Goal: Task Accomplishment & Management: Complete application form

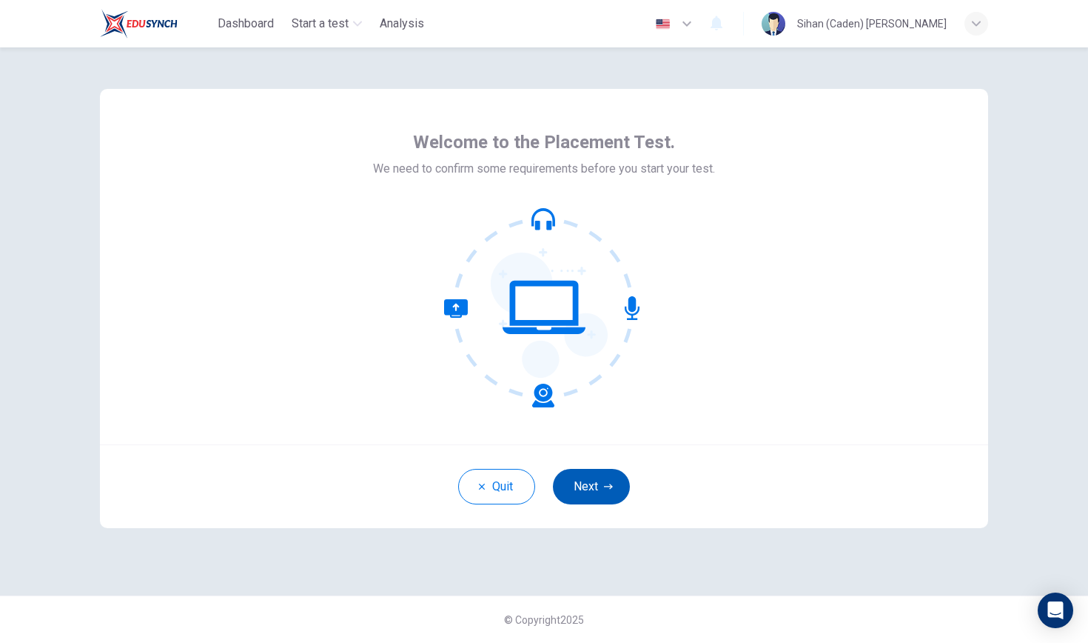
click at [588, 493] on button "Next" at bounding box center [591, 487] width 77 height 36
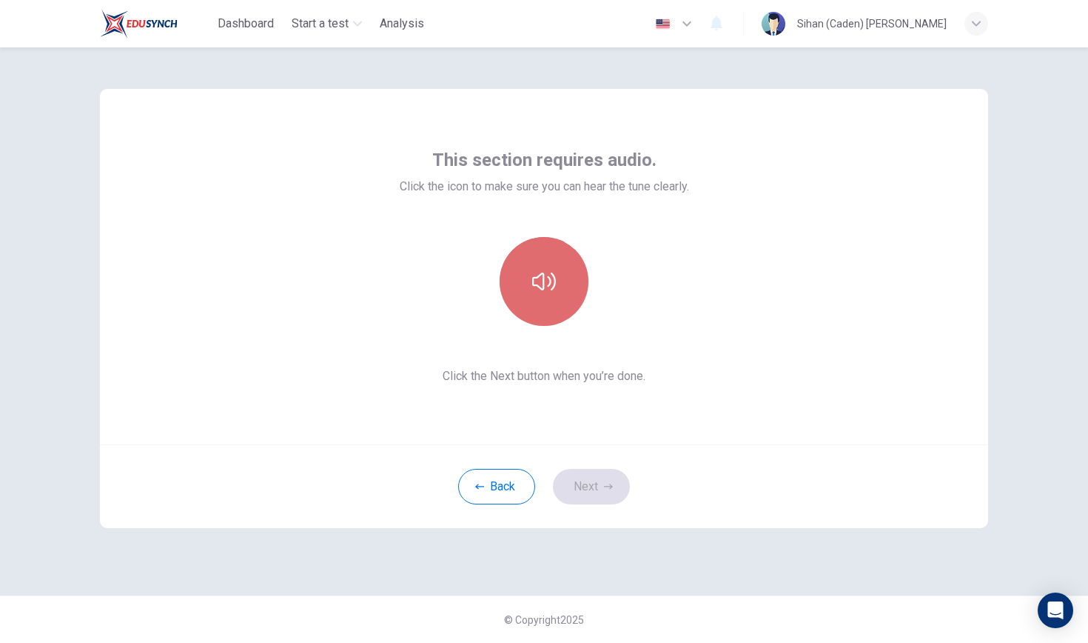
click at [540, 258] on button "button" at bounding box center [544, 281] width 89 height 89
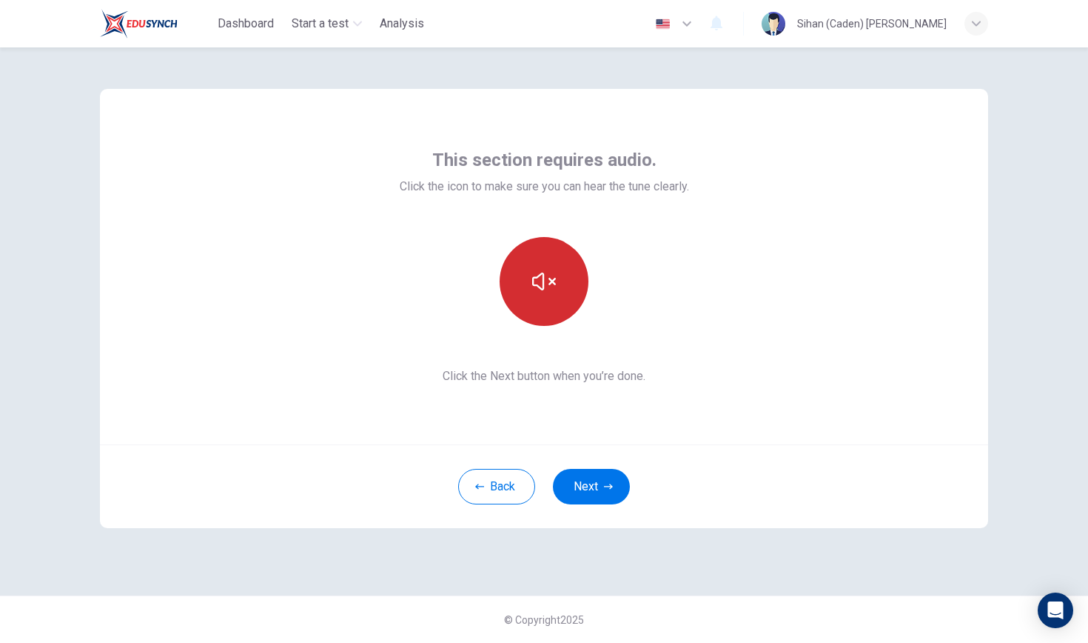
click at [540, 258] on button "button" at bounding box center [544, 281] width 89 height 89
click at [834, 291] on div "This section requires audio. Click the icon to make sure you can hear the tune …" at bounding box center [544, 266] width 888 height 355
click at [555, 278] on button "button" at bounding box center [544, 281] width 89 height 89
click at [555, 278] on icon "button" at bounding box center [544, 281] width 24 height 18
click at [612, 475] on button "Next" at bounding box center [591, 487] width 77 height 36
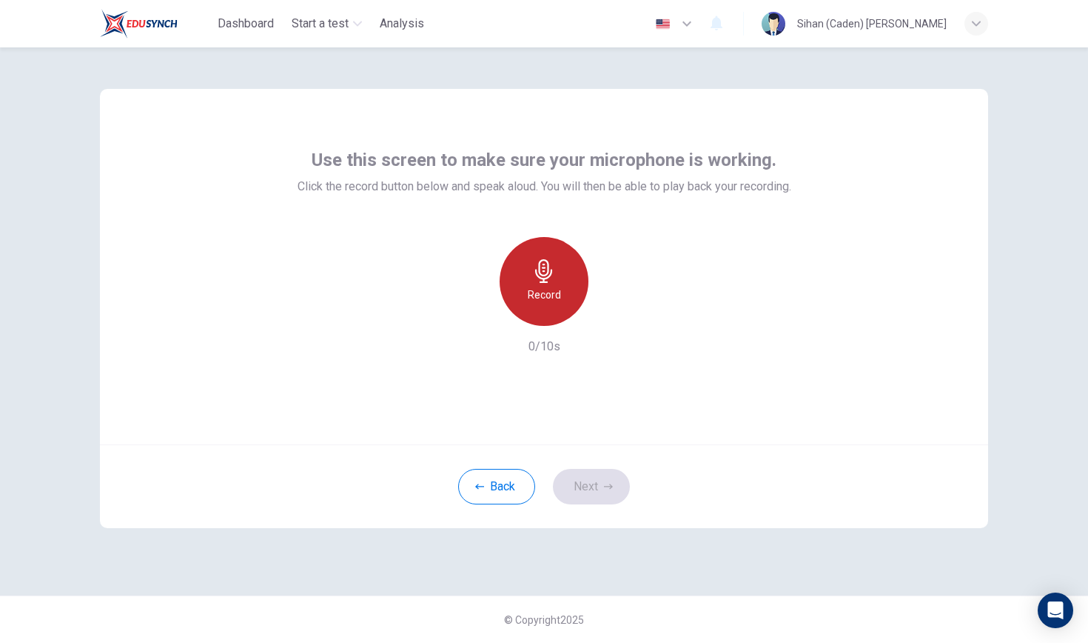
click at [544, 302] on h6 "Record" at bounding box center [544, 295] width 33 height 18
click at [539, 261] on icon "button" at bounding box center [544, 271] width 24 height 24
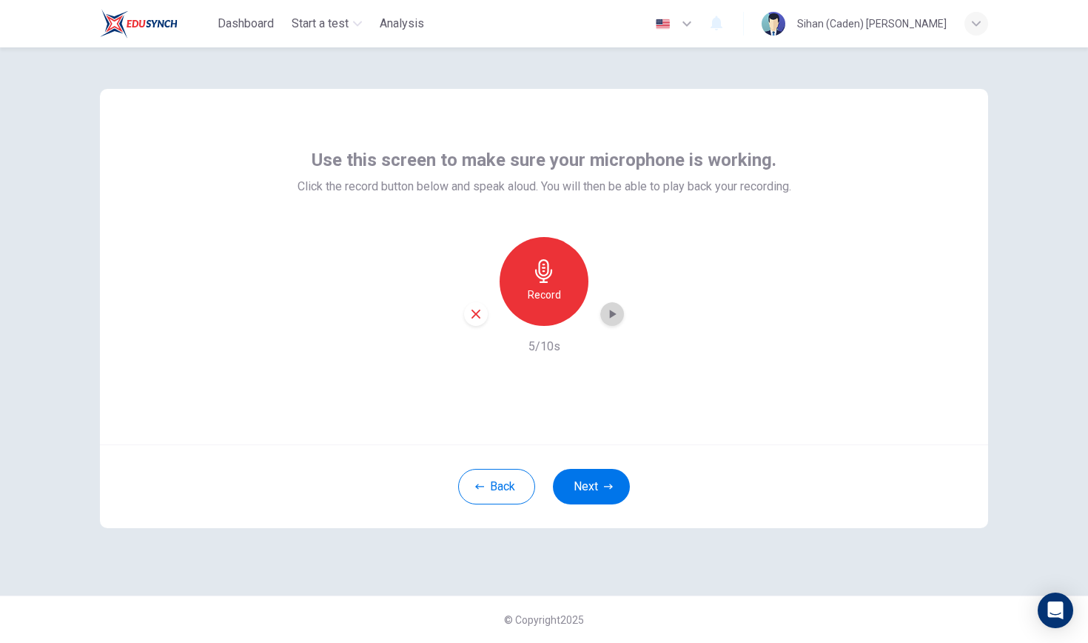
click at [609, 314] on icon "button" at bounding box center [612, 314] width 15 height 15
click at [612, 314] on icon "button" at bounding box center [612, 314] width 15 height 15
click at [475, 311] on icon "button" at bounding box center [475, 313] width 13 height 13
click at [549, 276] on icon "button" at bounding box center [543, 271] width 17 height 24
click at [547, 282] on icon "button" at bounding box center [543, 271] width 17 height 24
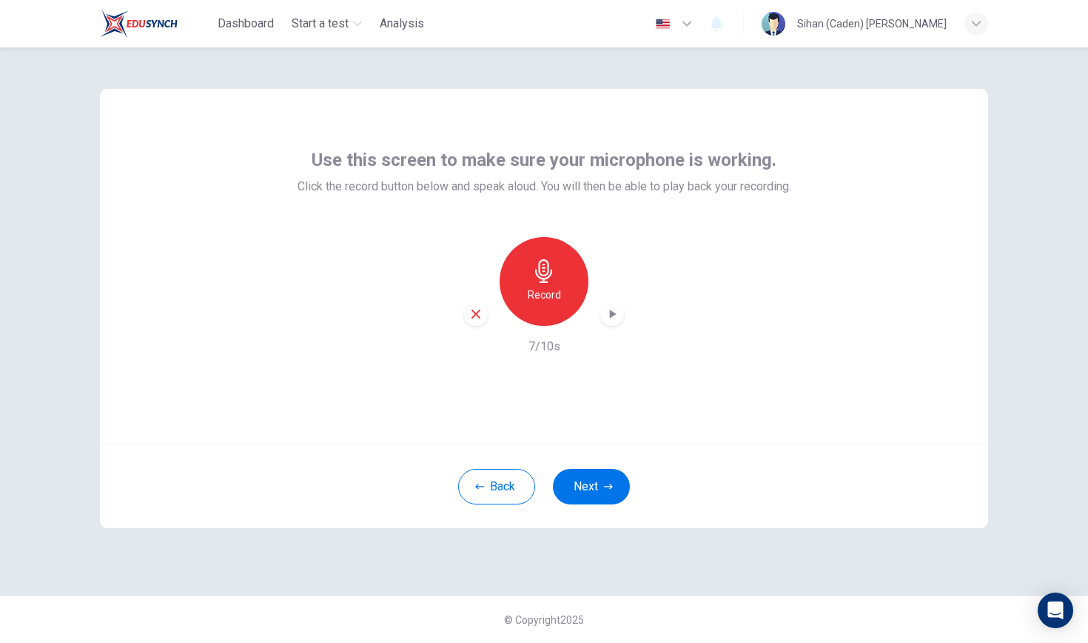
click at [615, 319] on icon "button" at bounding box center [612, 314] width 15 height 15
click at [478, 315] on icon "button" at bounding box center [476, 313] width 9 height 9
click at [579, 485] on button "Next" at bounding box center [591, 487] width 77 height 36
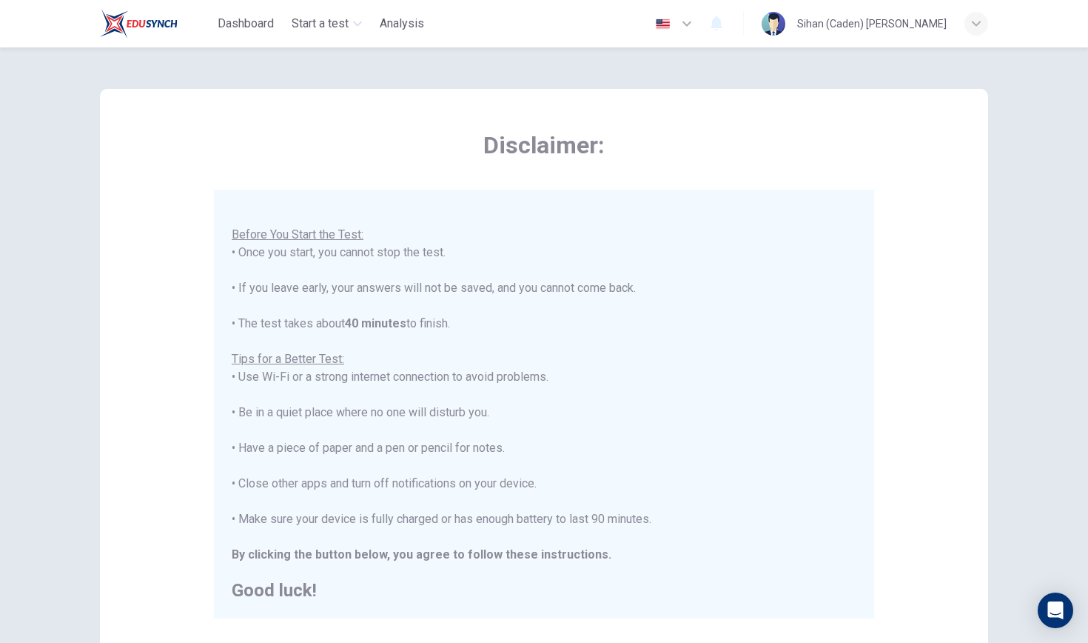
scroll to position [16, 0]
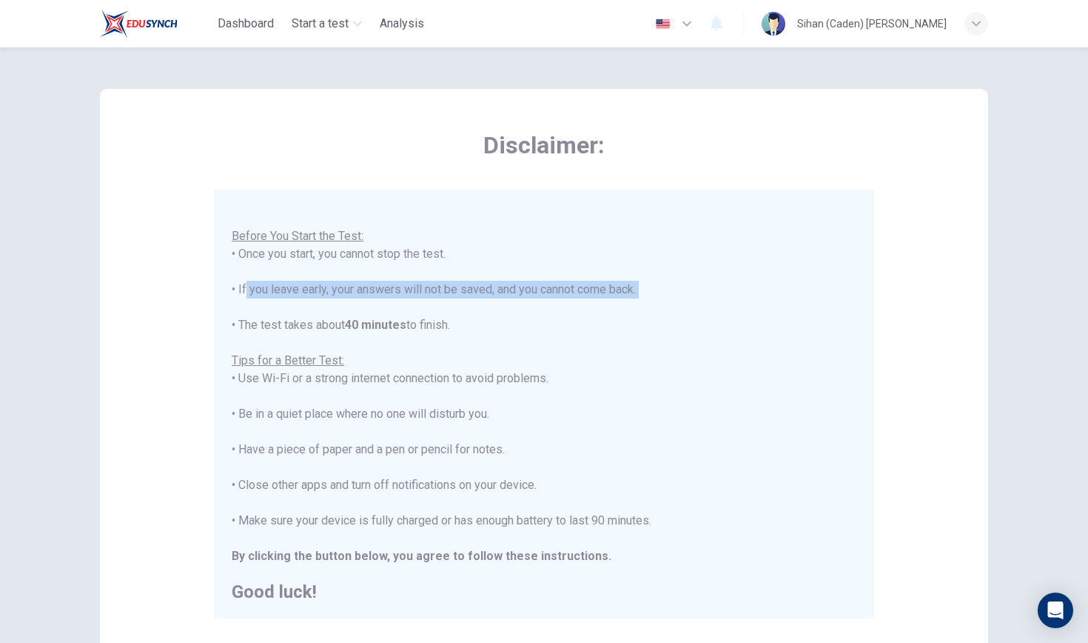
drag, startPoint x: 242, startPoint y: 288, endPoint x: 618, endPoint y: 298, distance: 376.2
click at [618, 298] on div "You are about to start a Placement Test . Before You Start the Test: • Once you…" at bounding box center [544, 396] width 625 height 409
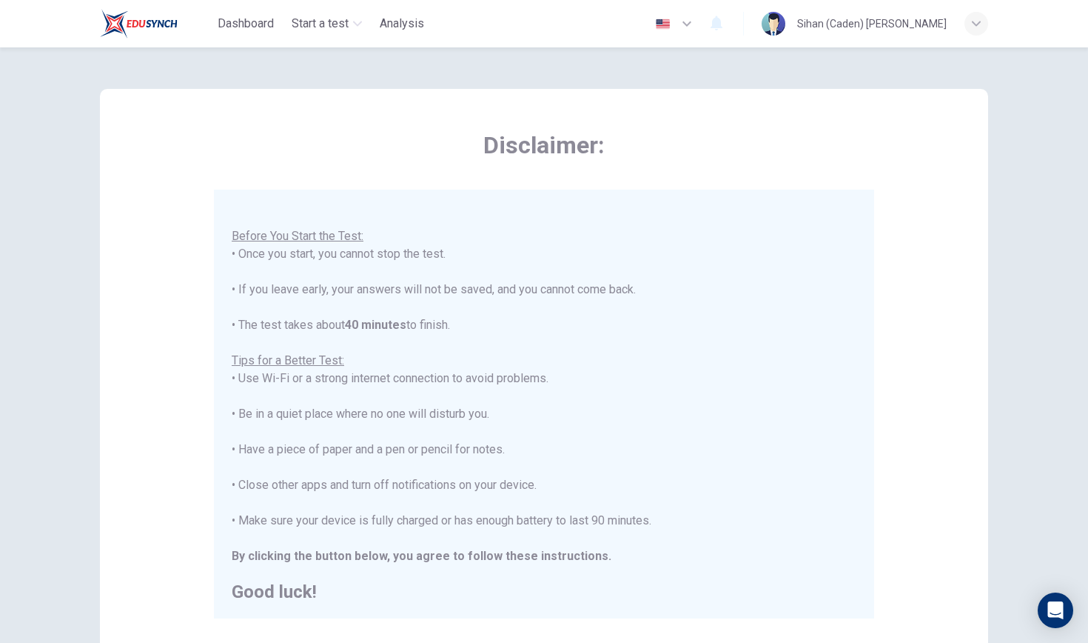
click at [850, 418] on div "You are about to start a Placement Test . Before You Start the Test: • Once you…" at bounding box center [544, 396] width 625 height 409
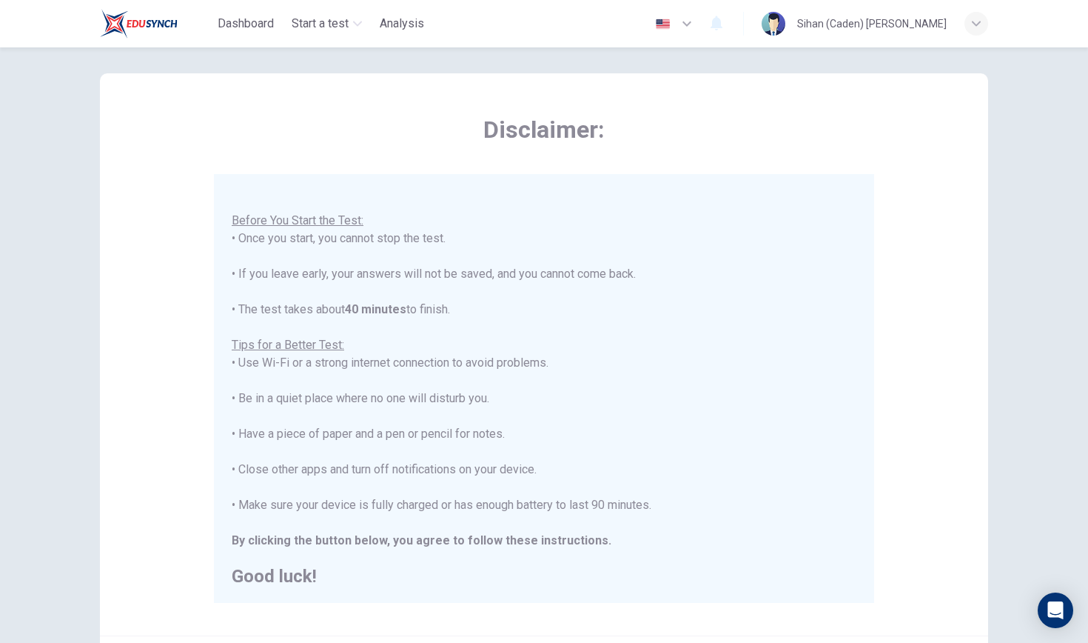
click at [532, 274] on div "You are about to start a Placement Test . Before You Start the Test: • Once you…" at bounding box center [544, 380] width 625 height 409
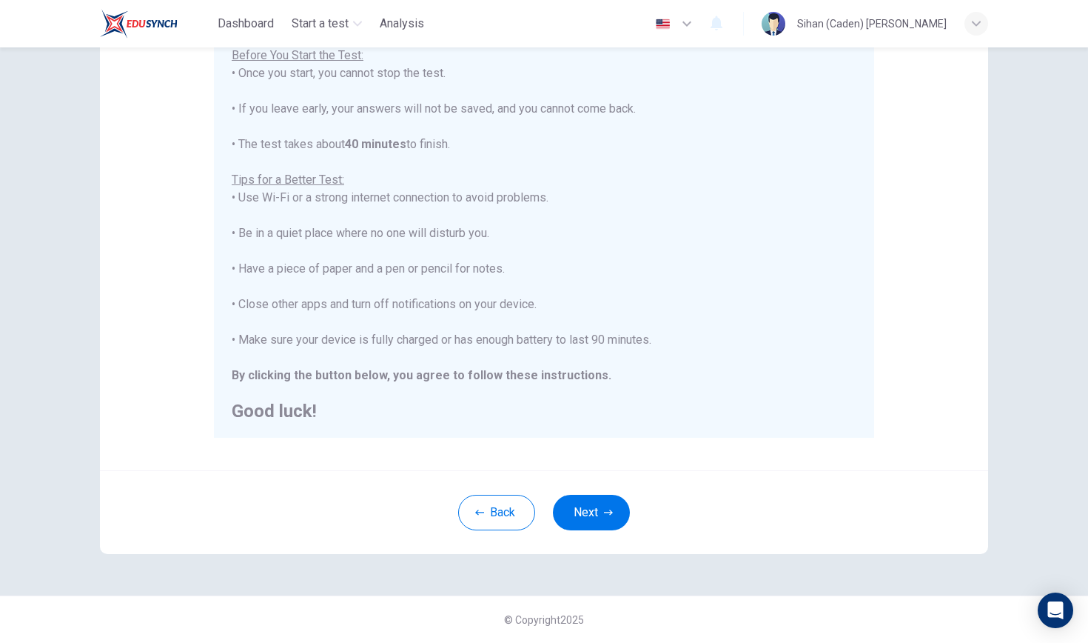
scroll to position [181, 0]
click at [601, 526] on button "Next" at bounding box center [591, 513] width 77 height 36
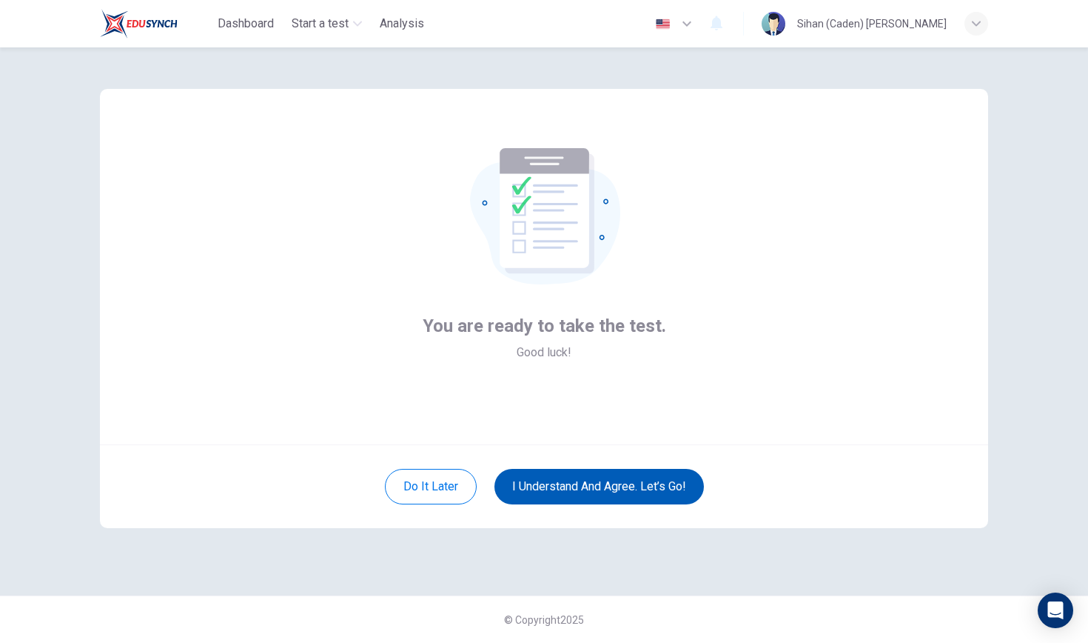
scroll to position [0, 0]
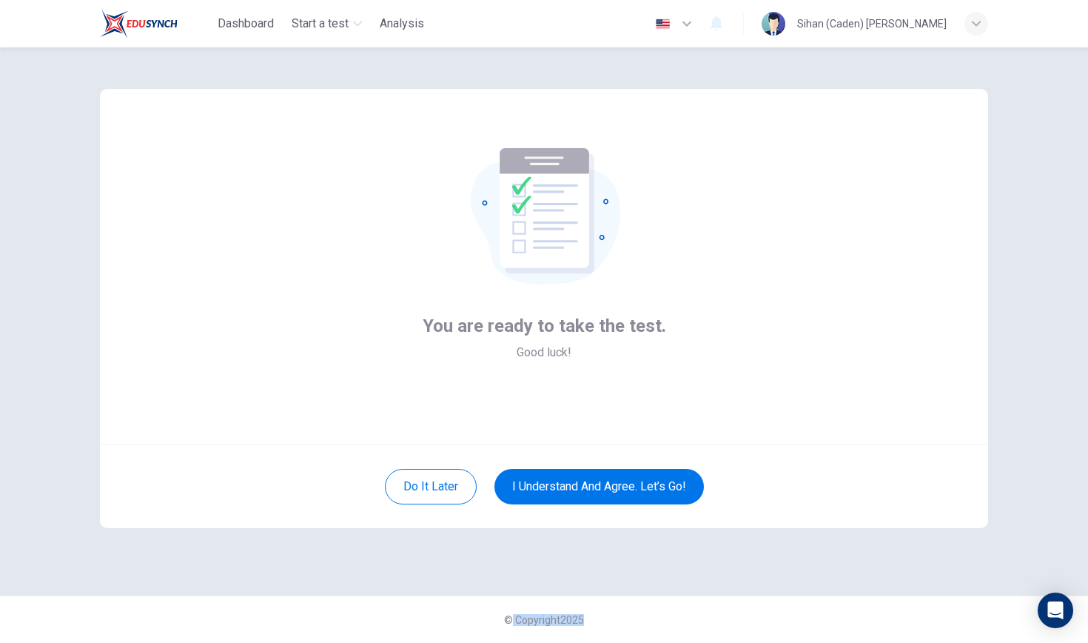
drag, startPoint x: 512, startPoint y: 622, endPoint x: 592, endPoint y: 618, distance: 80.8
click at [592, 618] on div "© Copyright 2025" at bounding box center [544, 618] width 1088 height 47
click at [643, 403] on div "You are ready to take the test. Good luck!" at bounding box center [544, 266] width 888 height 355
click at [606, 202] on icon at bounding box center [545, 223] width 150 height 122
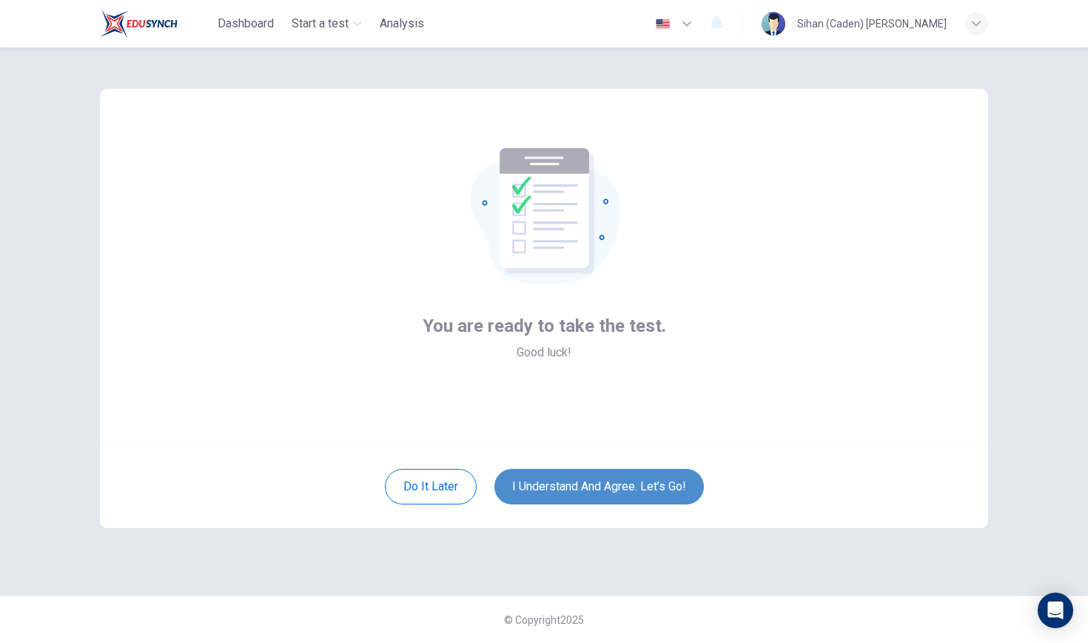
click at [591, 487] on button "I understand and agree. Let’s go!" at bounding box center [600, 487] width 210 height 36
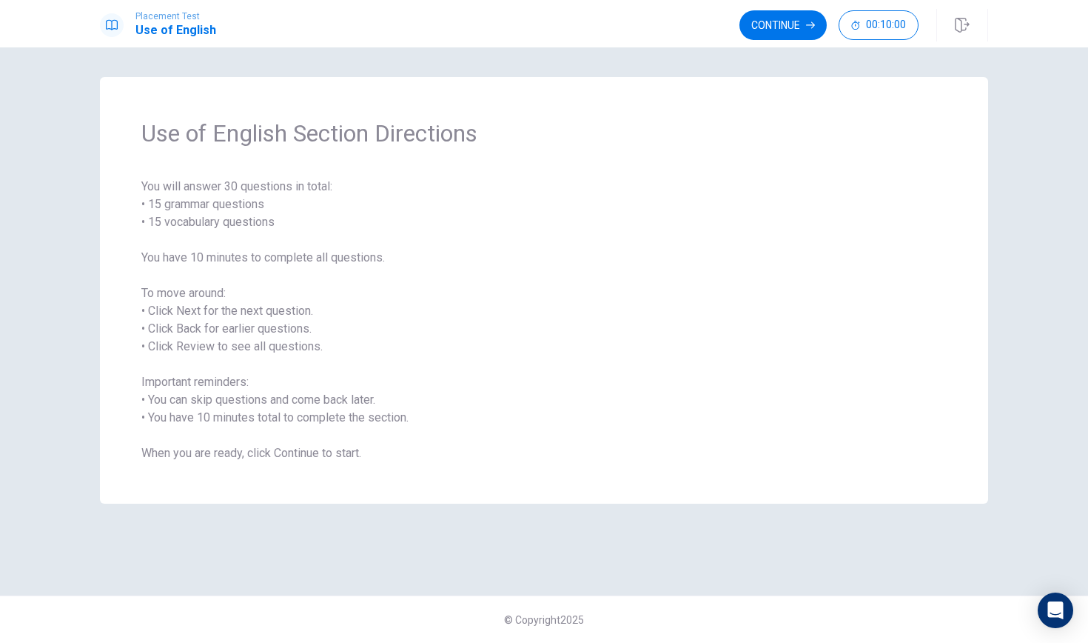
drag, startPoint x: 142, startPoint y: 199, endPoint x: 233, endPoint y: 211, distance: 91.8
click at [233, 211] on span "You will answer 30 questions in total: • 15 grammar questions • 15 vocabulary q…" at bounding box center [544, 320] width 806 height 284
click at [365, 398] on span "You will answer 30 questions in total: • 15 grammar questions • 15 vocabulary q…" at bounding box center [544, 320] width 806 height 284
click at [774, 22] on button "Continue" at bounding box center [783, 25] width 87 height 30
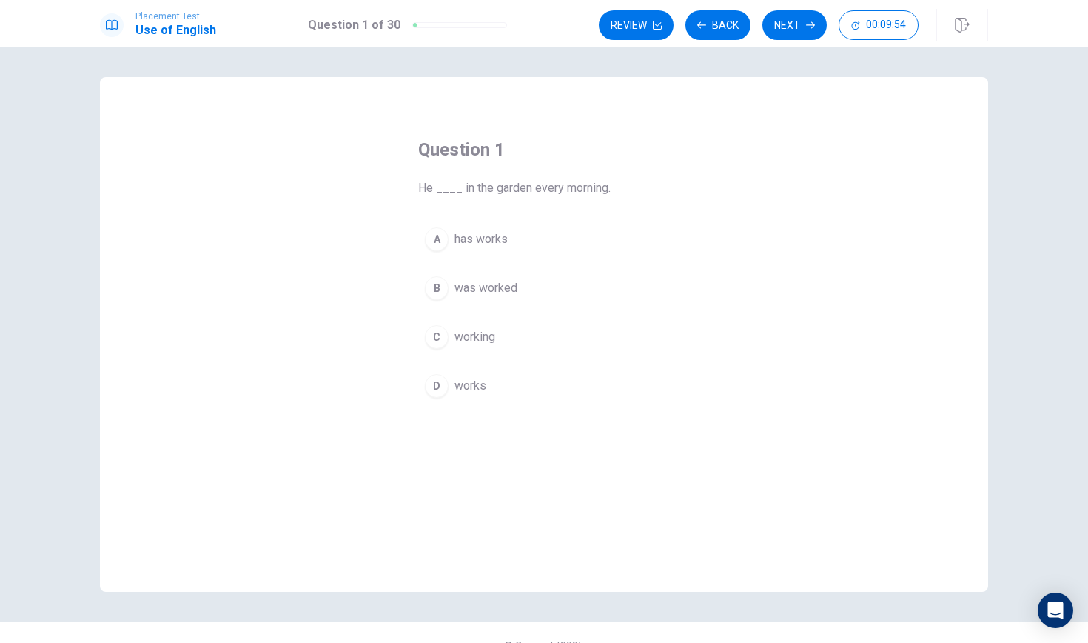
drag, startPoint x: 529, startPoint y: 187, endPoint x: 607, endPoint y: 194, distance: 78.8
click at [606, 193] on span "He ____ in the garden every morning." at bounding box center [544, 188] width 252 height 18
click at [458, 379] on span "works" at bounding box center [471, 386] width 32 height 18
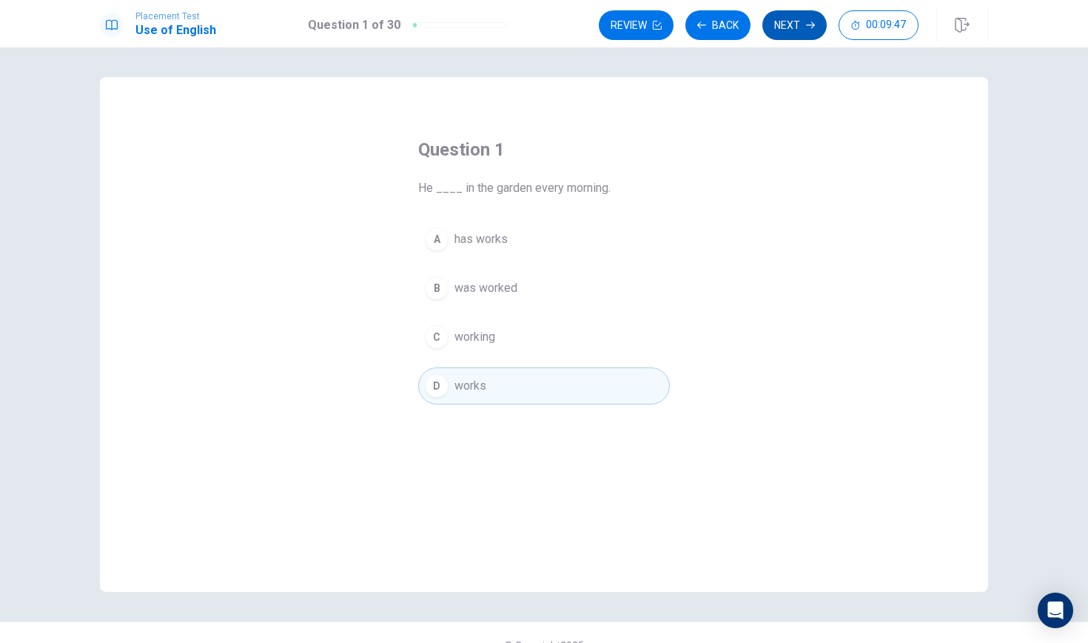
click at [784, 30] on button "Next" at bounding box center [795, 25] width 64 height 30
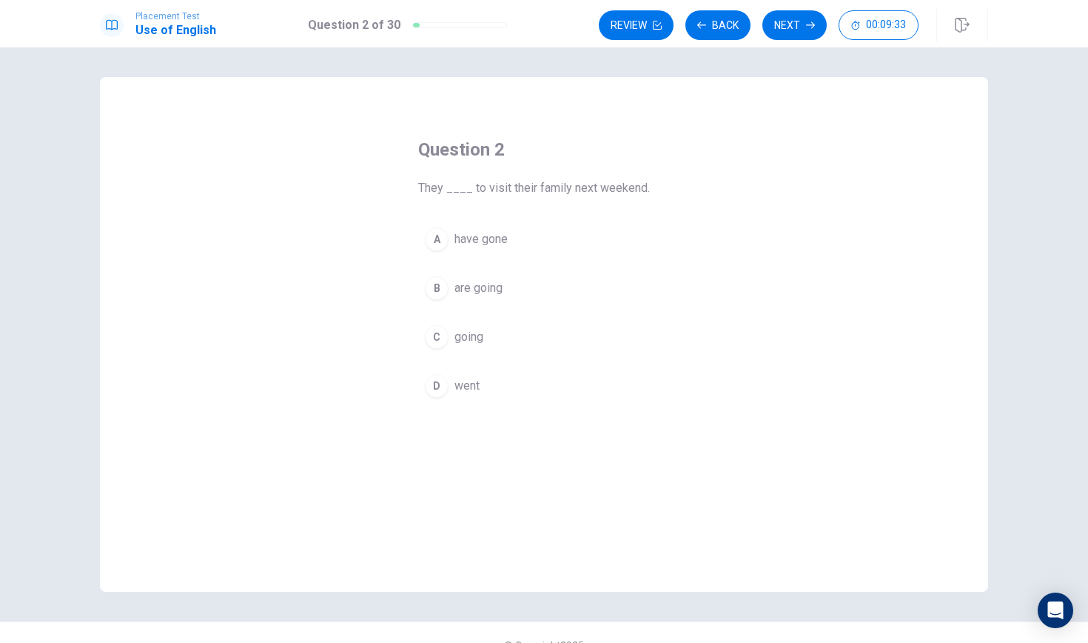
click at [485, 291] on span "are going" at bounding box center [479, 288] width 48 height 18
click at [808, 23] on icon "button" at bounding box center [810, 25] width 9 height 9
click at [447, 247] on button "A was" at bounding box center [544, 239] width 252 height 37
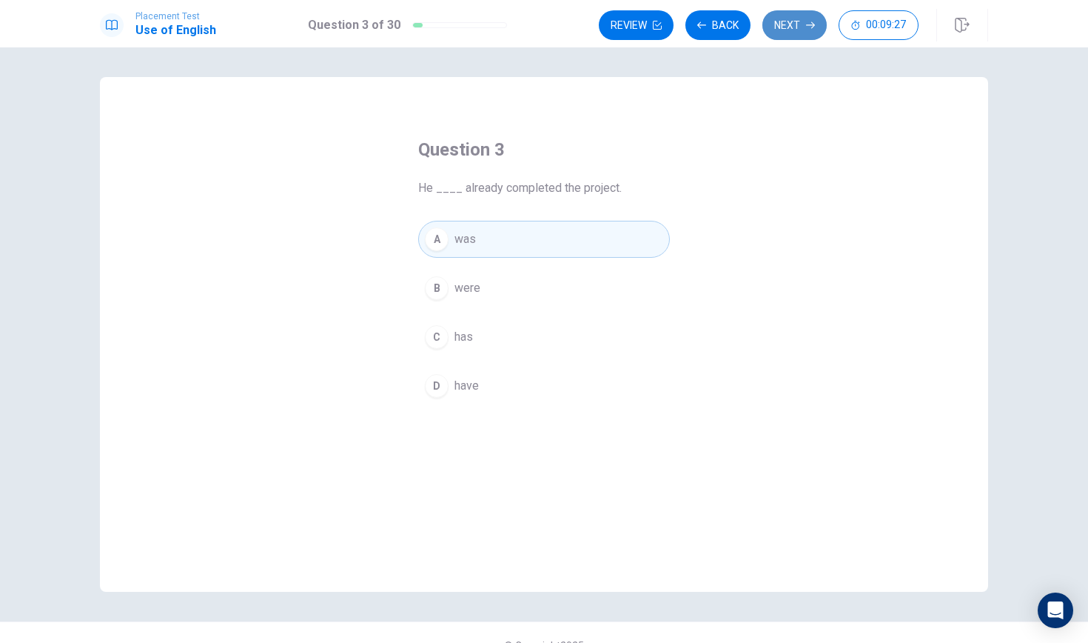
click at [783, 16] on button "Next" at bounding box center [795, 25] width 64 height 30
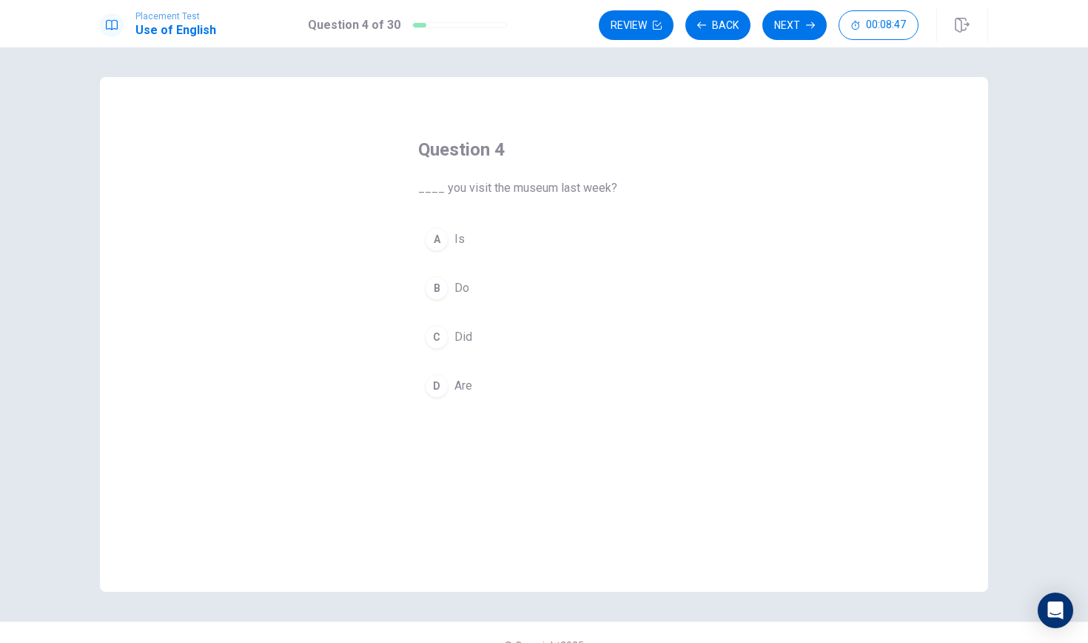
click at [448, 289] on div "B" at bounding box center [437, 288] width 24 height 24
click at [784, 32] on button "Next" at bounding box center [795, 25] width 64 height 30
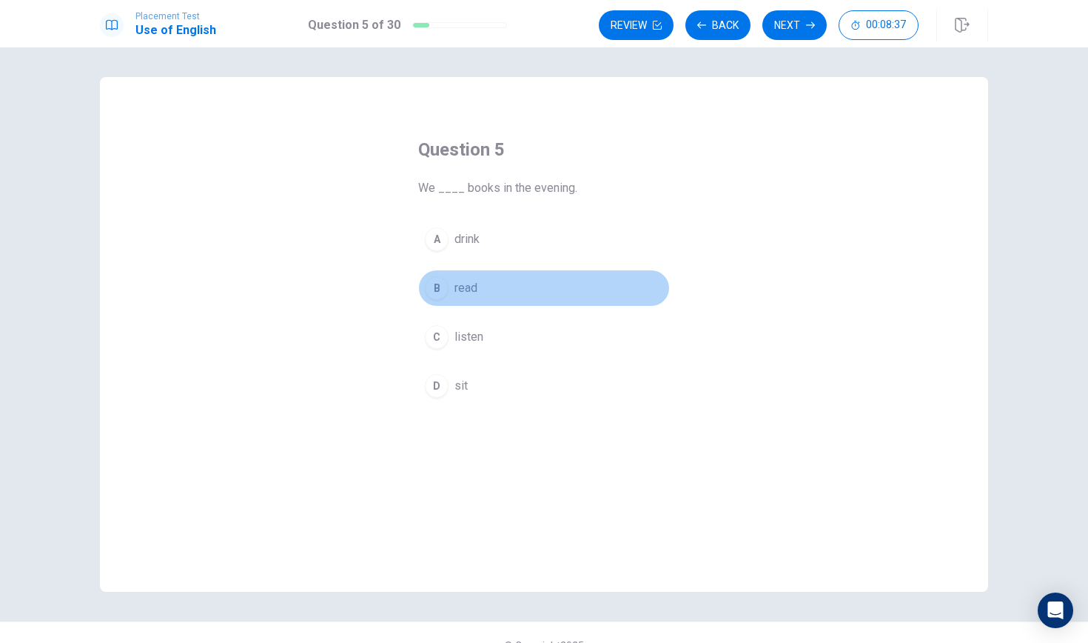
click at [456, 283] on span "read" at bounding box center [466, 288] width 23 height 18
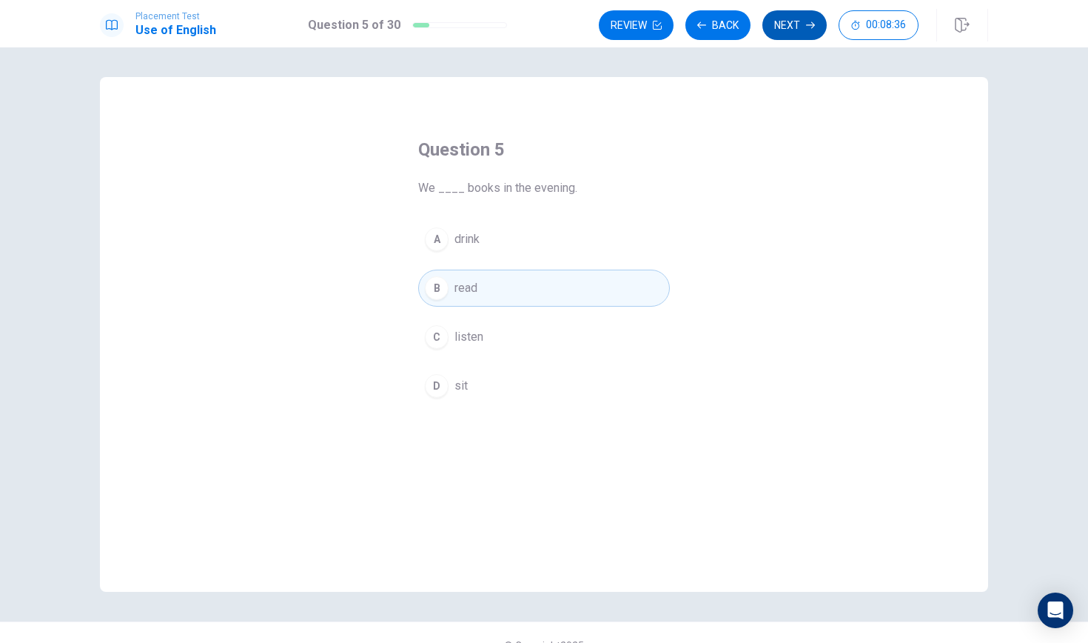
click at [788, 22] on button "Next" at bounding box center [795, 25] width 64 height 30
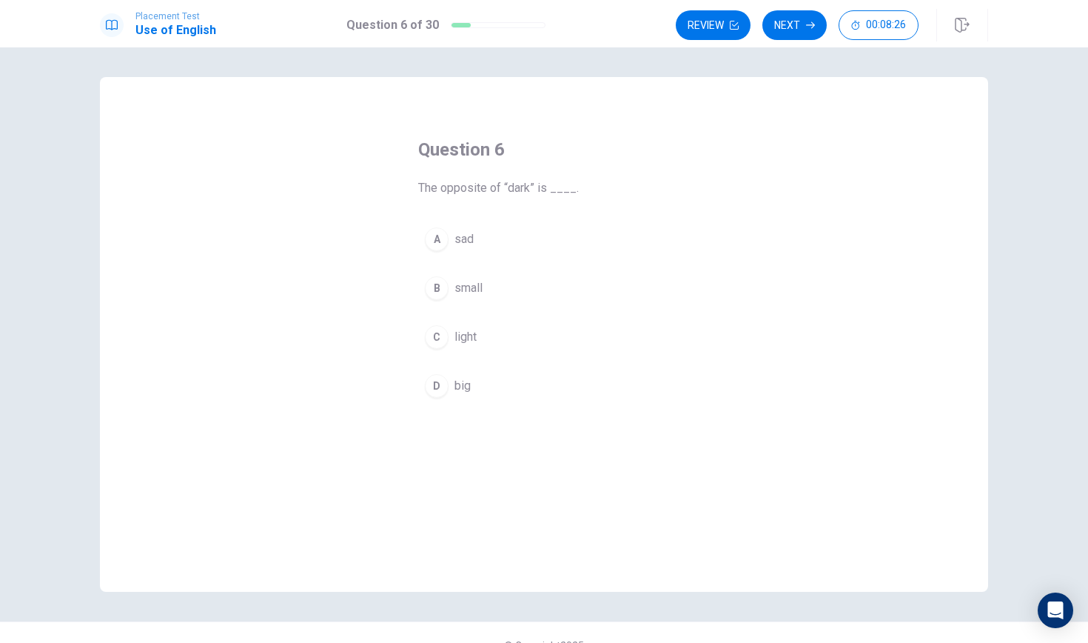
click at [458, 344] on span "light" at bounding box center [466, 337] width 22 height 18
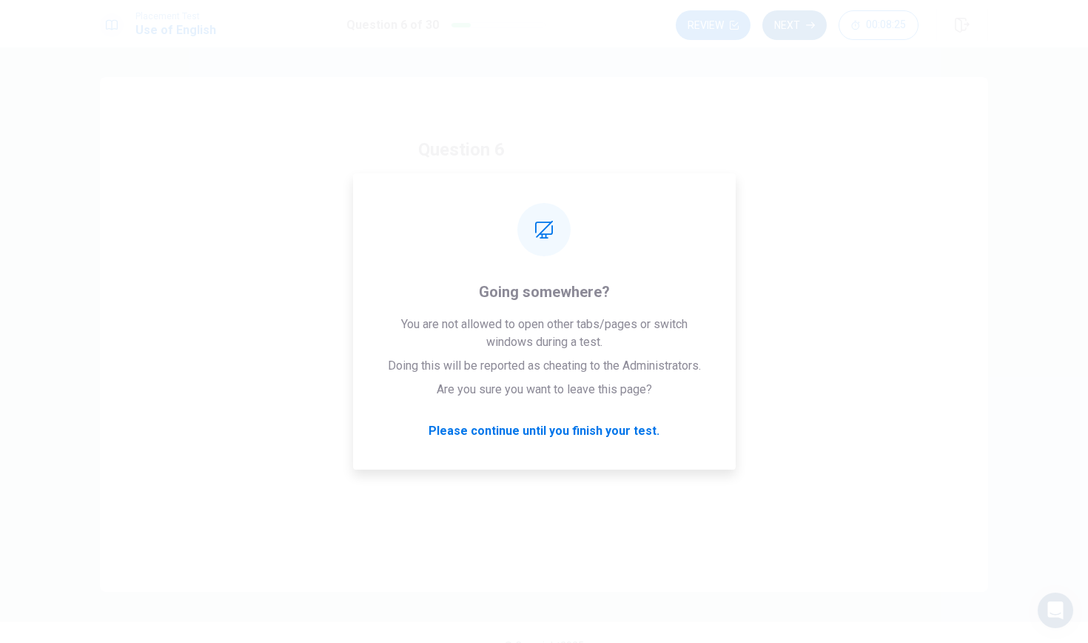
click at [797, 19] on button "Next" at bounding box center [795, 25] width 64 height 30
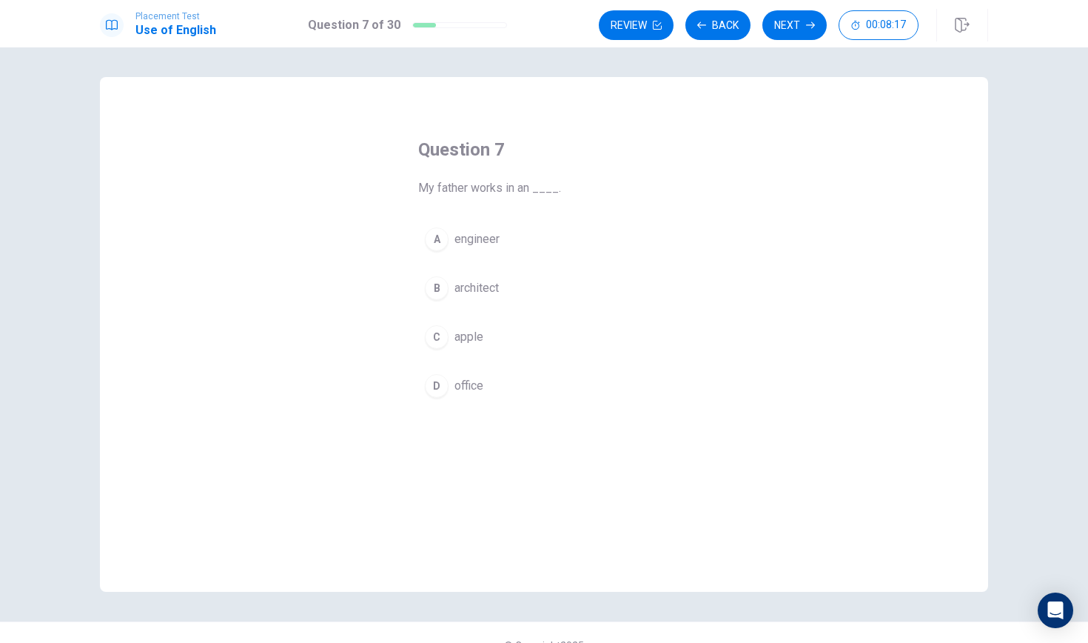
click at [466, 390] on span "office" at bounding box center [469, 386] width 29 height 18
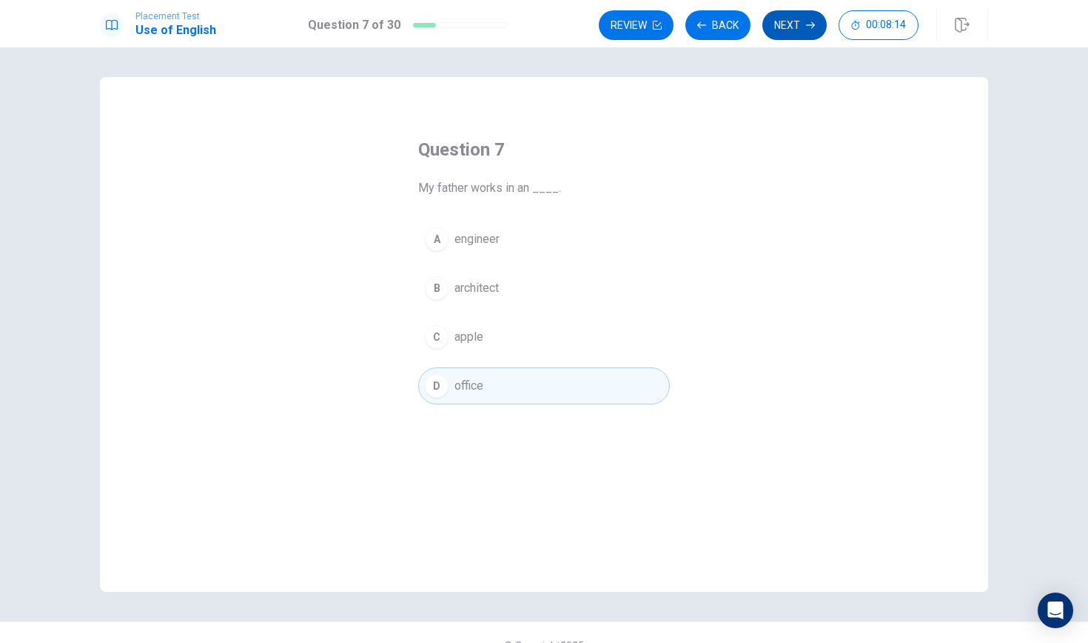
click at [786, 26] on button "Next" at bounding box center [795, 25] width 64 height 30
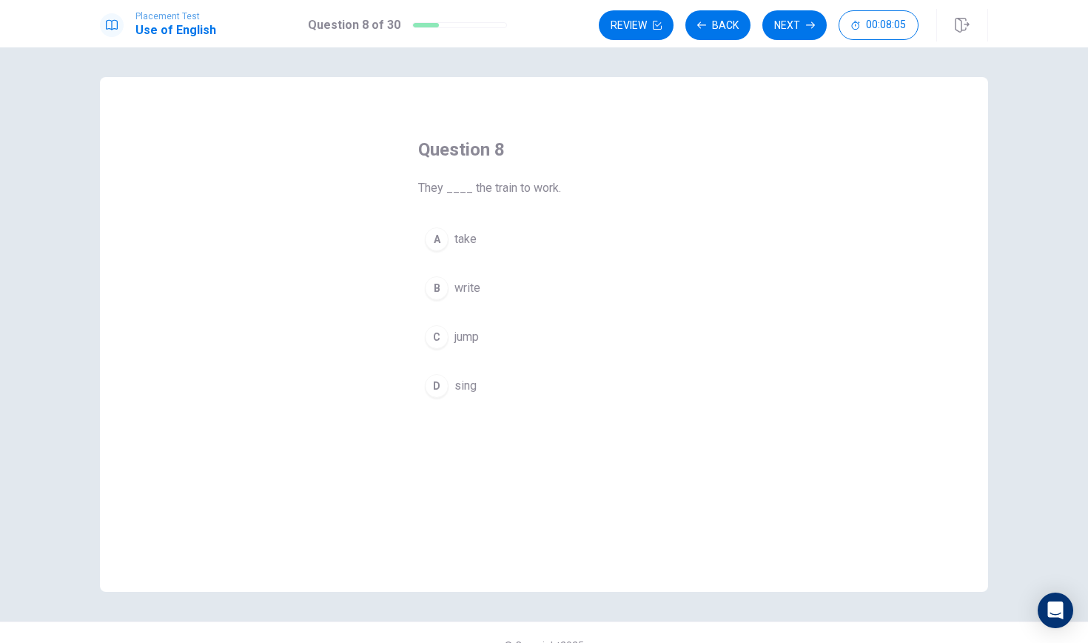
click at [463, 240] on span "take" at bounding box center [466, 239] width 22 height 18
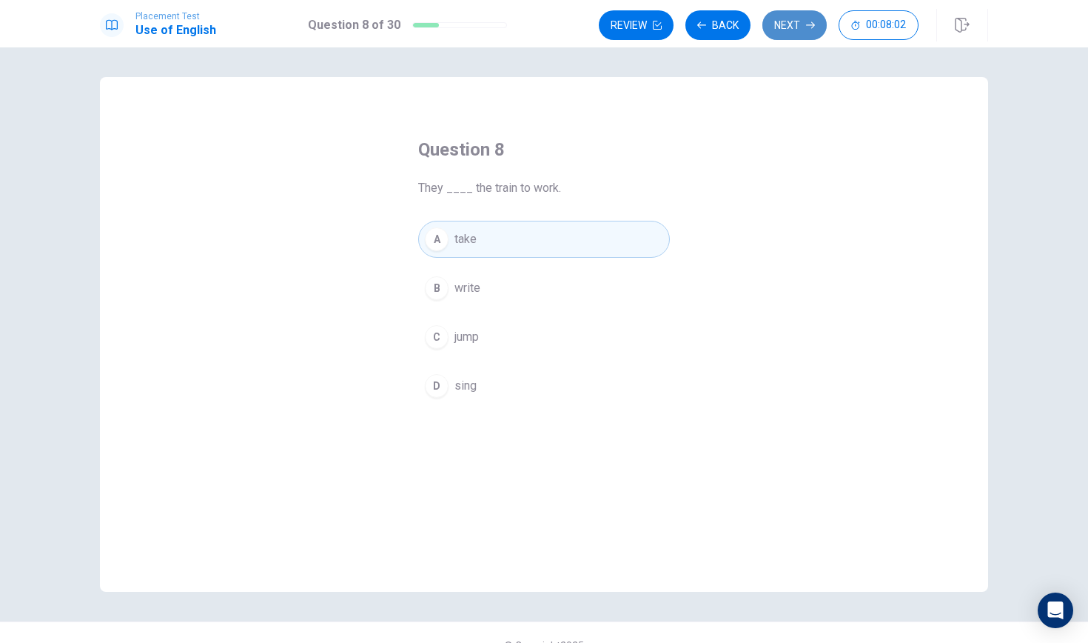
click at [773, 29] on button "Next" at bounding box center [795, 25] width 64 height 30
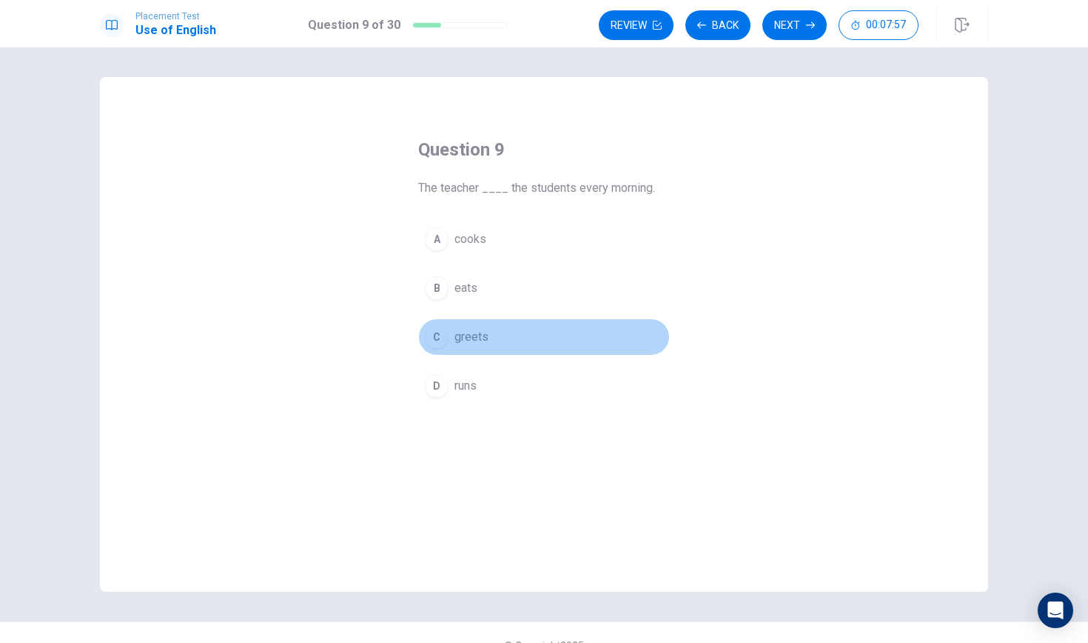
click at [475, 340] on span "greets" at bounding box center [472, 337] width 34 height 18
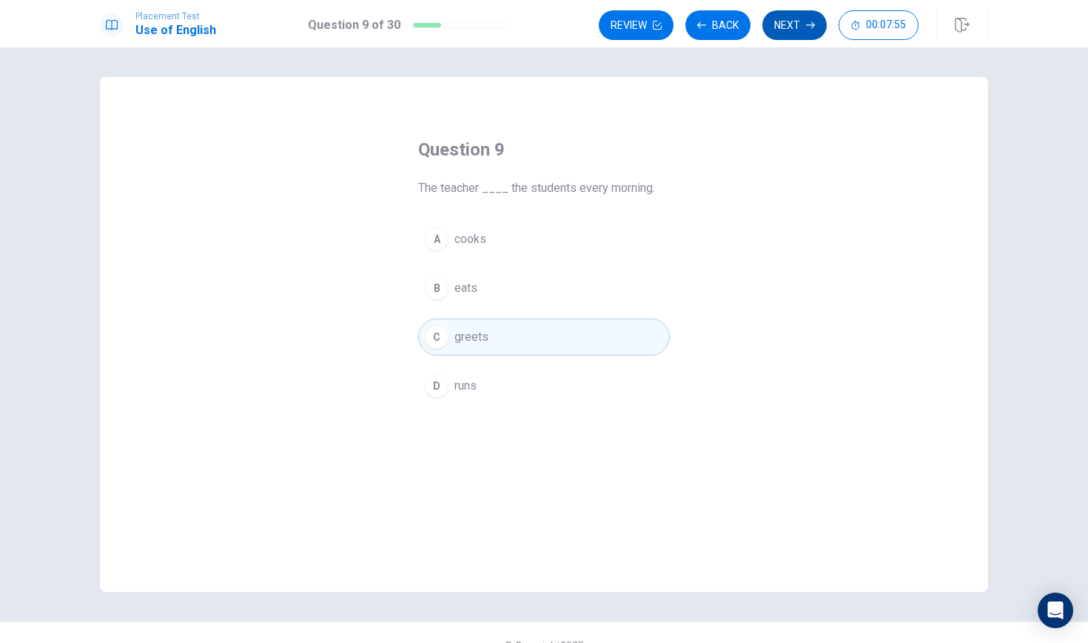
click at [792, 25] on button "Next" at bounding box center [795, 25] width 64 height 30
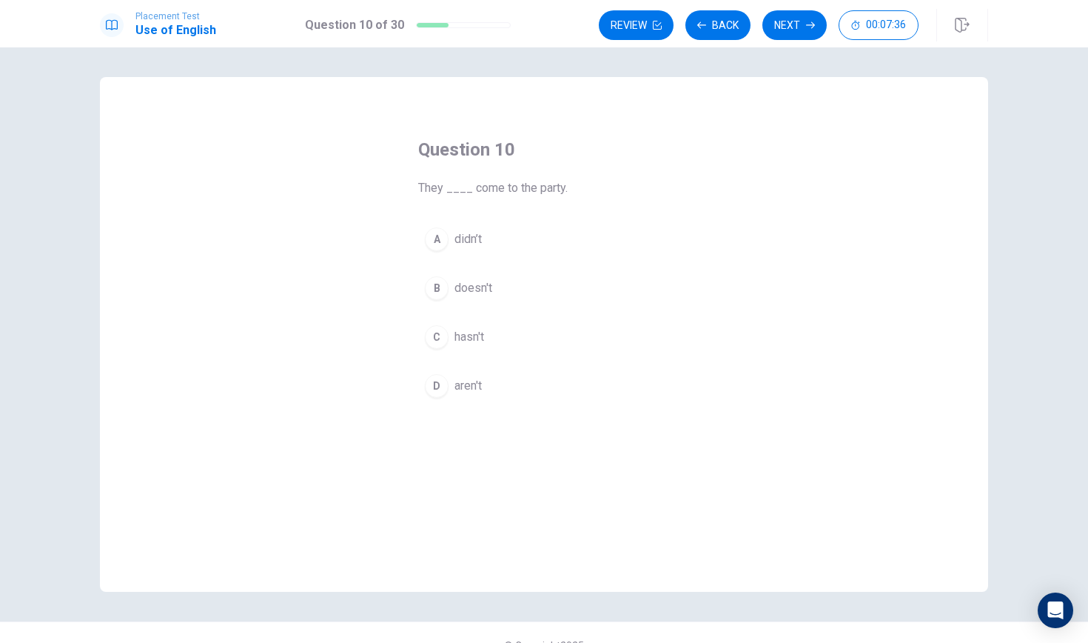
click at [480, 332] on span "hasn't" at bounding box center [470, 337] width 30 height 18
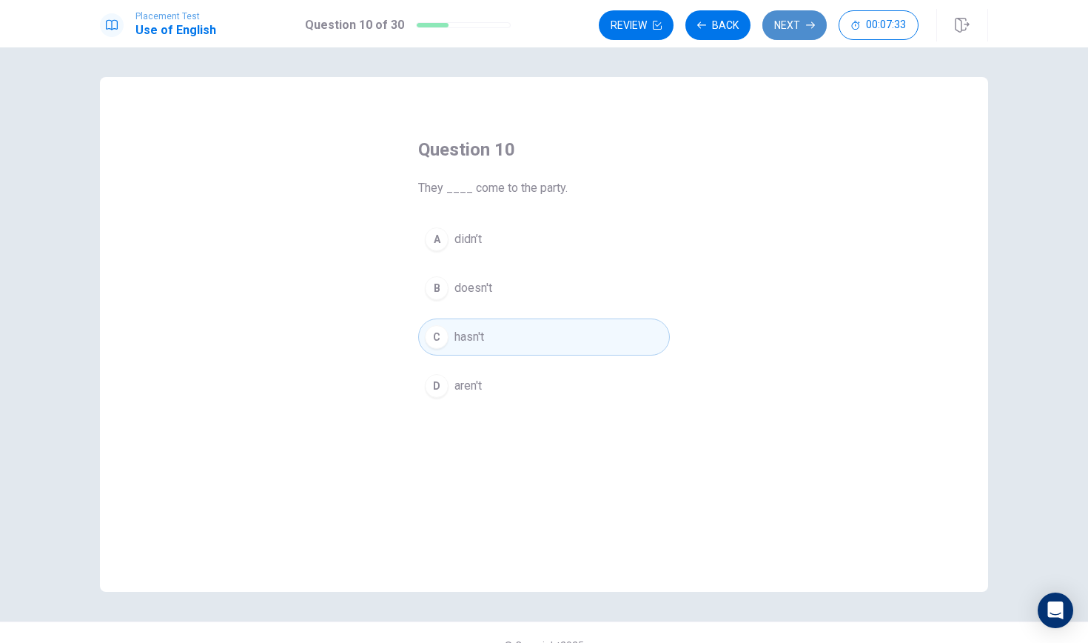
click at [814, 27] on icon "button" at bounding box center [810, 25] width 9 height 7
click at [799, 19] on button "Next" at bounding box center [795, 25] width 64 height 30
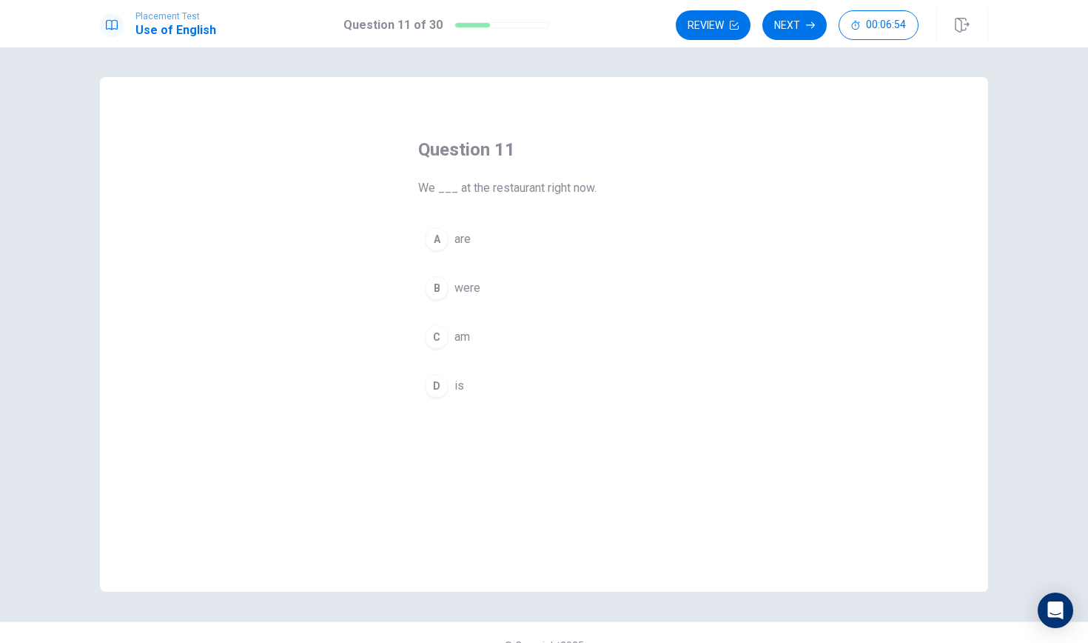
click at [472, 239] on button "A are" at bounding box center [544, 239] width 252 height 37
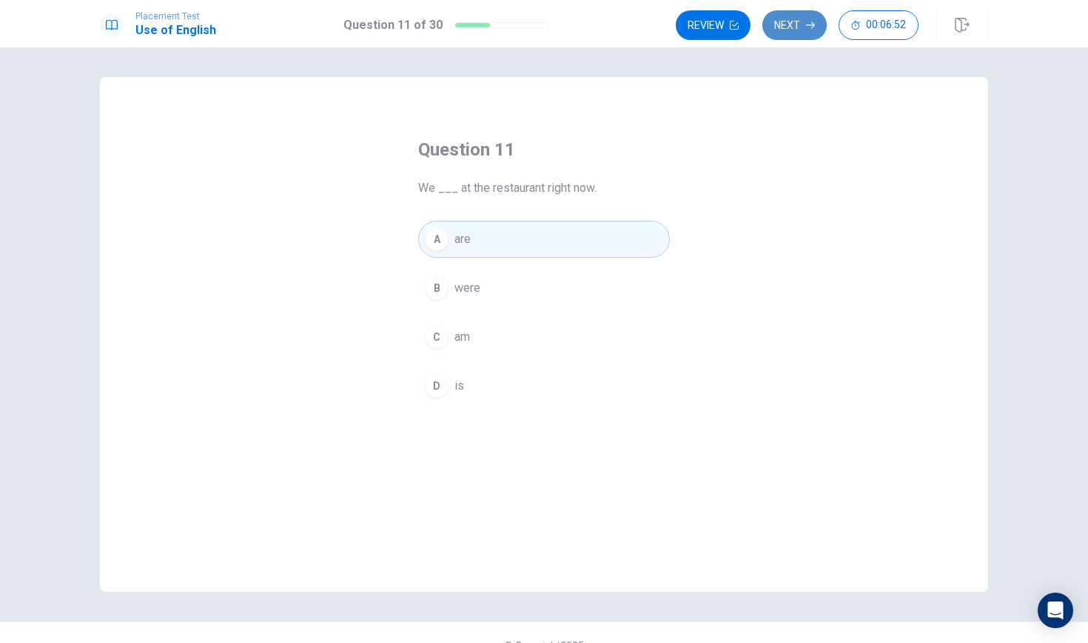
click at [803, 30] on button "Next" at bounding box center [795, 25] width 64 height 30
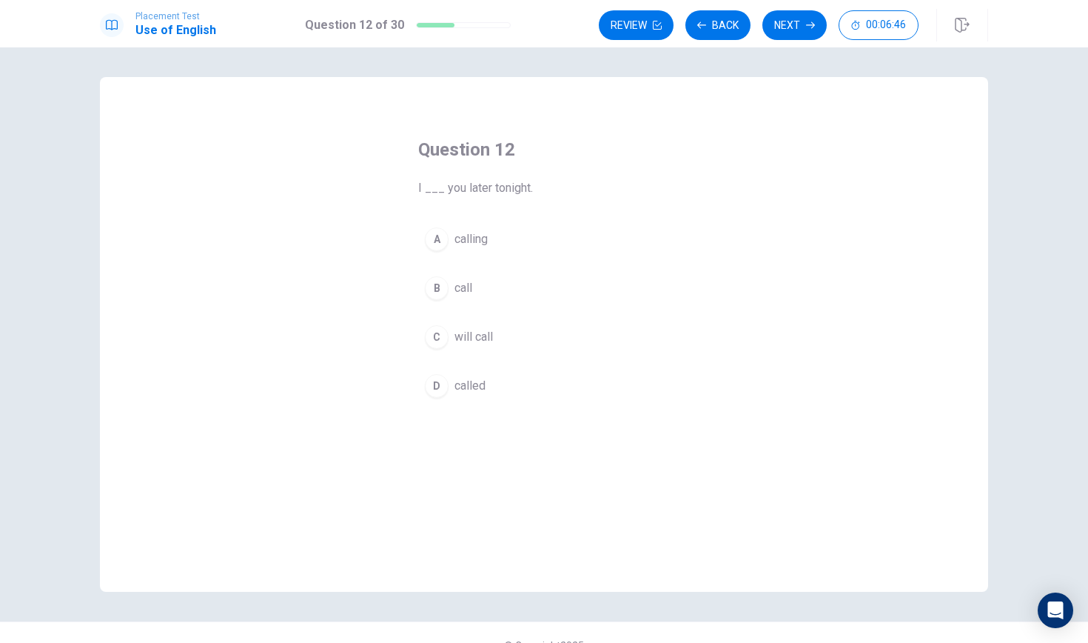
click at [473, 335] on span "will call" at bounding box center [474, 337] width 38 height 18
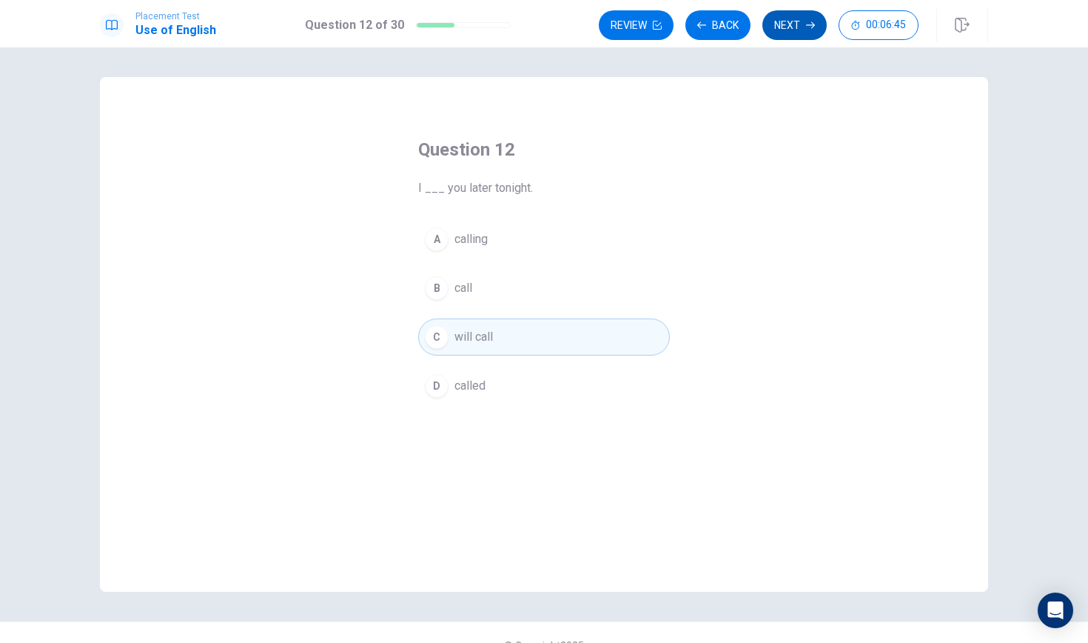
click at [791, 28] on button "Next" at bounding box center [795, 25] width 64 height 30
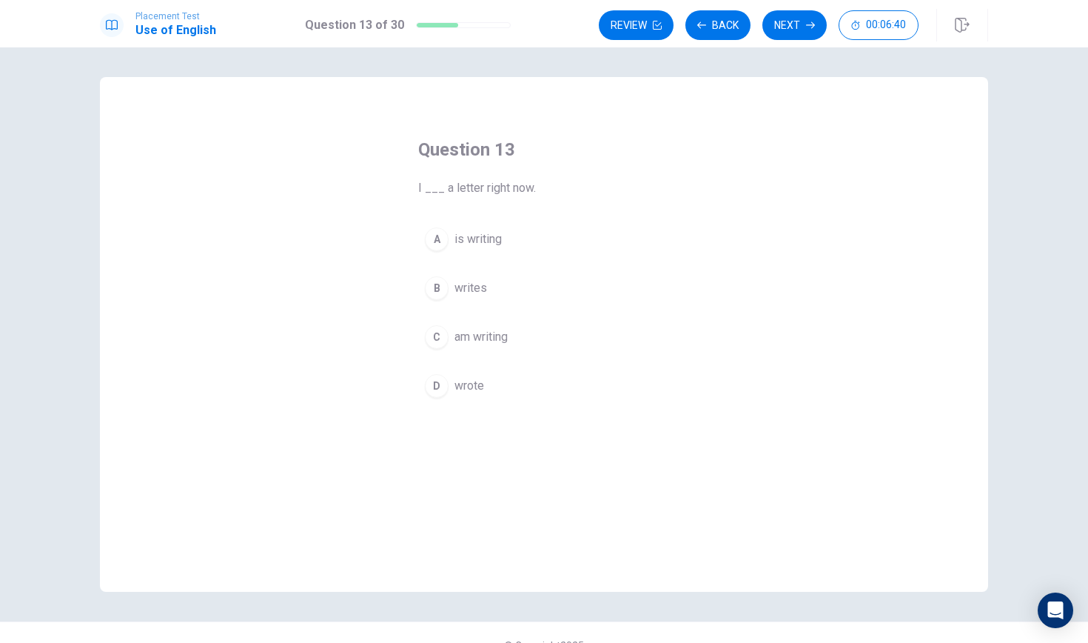
click at [476, 333] on span "am writing" at bounding box center [481, 337] width 53 height 18
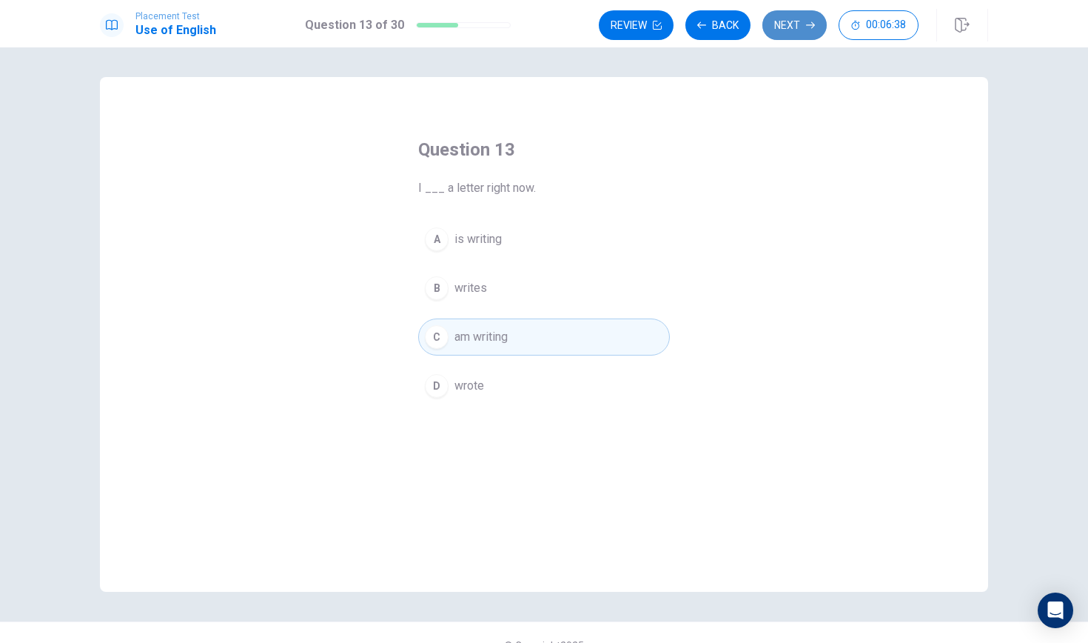
click at [781, 24] on button "Next" at bounding box center [795, 25] width 64 height 30
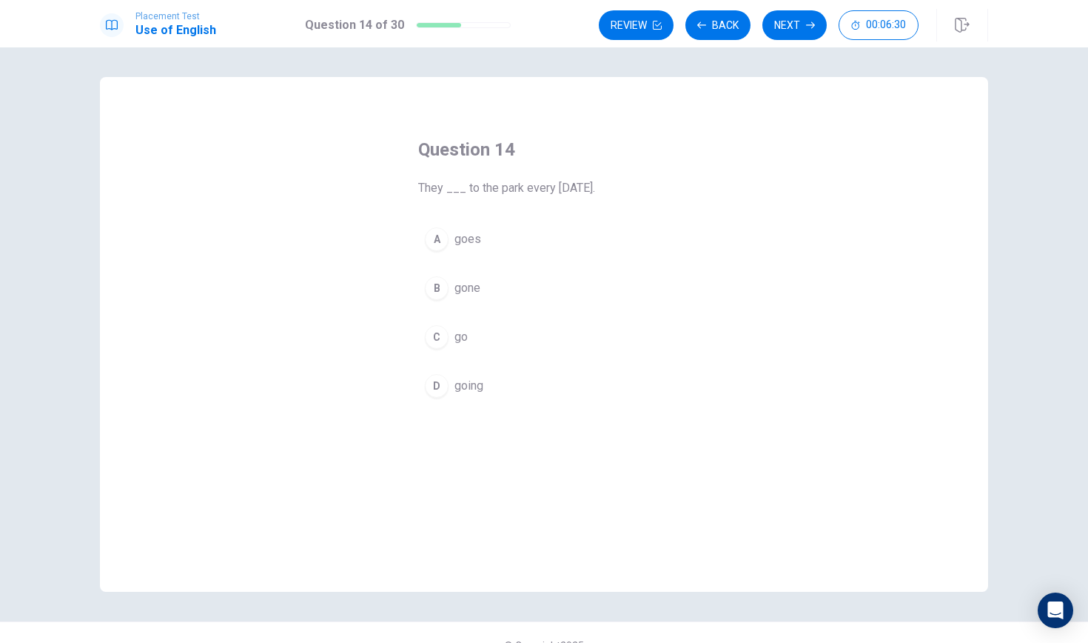
click at [464, 341] on span "go" at bounding box center [461, 337] width 13 height 18
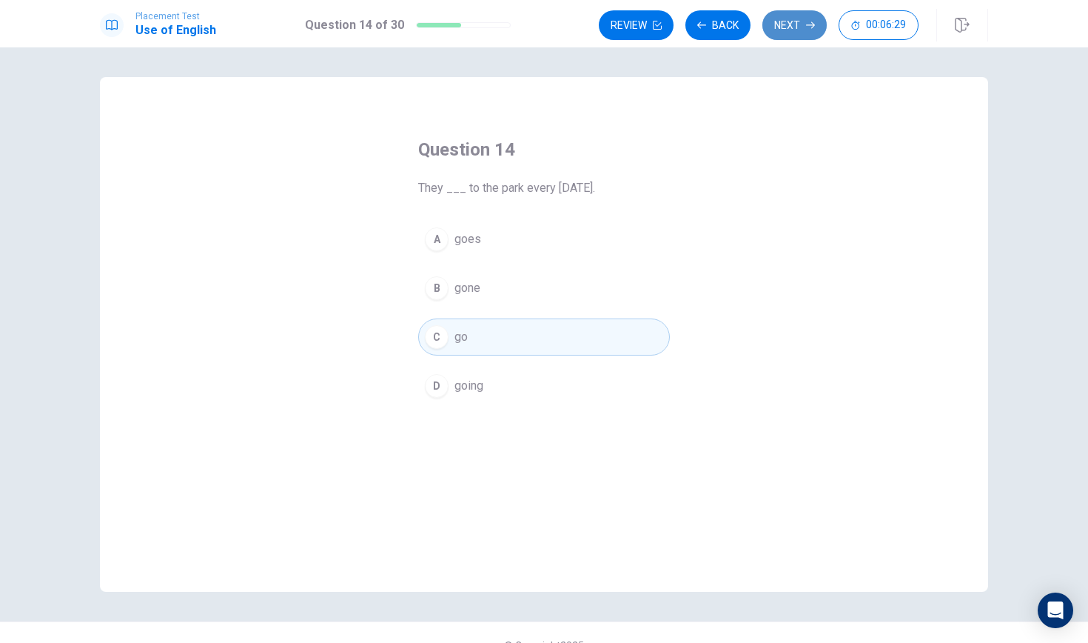
click at [798, 27] on button "Next" at bounding box center [795, 25] width 64 height 30
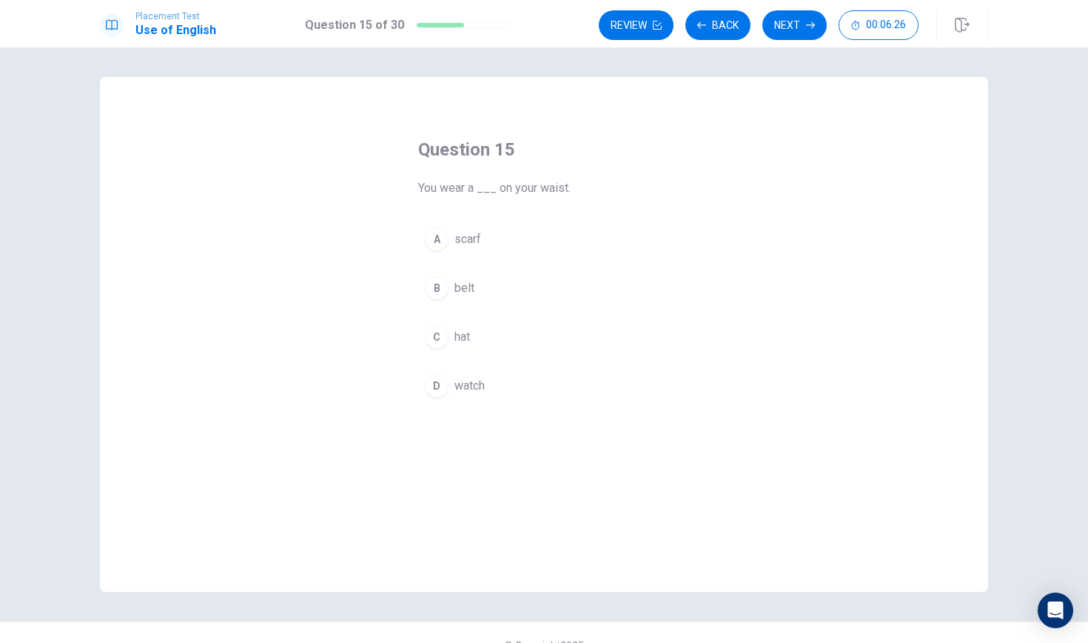
click at [466, 248] on button "A scarf" at bounding box center [544, 239] width 252 height 37
click at [481, 284] on button "B belt" at bounding box center [544, 287] width 252 height 37
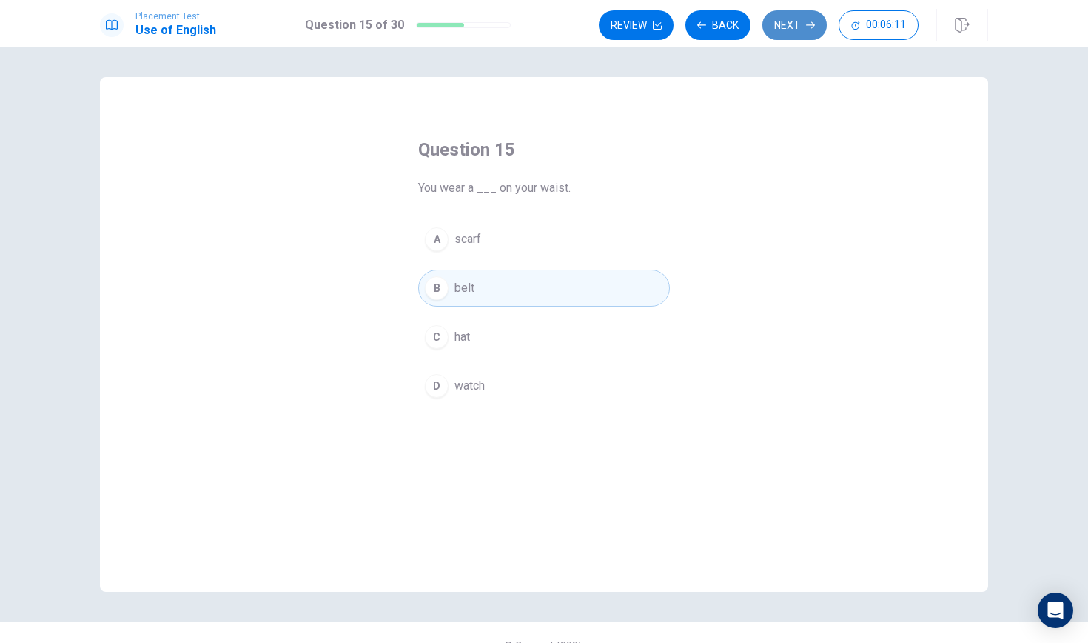
click at [791, 21] on button "Next" at bounding box center [795, 25] width 64 height 30
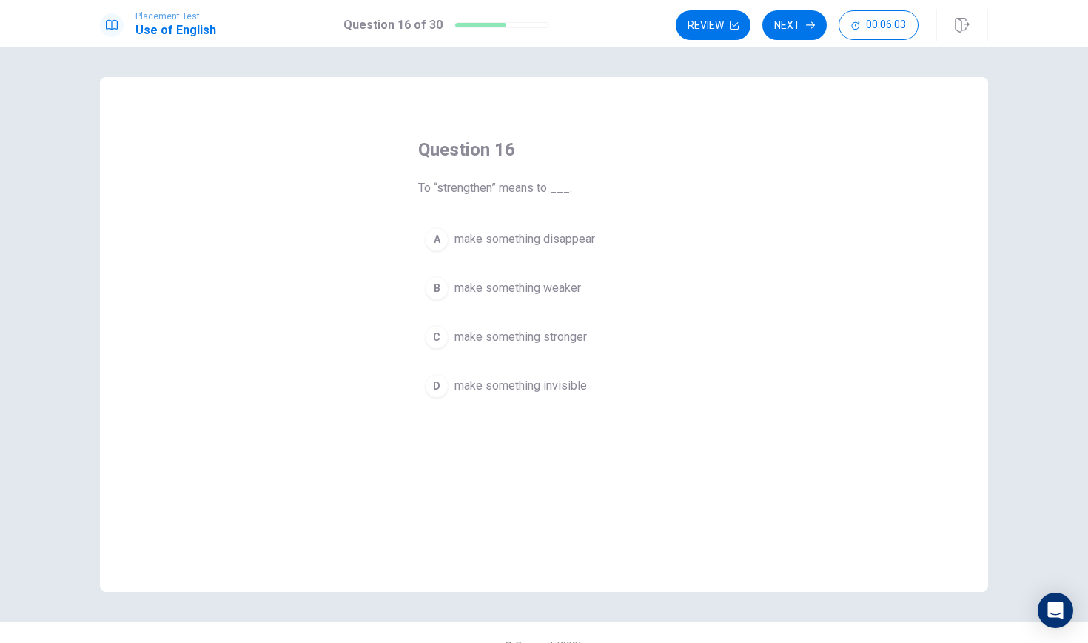
drag, startPoint x: 440, startPoint y: 187, endPoint x: 484, endPoint y: 195, distance: 45.2
click at [484, 195] on span "To “strengthen” means to ___." at bounding box center [544, 188] width 252 height 18
click at [529, 343] on span "make something stronger" at bounding box center [521, 337] width 133 height 18
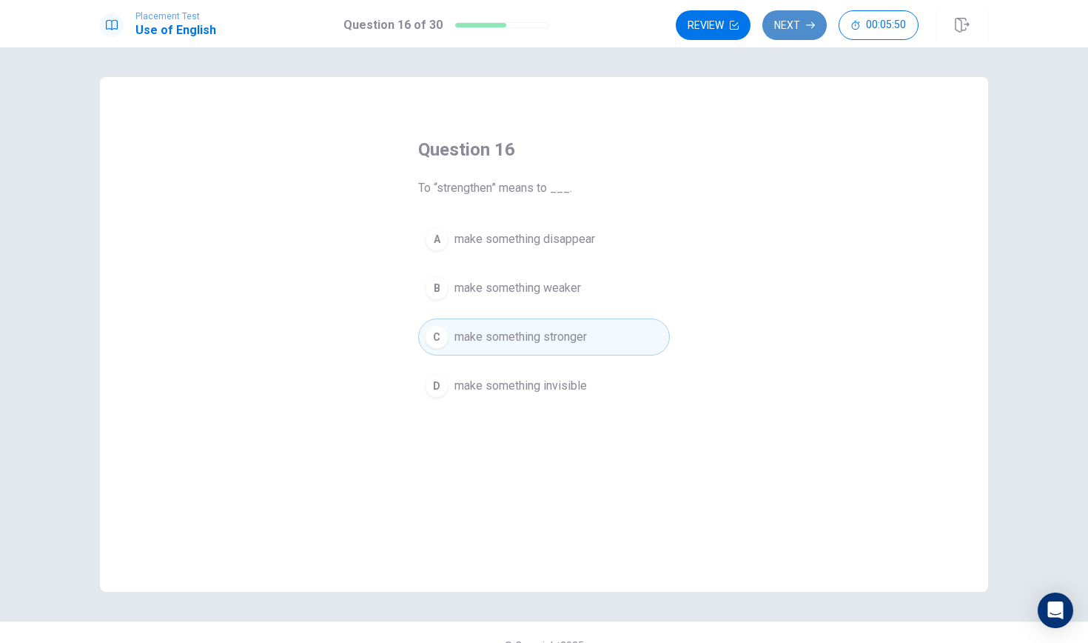
click at [808, 28] on icon "button" at bounding box center [810, 25] width 9 height 9
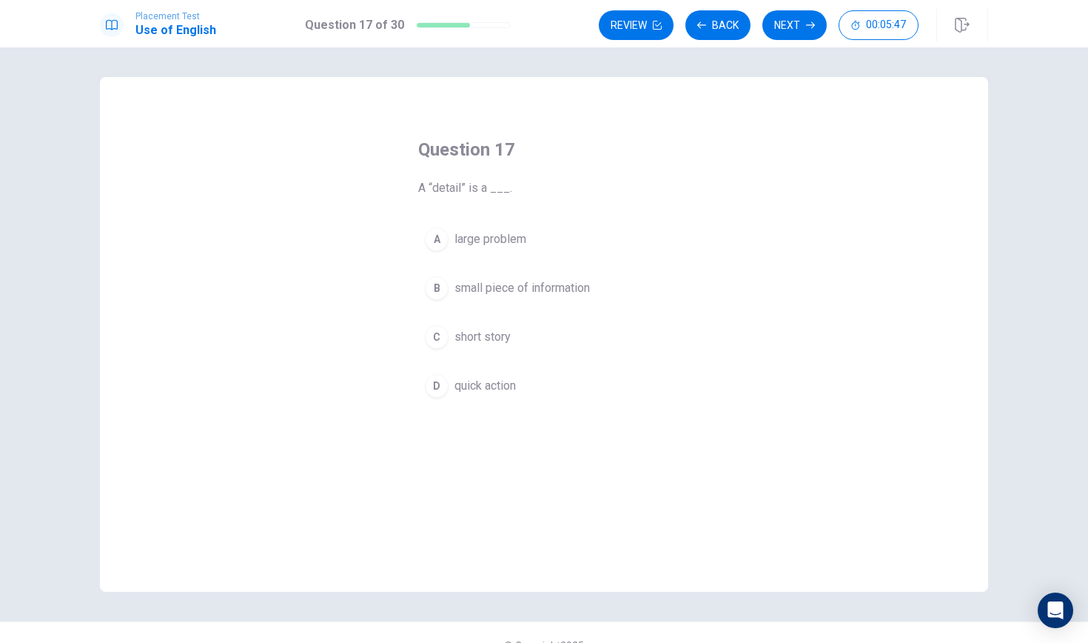
click at [494, 292] on span "small piece of information" at bounding box center [522, 288] width 135 height 18
click at [779, 22] on button "Next" at bounding box center [795, 25] width 64 height 30
drag, startPoint x: 503, startPoint y: 189, endPoint x: 527, endPoint y: 190, distance: 23.7
click at [527, 191] on span "If something is “reliable,” it is ___." at bounding box center [544, 188] width 252 height 18
drag, startPoint x: 503, startPoint y: 185, endPoint x: 546, endPoint y: 194, distance: 43.1
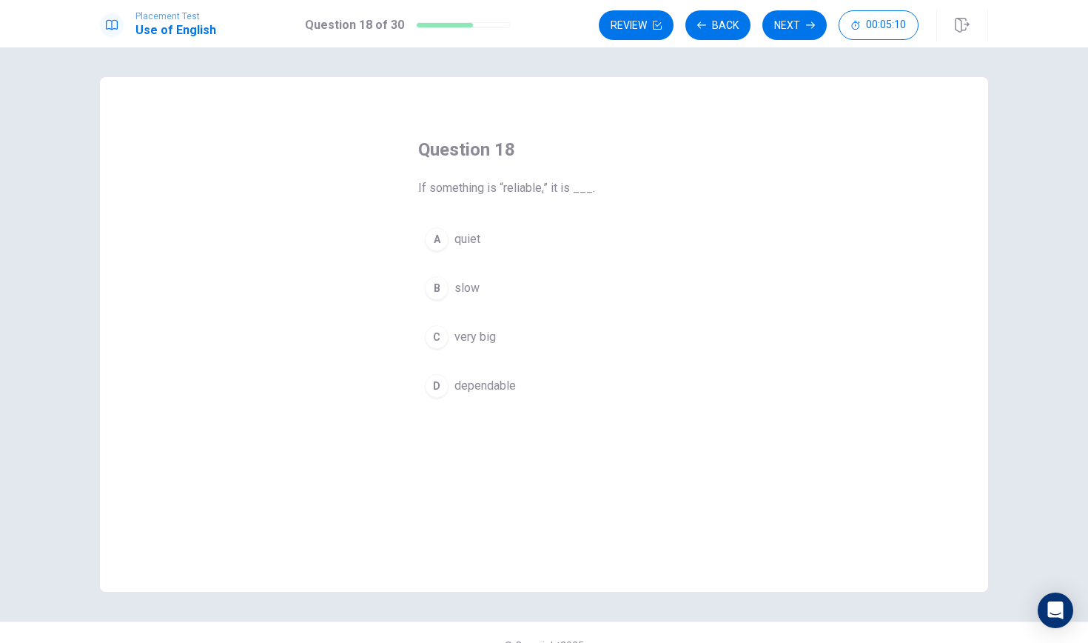
click at [546, 194] on span "If something is “reliable,” it is ___." at bounding box center [544, 188] width 252 height 18
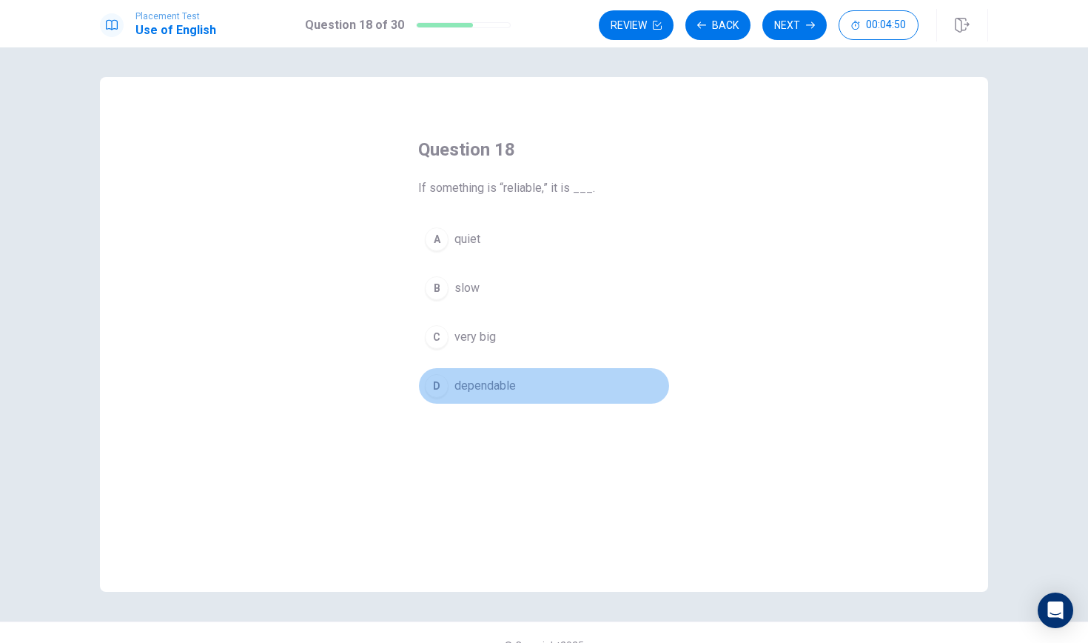
click at [510, 385] on span "dependable" at bounding box center [485, 386] width 61 height 18
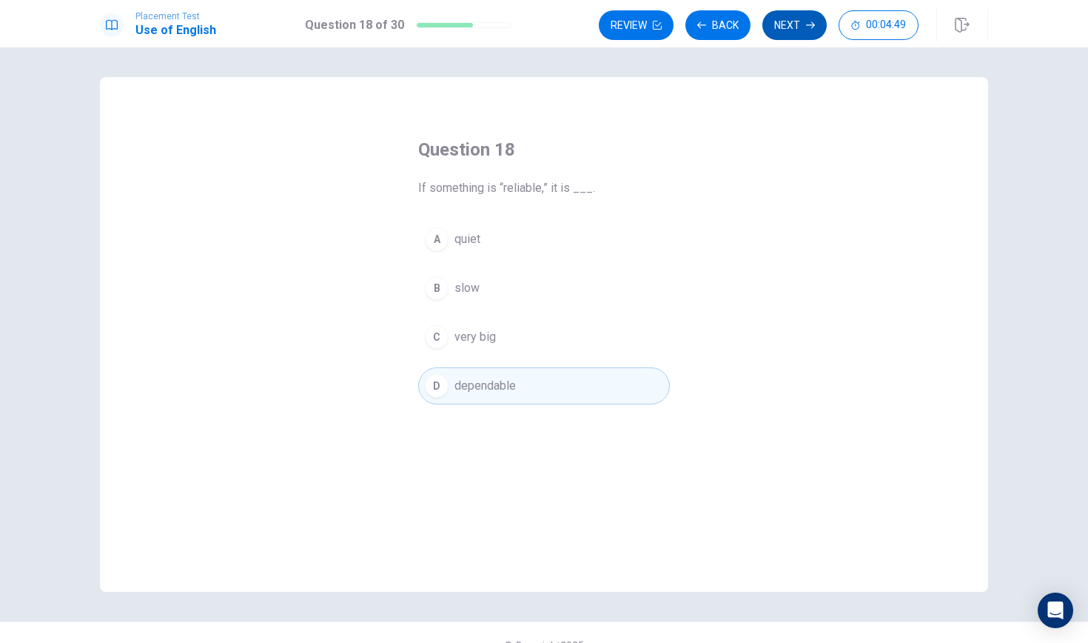
click at [812, 21] on icon "button" at bounding box center [810, 25] width 9 height 9
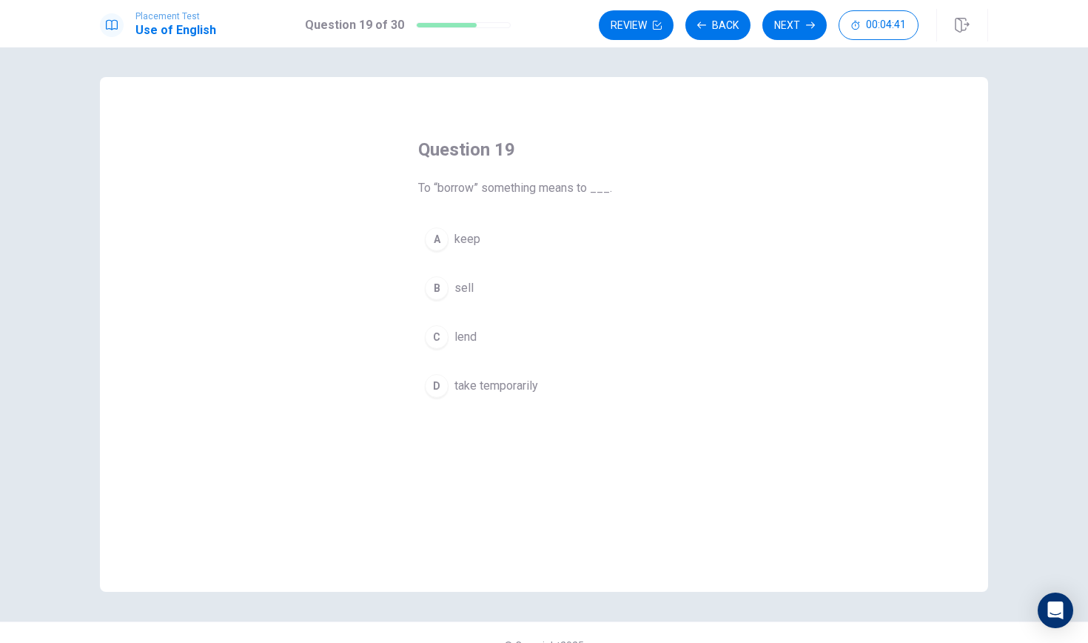
click at [474, 392] on span "take temporarily" at bounding box center [497, 386] width 84 height 18
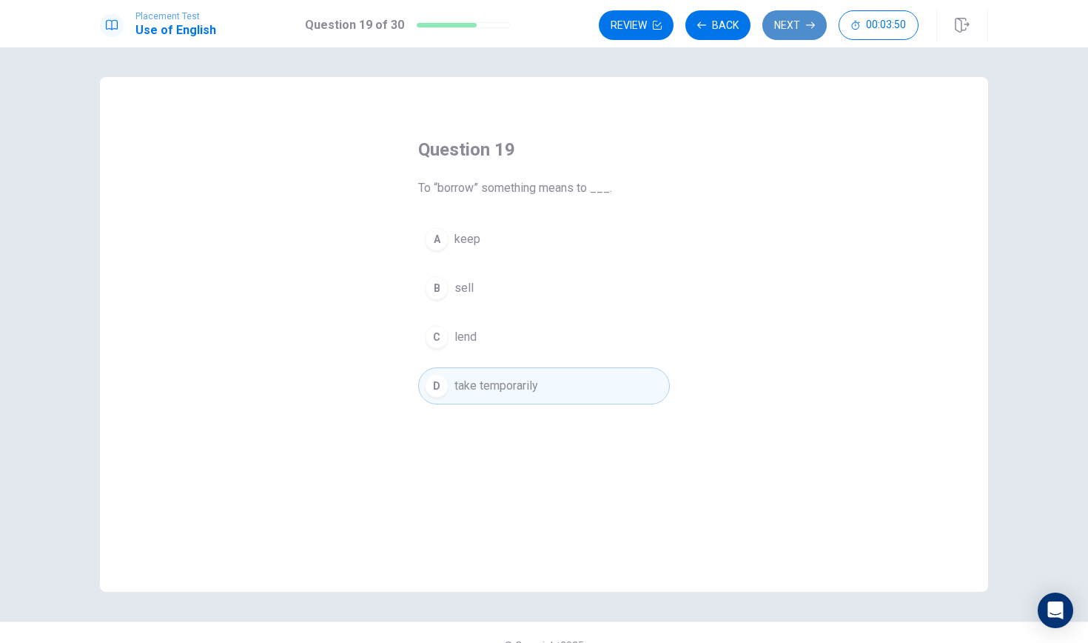
click at [797, 36] on button "Next" at bounding box center [795, 25] width 64 height 30
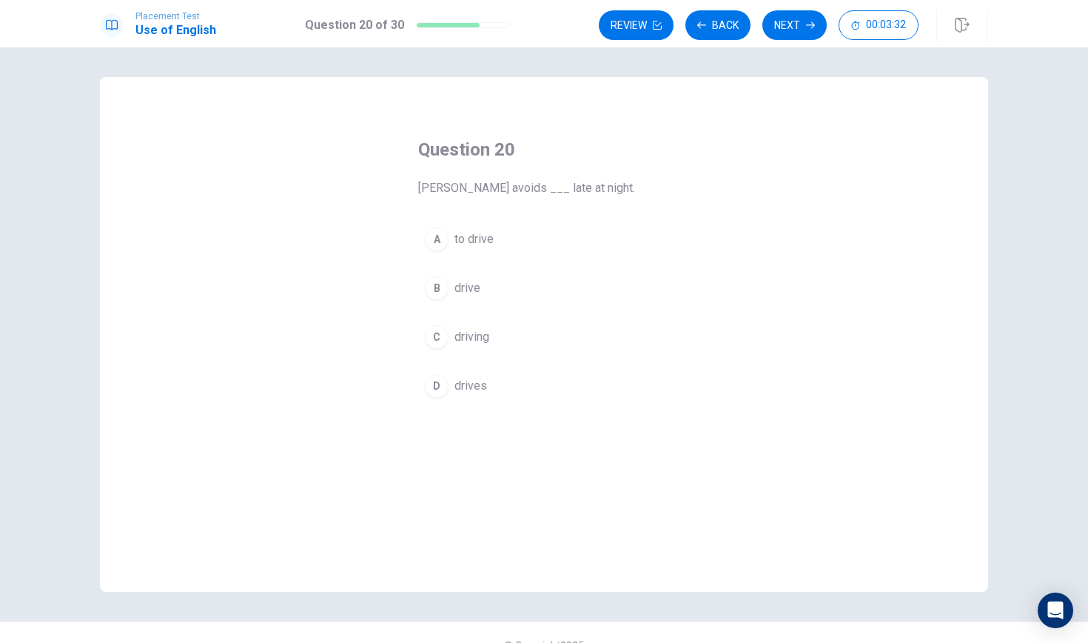
click at [493, 238] on span "to drive" at bounding box center [474, 239] width 39 height 18
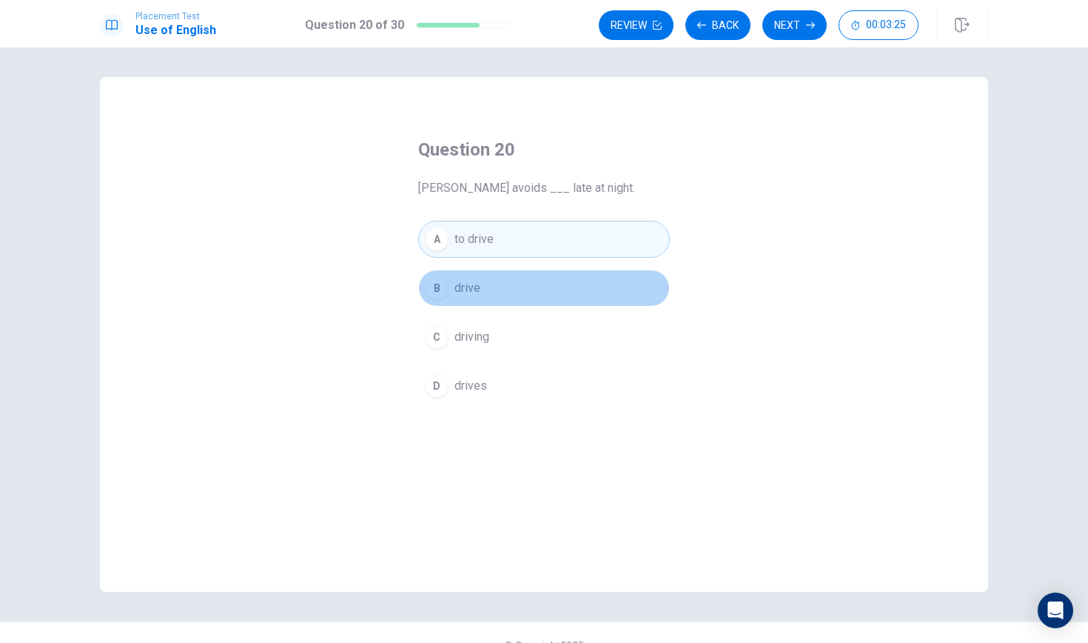
click at [464, 289] on span "drive" at bounding box center [468, 288] width 26 height 18
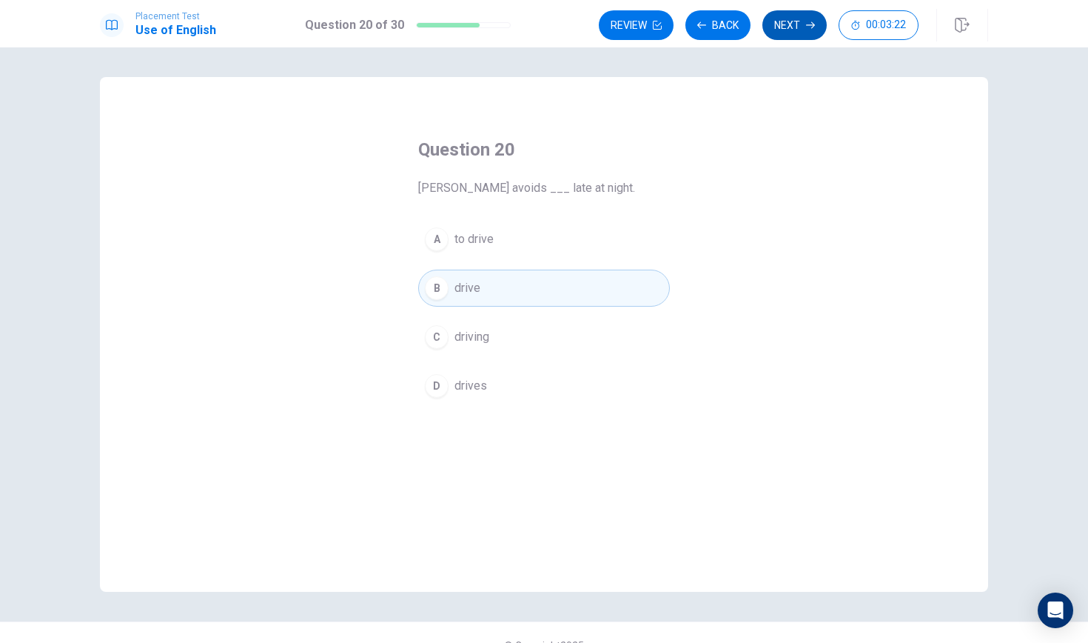
click at [775, 30] on button "Next" at bounding box center [795, 25] width 64 height 30
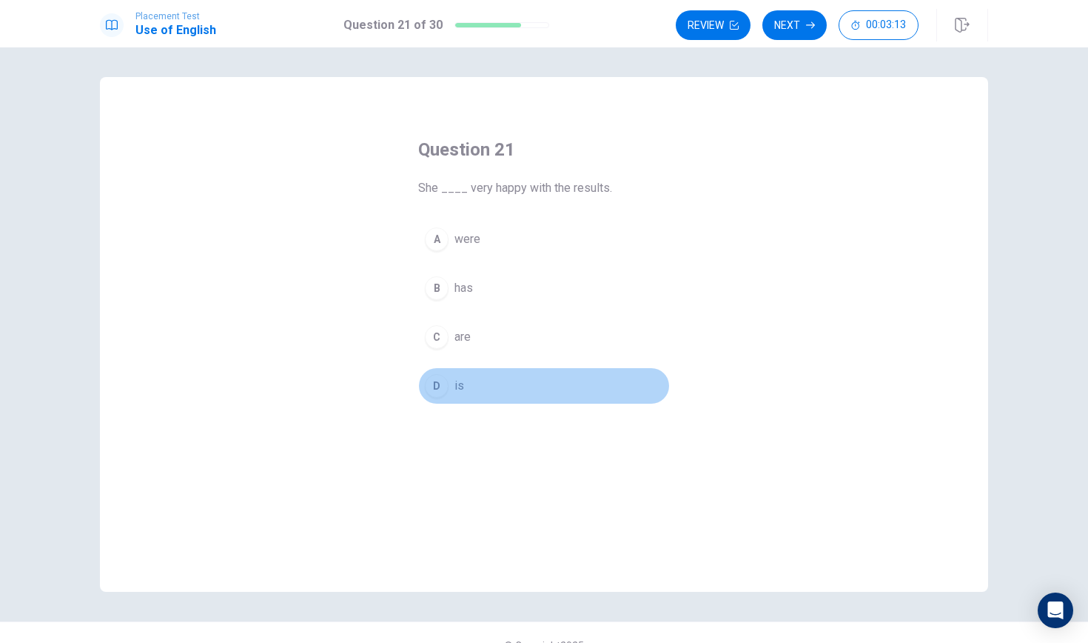
click at [445, 381] on div "D" at bounding box center [437, 386] width 24 height 24
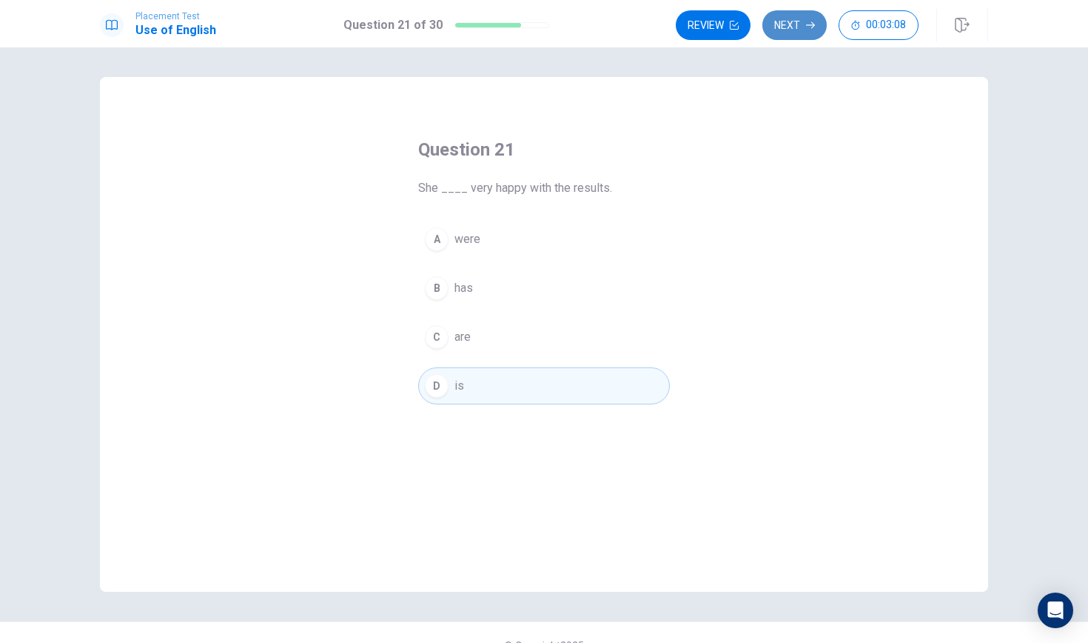
click at [816, 31] on button "Next" at bounding box center [795, 25] width 64 height 30
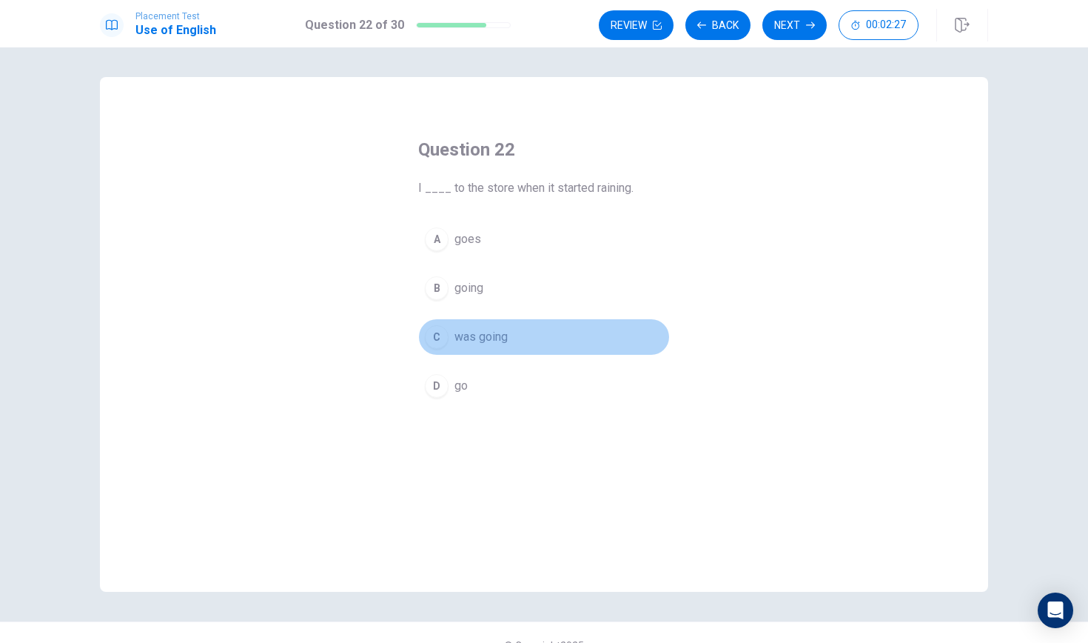
click at [455, 332] on span "was going" at bounding box center [481, 337] width 53 height 18
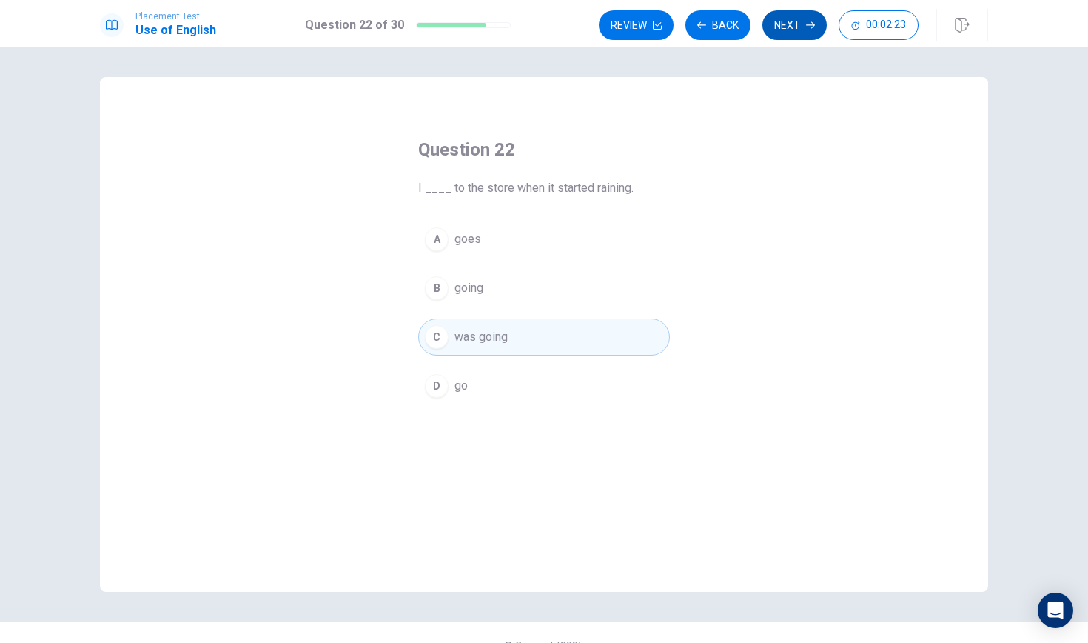
click at [806, 25] on icon "button" at bounding box center [810, 25] width 9 height 9
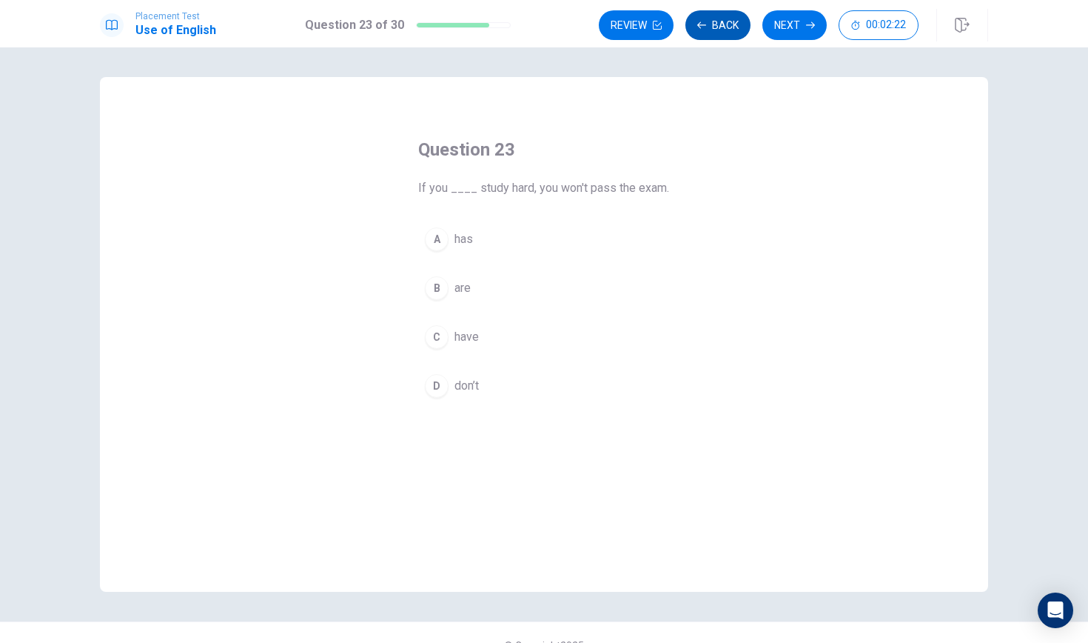
click at [702, 25] on icon "button" at bounding box center [701, 24] width 9 height 7
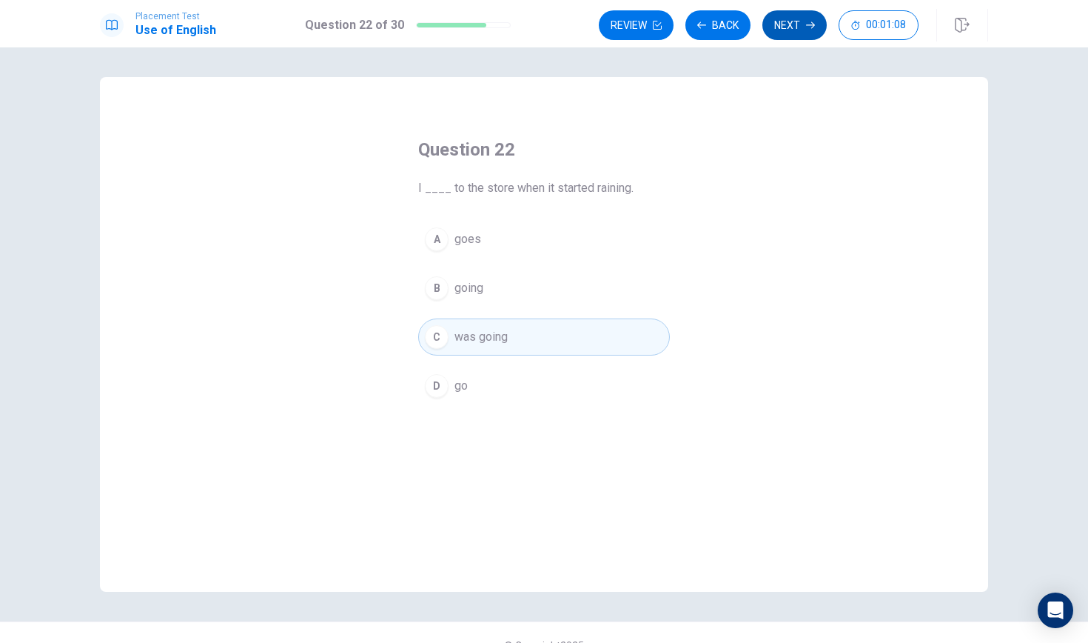
click at [799, 18] on button "Next" at bounding box center [795, 25] width 64 height 30
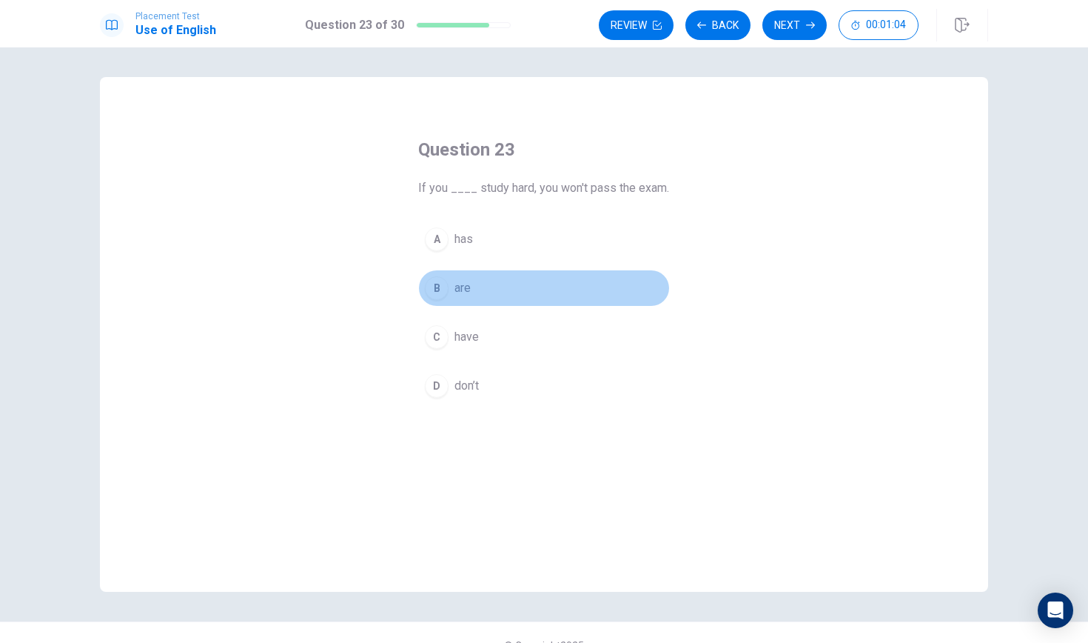
click at [453, 299] on button "B are" at bounding box center [544, 287] width 252 height 37
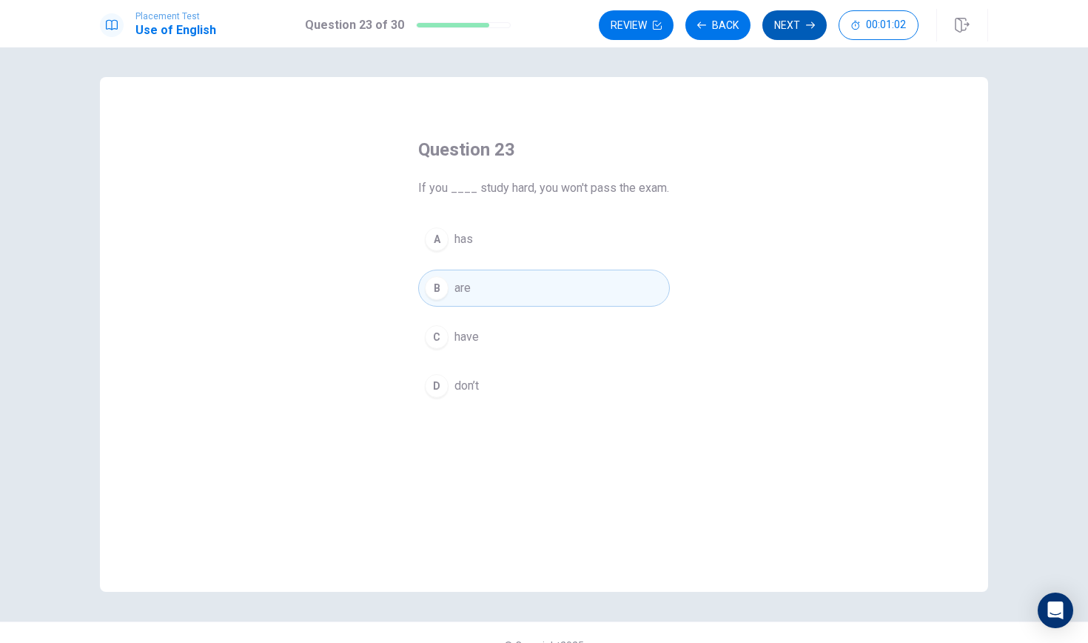
click at [789, 33] on button "Next" at bounding box center [795, 25] width 64 height 30
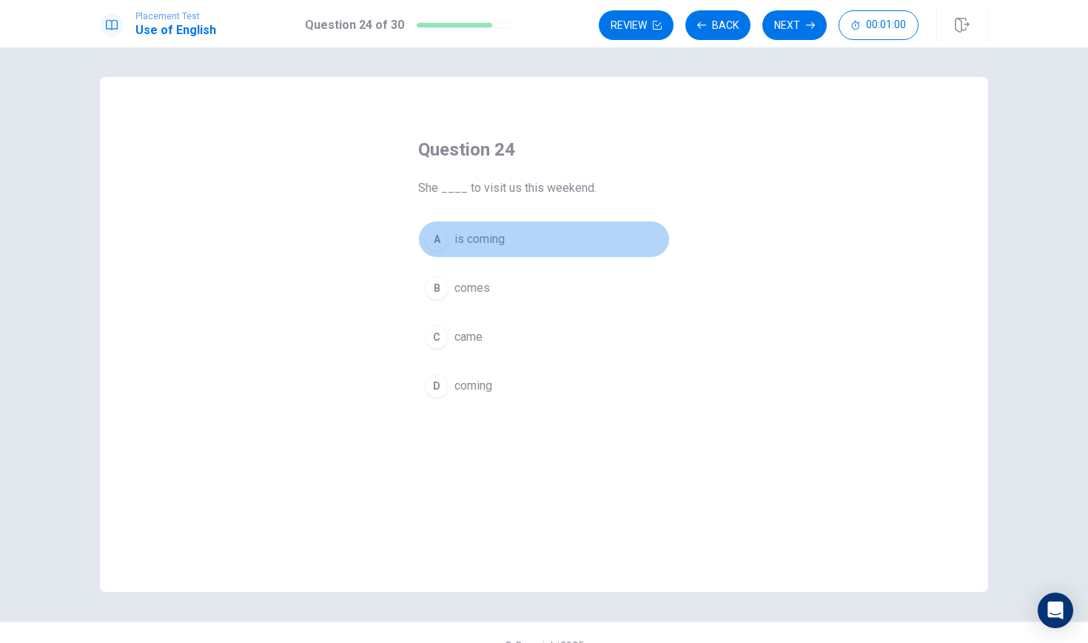
click at [487, 230] on button "A is coming" at bounding box center [544, 239] width 252 height 37
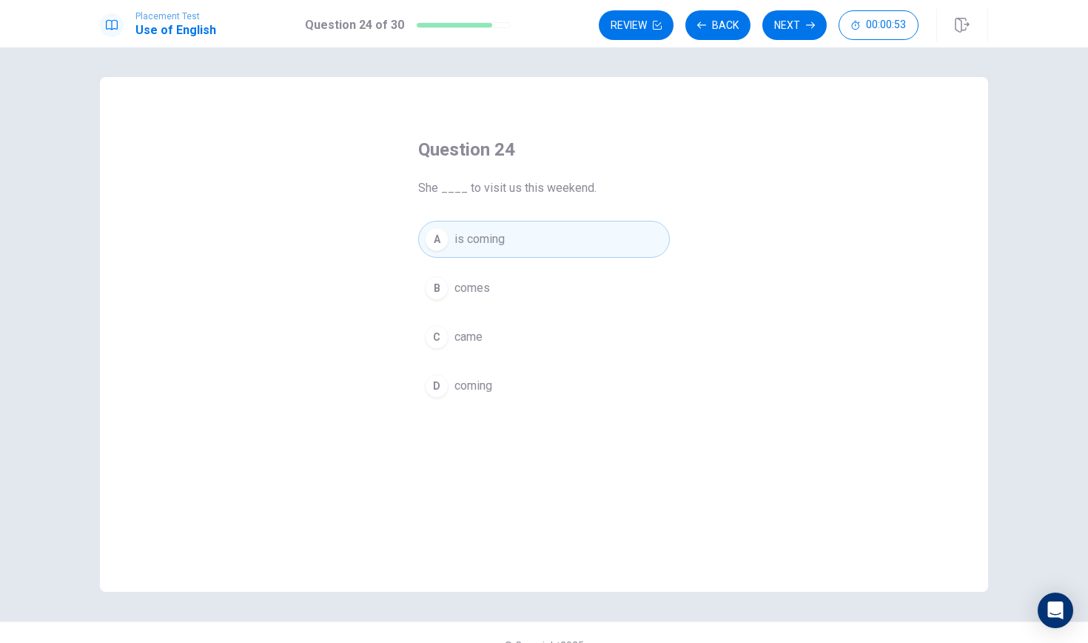
click at [466, 287] on span "comes" at bounding box center [473, 288] width 36 height 18
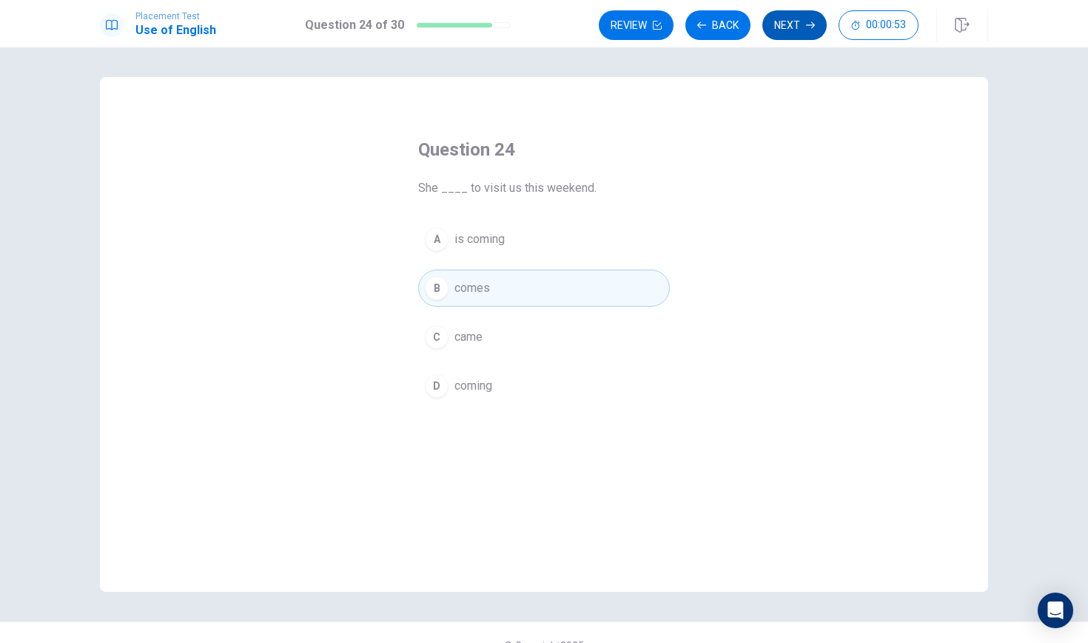
click at [772, 29] on button "Next" at bounding box center [795, 25] width 64 height 30
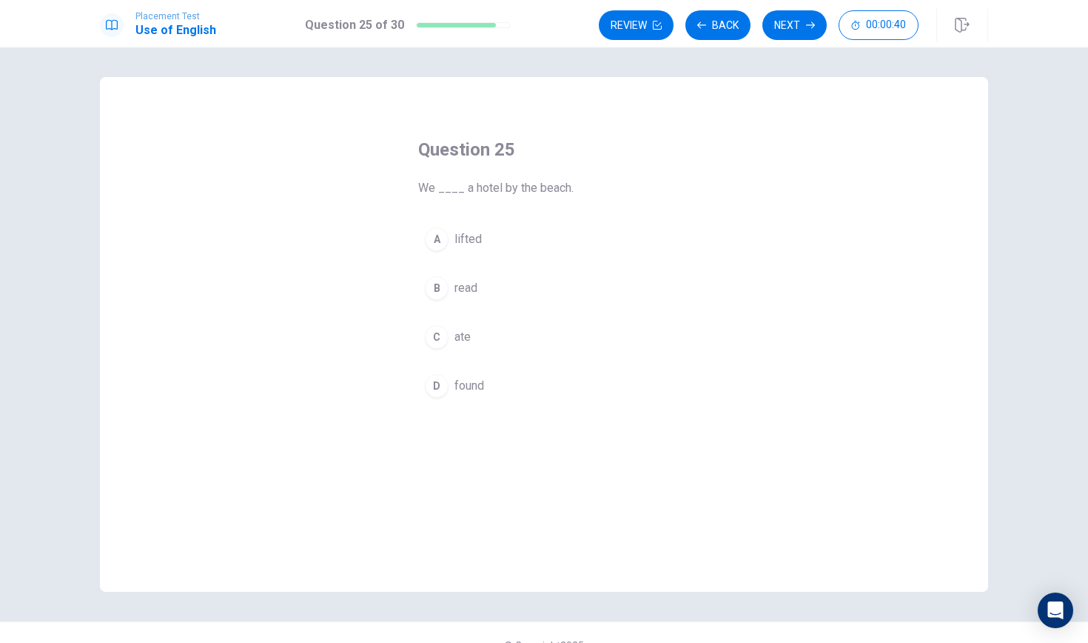
click at [483, 386] on span "found" at bounding box center [470, 386] width 30 height 18
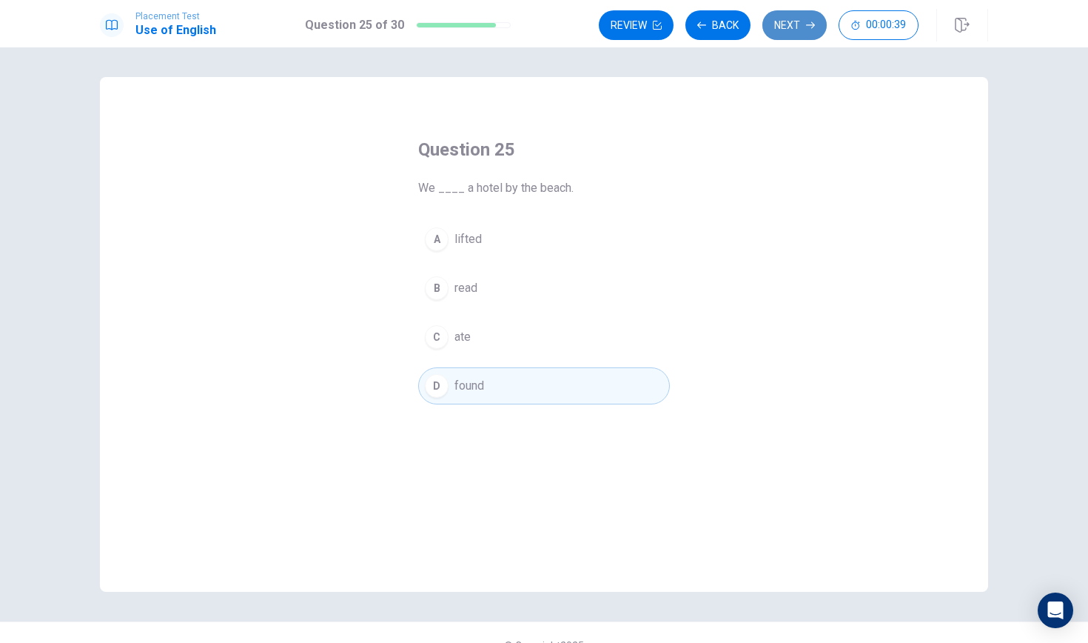
click at [800, 32] on button "Next" at bounding box center [795, 25] width 64 height 30
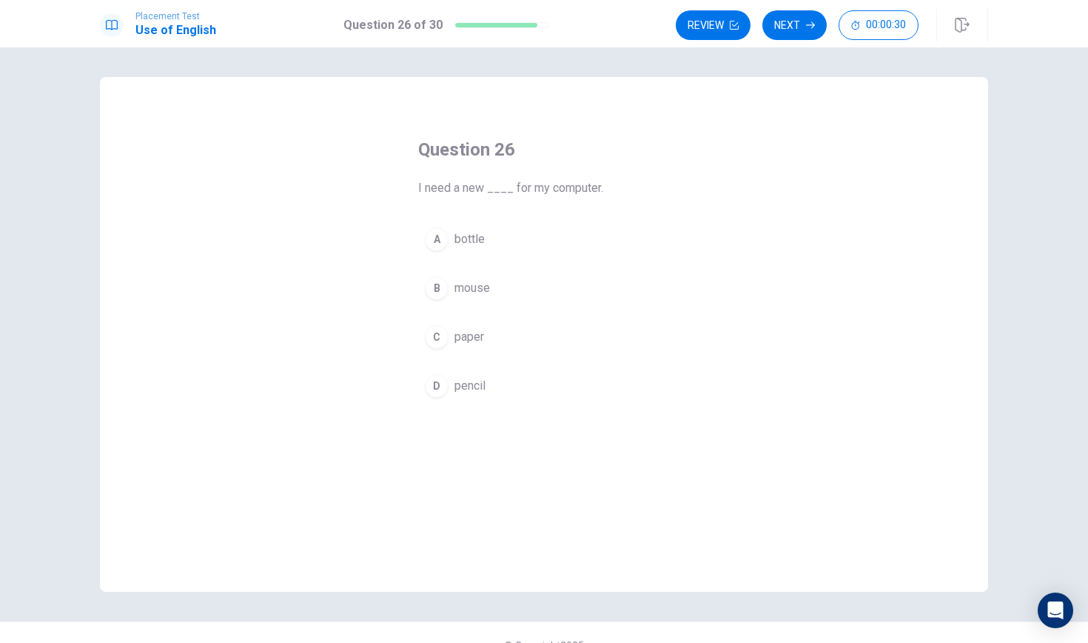
click at [479, 291] on span "mouse" at bounding box center [473, 288] width 36 height 18
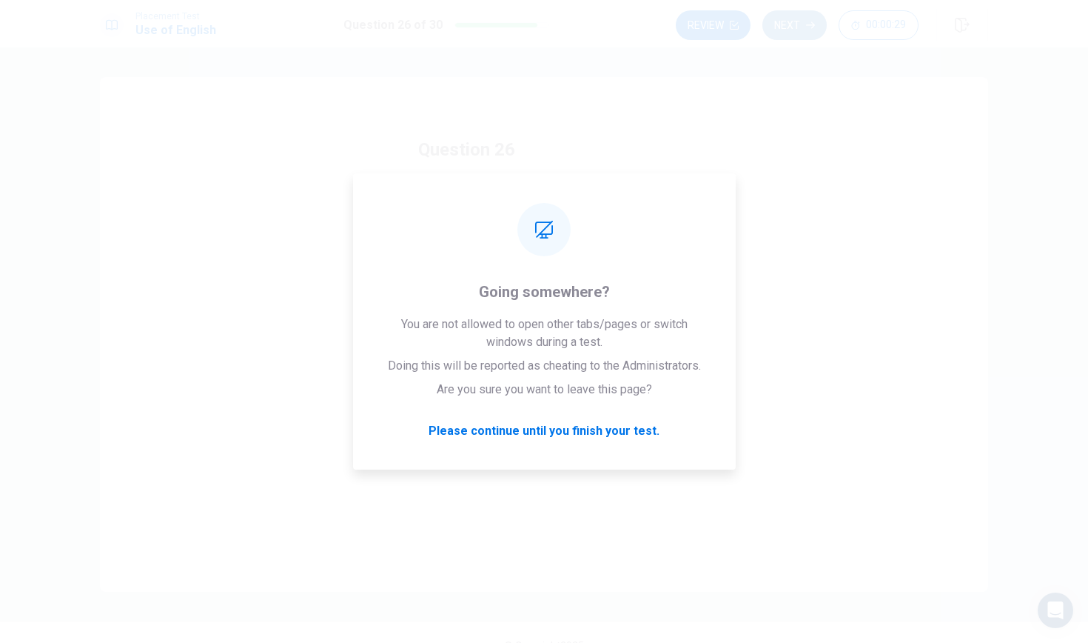
click at [808, 15] on button "Next" at bounding box center [795, 25] width 64 height 30
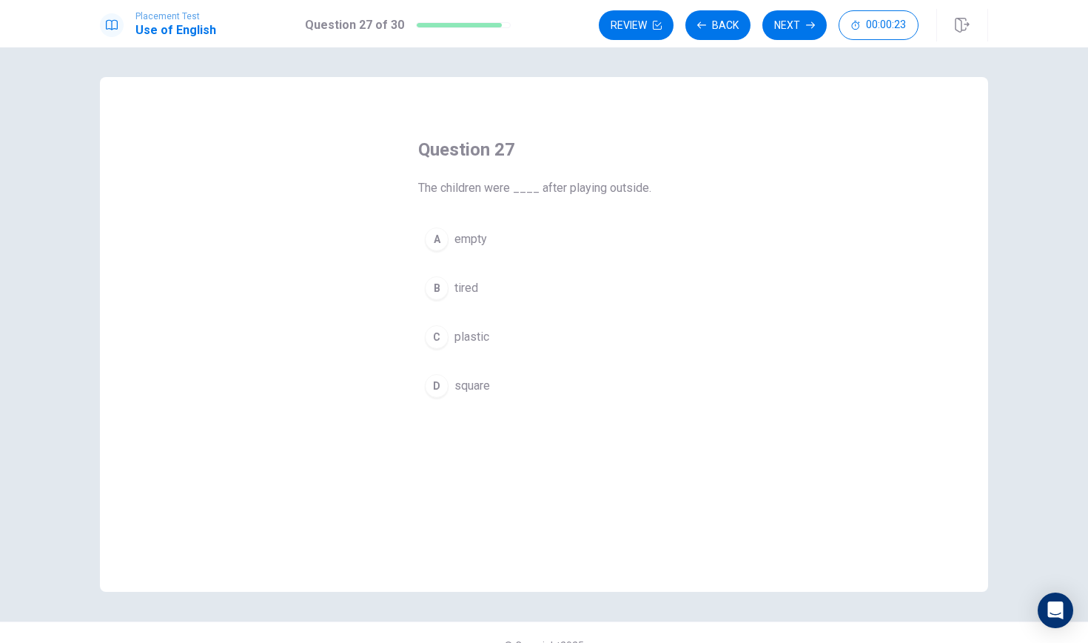
click at [476, 384] on span "square" at bounding box center [473, 386] width 36 height 18
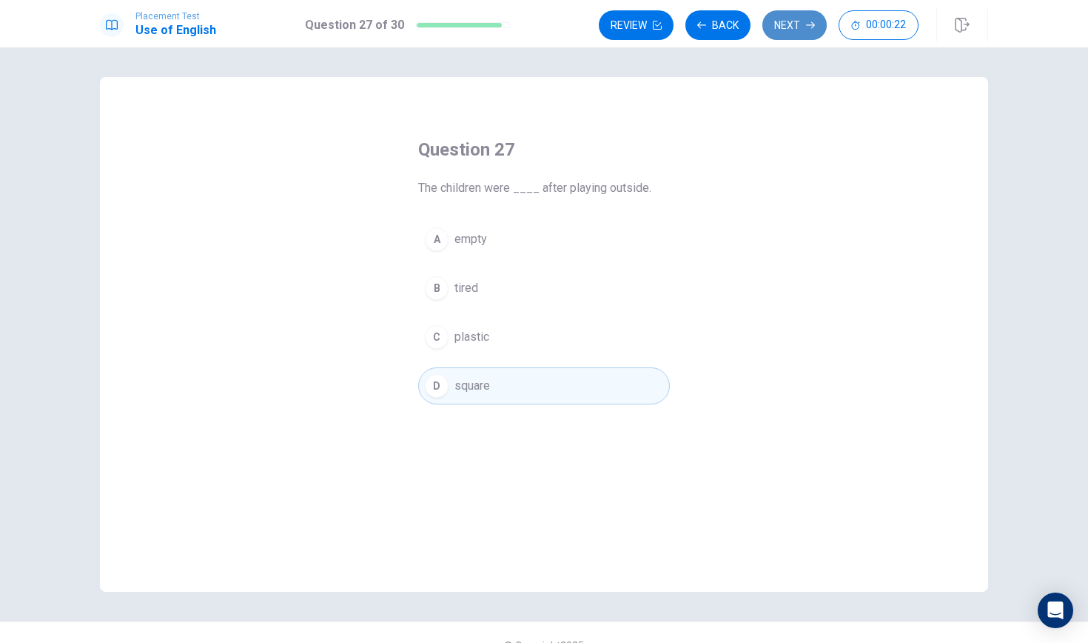
click at [793, 13] on button "Next" at bounding box center [795, 25] width 64 height 30
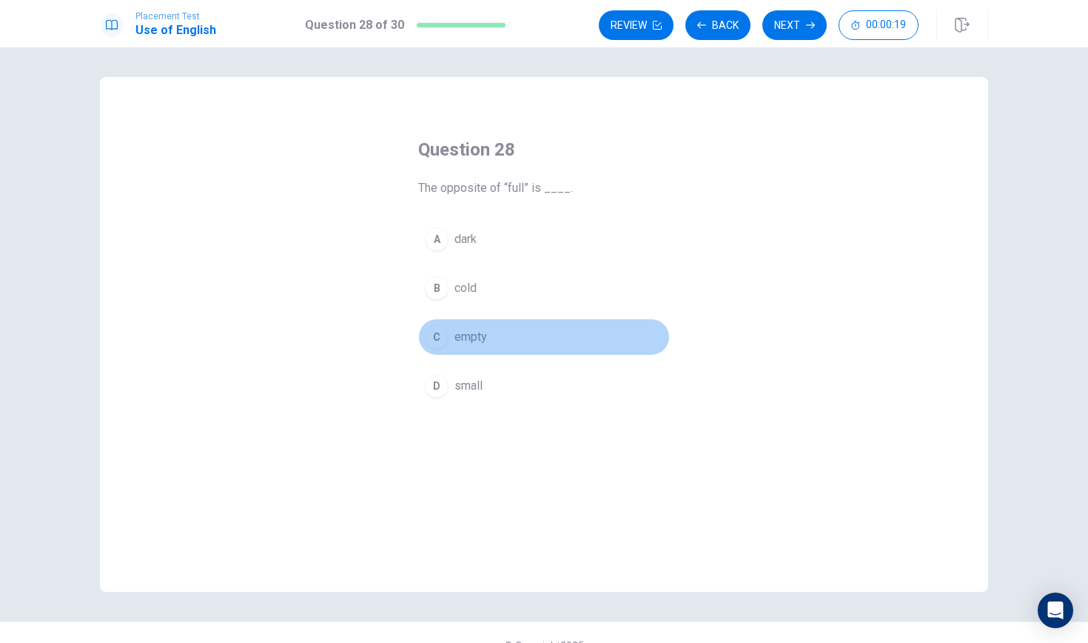
click at [473, 344] on span "empty" at bounding box center [471, 337] width 33 height 18
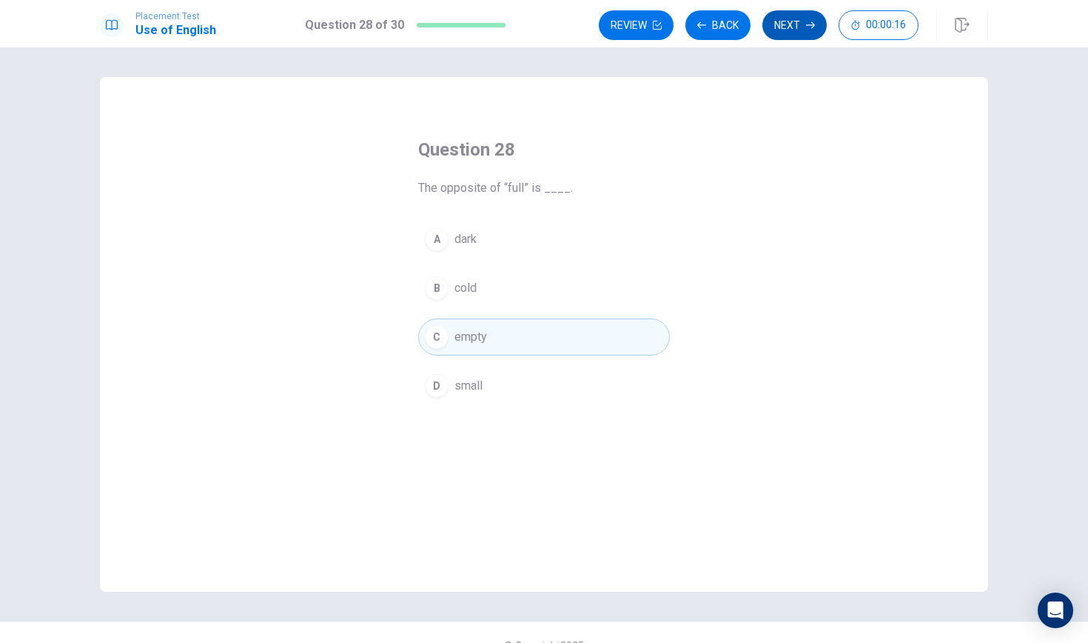
click at [771, 27] on button "Next" at bounding box center [795, 25] width 64 height 30
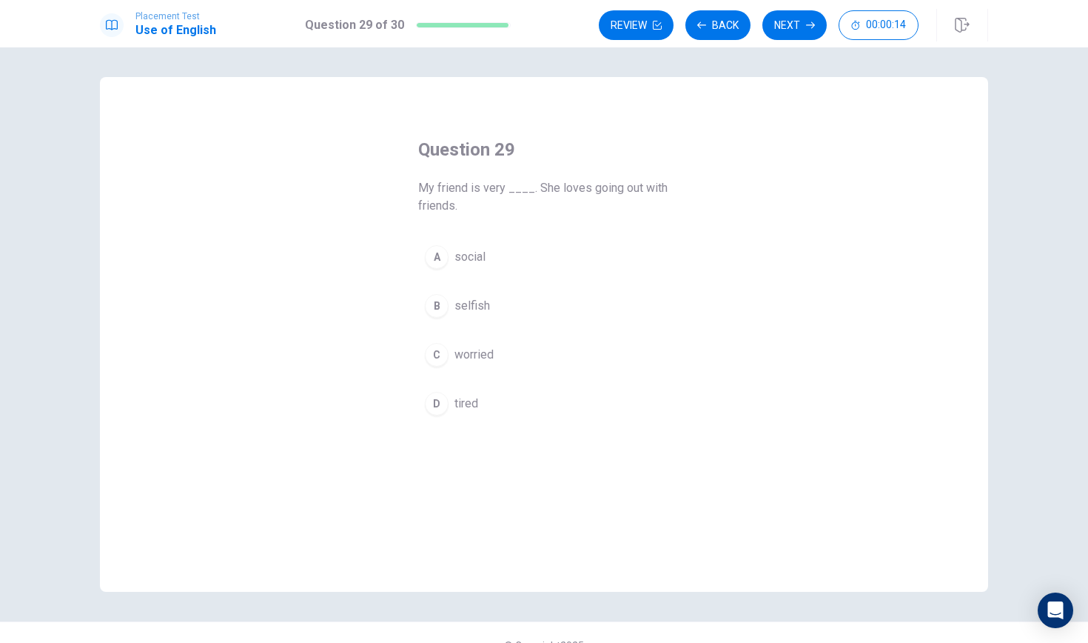
click at [470, 257] on span "social" at bounding box center [470, 257] width 31 height 18
click at [481, 350] on span "worried" at bounding box center [474, 355] width 39 height 18
click at [500, 298] on button "B selfish" at bounding box center [544, 305] width 252 height 37
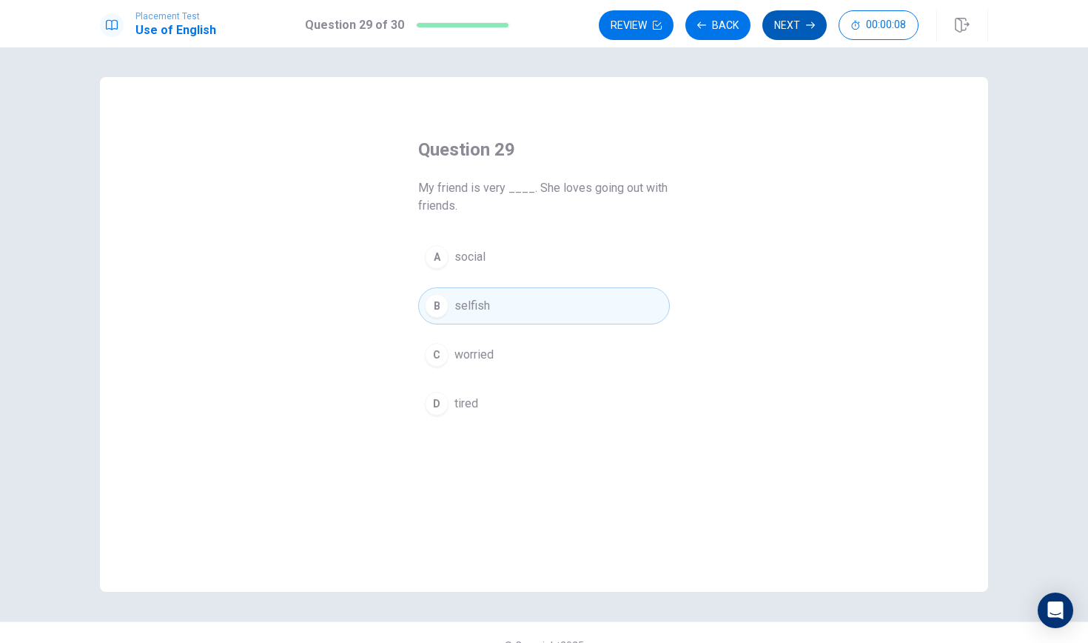
click at [790, 24] on button "Next" at bounding box center [795, 25] width 64 height 30
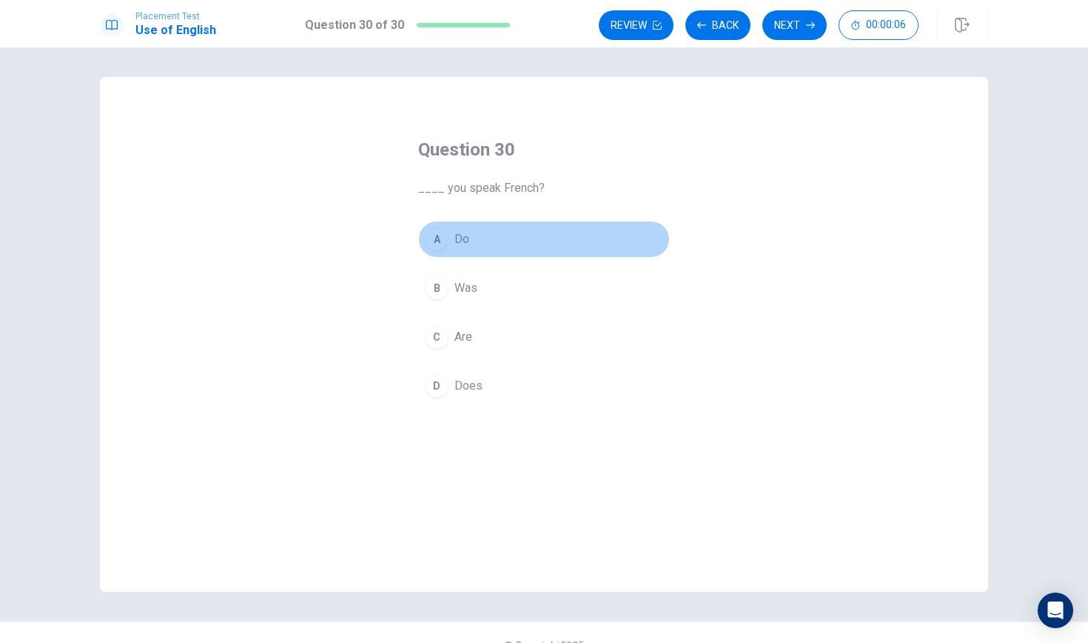
click at [473, 232] on button "A Do" at bounding box center [544, 239] width 252 height 37
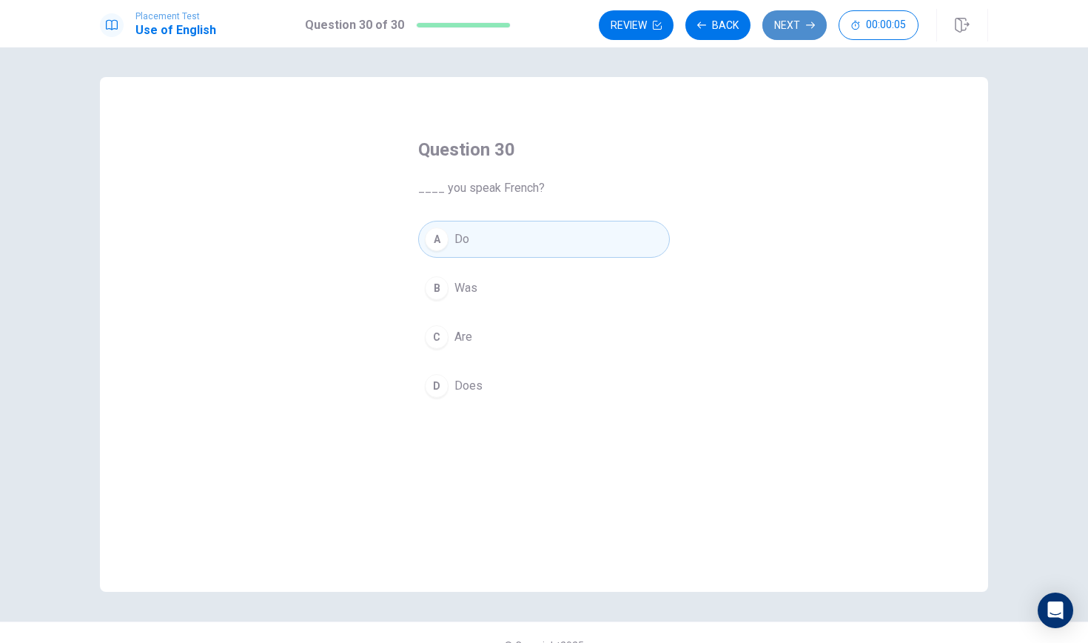
click at [798, 23] on button "Next" at bounding box center [795, 25] width 64 height 30
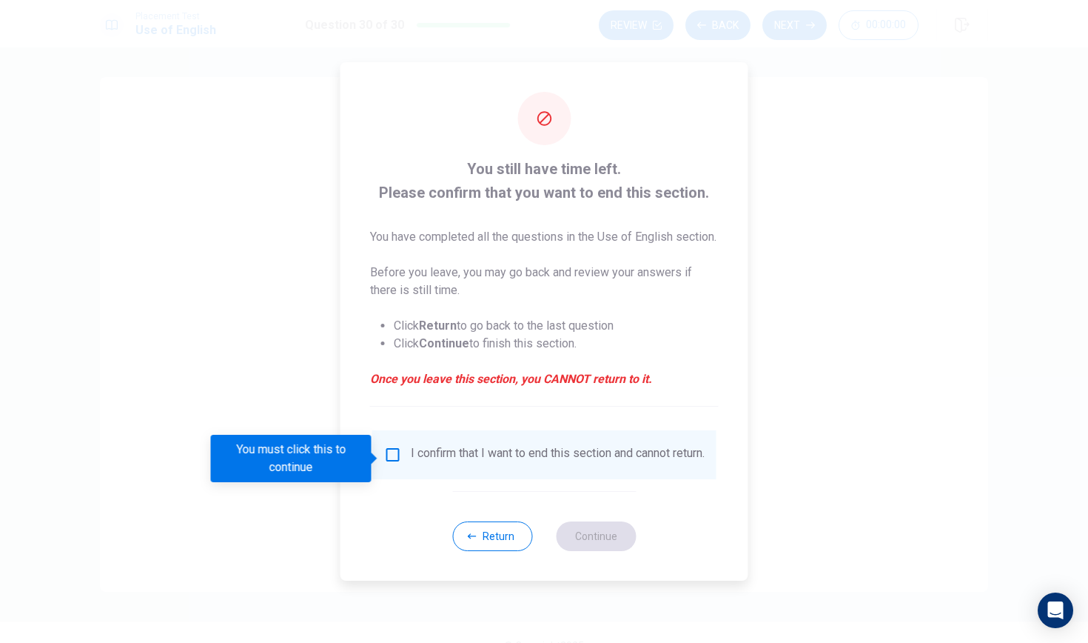
click at [389, 455] on input "You must click this to continue" at bounding box center [393, 455] width 18 height 18
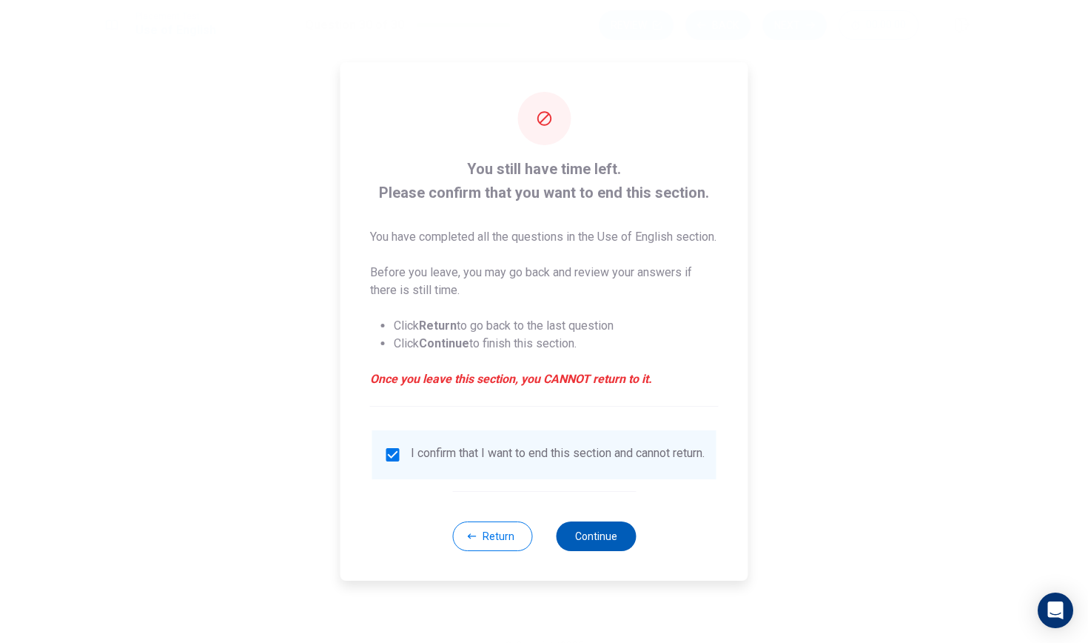
click at [570, 538] on button "Continue" at bounding box center [596, 536] width 80 height 30
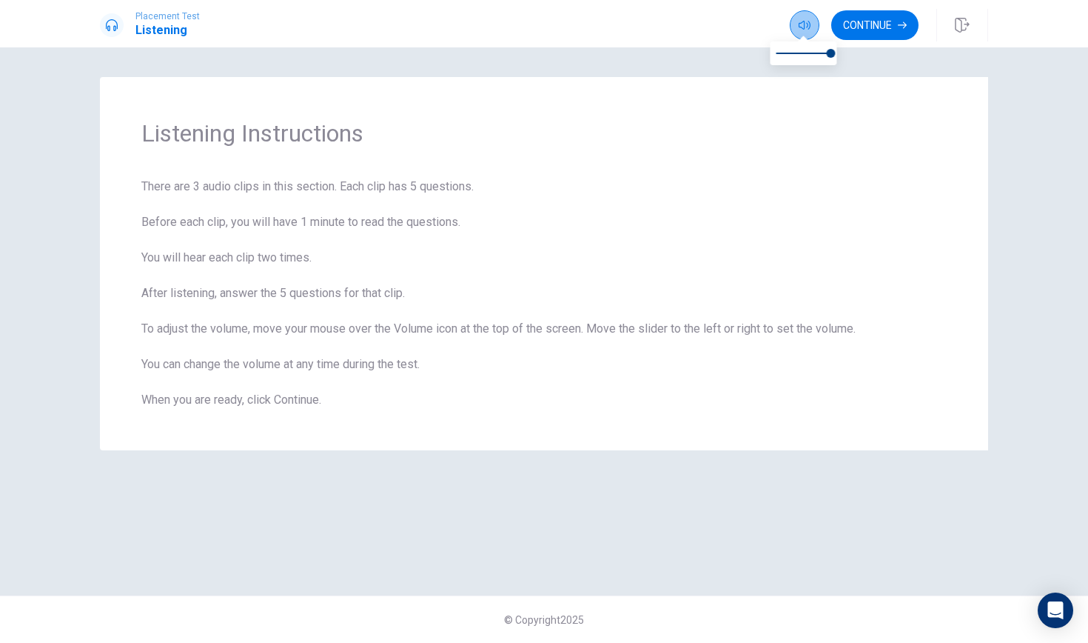
click at [812, 19] on button "button" at bounding box center [805, 25] width 30 height 30
click at [811, 19] on button "button" at bounding box center [805, 25] width 30 height 30
click at [295, 296] on span "There are 3 audio clips in this section. Each clip has 5 questions. Before each…" at bounding box center [544, 293] width 806 height 231
click at [810, 18] on button "button" at bounding box center [805, 25] width 30 height 30
type input "0.7"
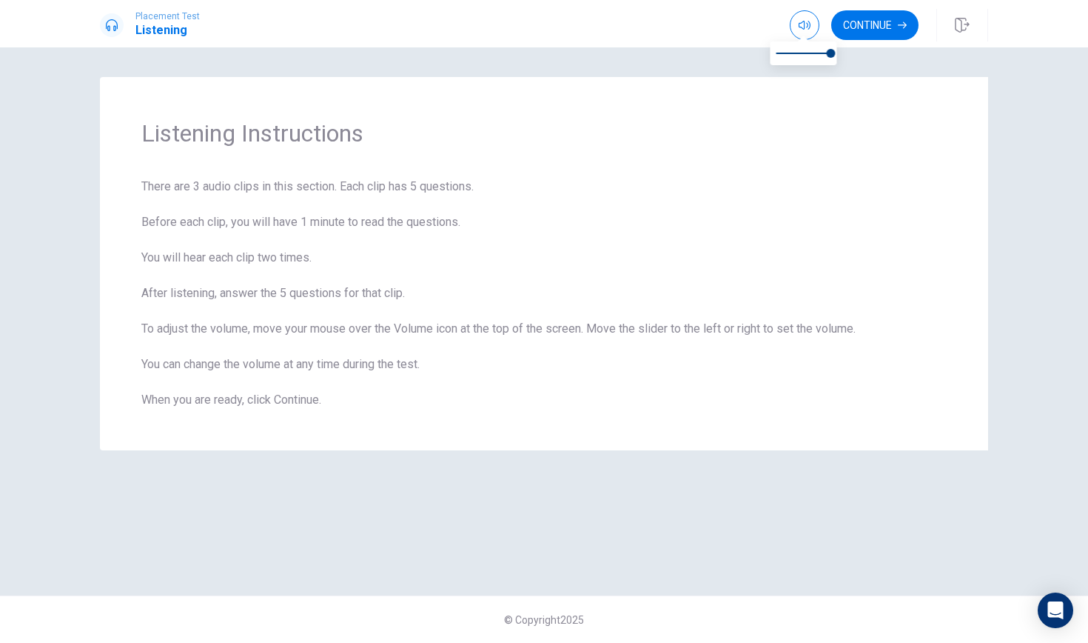
click at [813, 50] on span at bounding box center [804, 53] width 55 height 21
click at [801, 21] on icon "button" at bounding box center [805, 25] width 12 height 12
click at [866, 30] on button "Continue" at bounding box center [874, 25] width 87 height 30
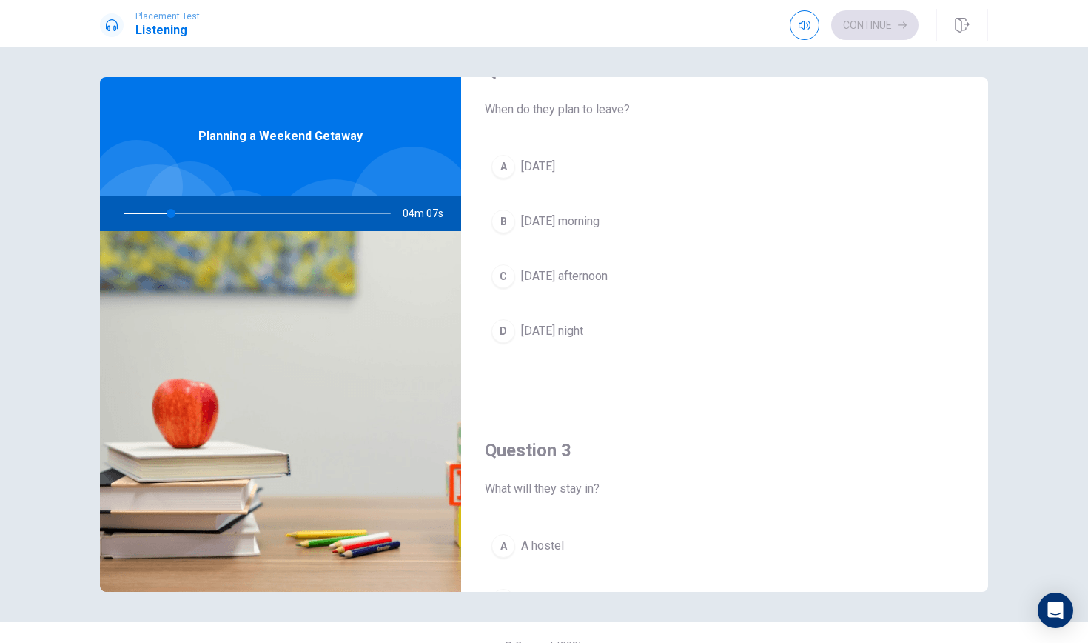
scroll to position [426, 0]
drag, startPoint x: 175, startPoint y: 215, endPoint x: 163, endPoint y: 215, distance: 11.8
click at [163, 215] on div at bounding box center [254, 213] width 297 height 36
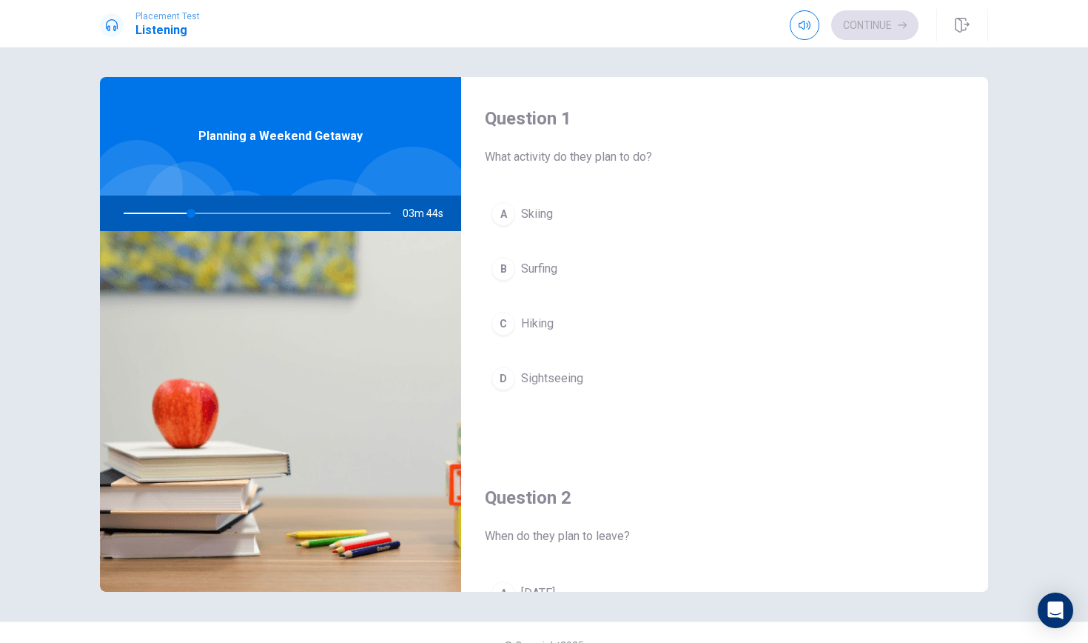
scroll to position [0, 0]
click at [536, 318] on span "Hiking" at bounding box center [537, 324] width 33 height 18
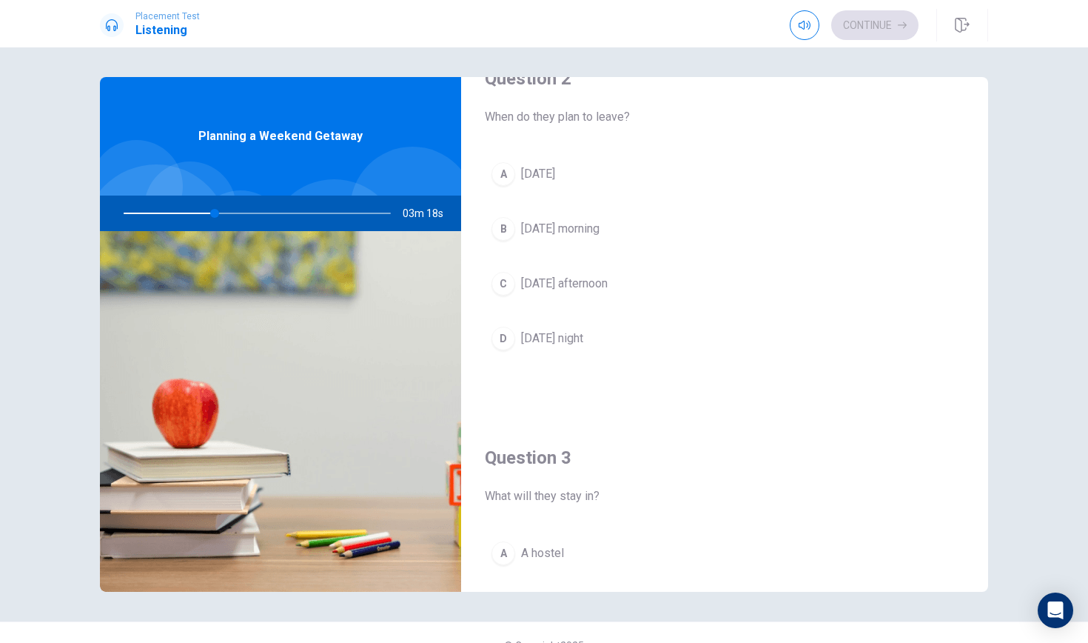
scroll to position [422, 0]
click at [569, 334] on span "[DATE] night" at bounding box center [552, 336] width 62 height 18
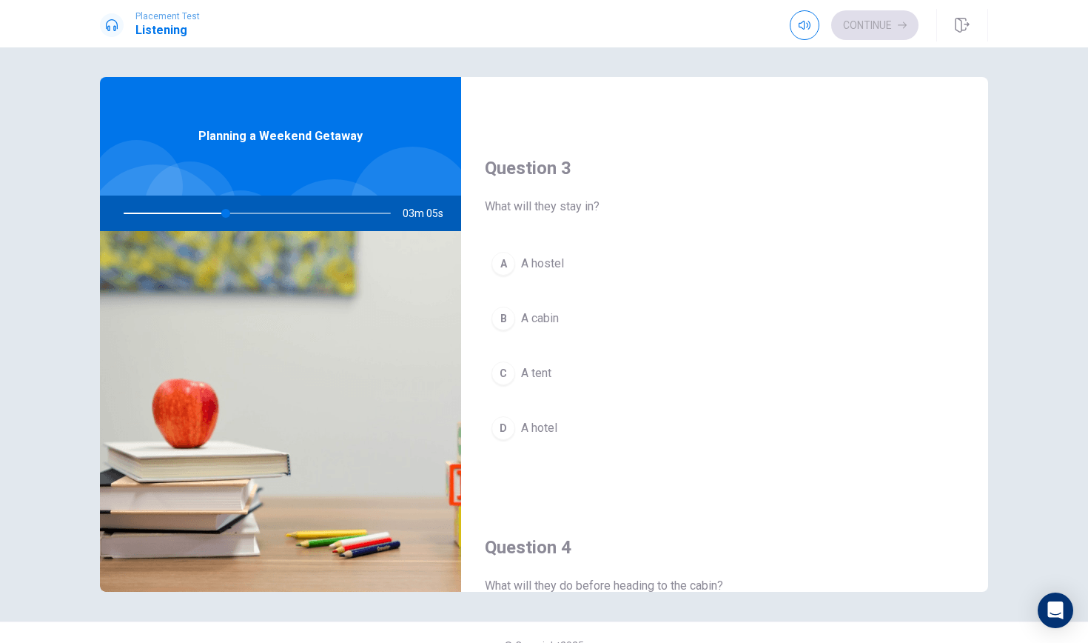
scroll to position [757, 0]
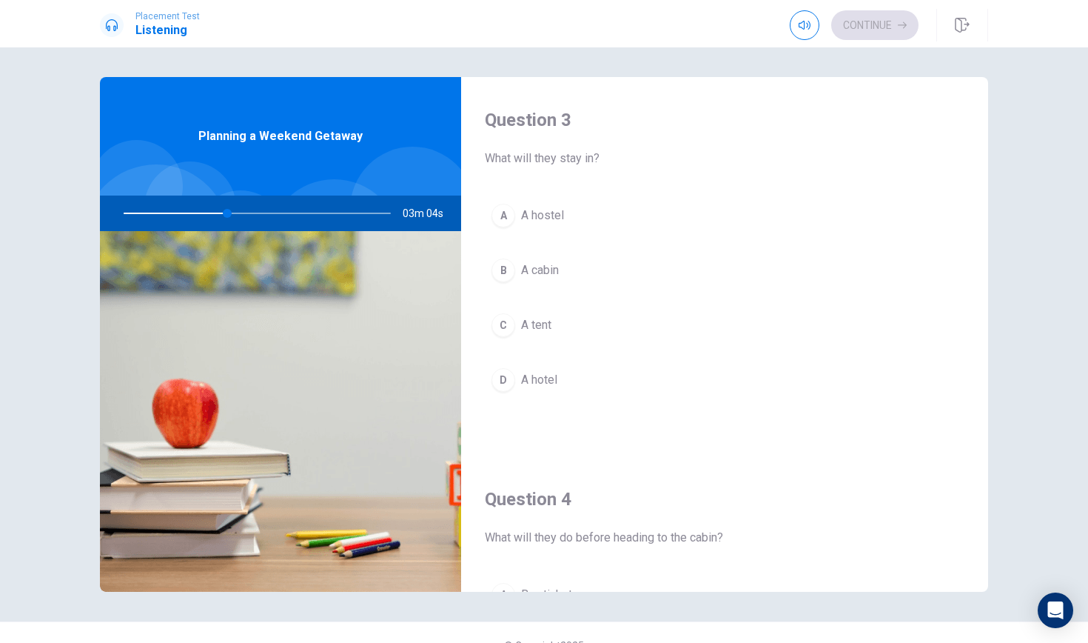
click at [552, 273] on span "A cabin" at bounding box center [540, 270] width 38 height 18
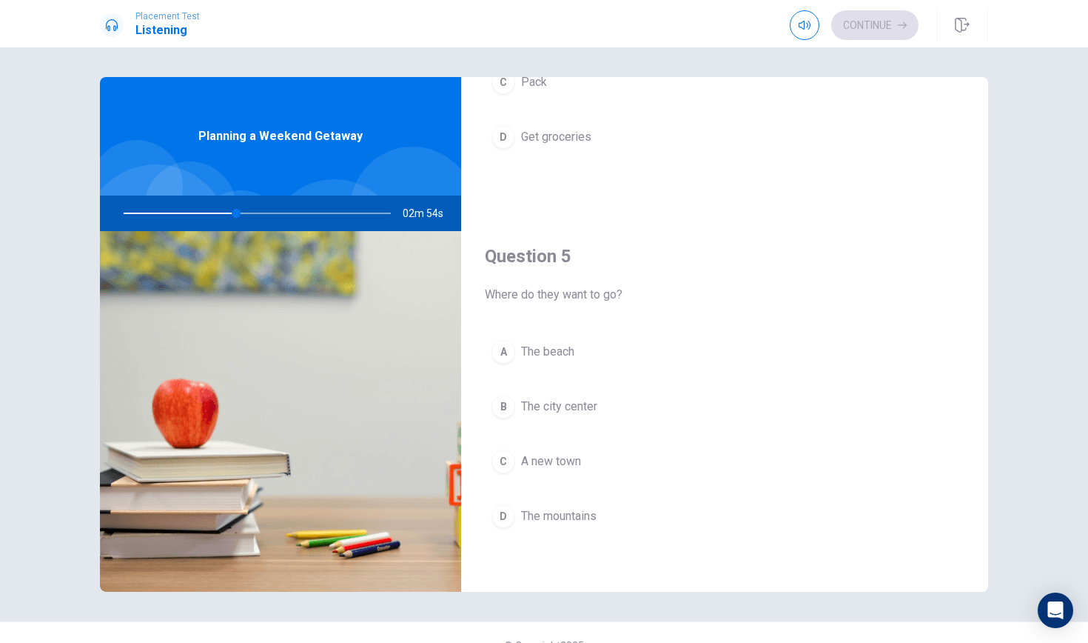
scroll to position [1381, 0]
click at [566, 484] on div "A The beach B The city center C A new town D The mountains" at bounding box center [725, 446] width 480 height 231
click at [566, 519] on span "The mountains" at bounding box center [559, 514] width 76 height 18
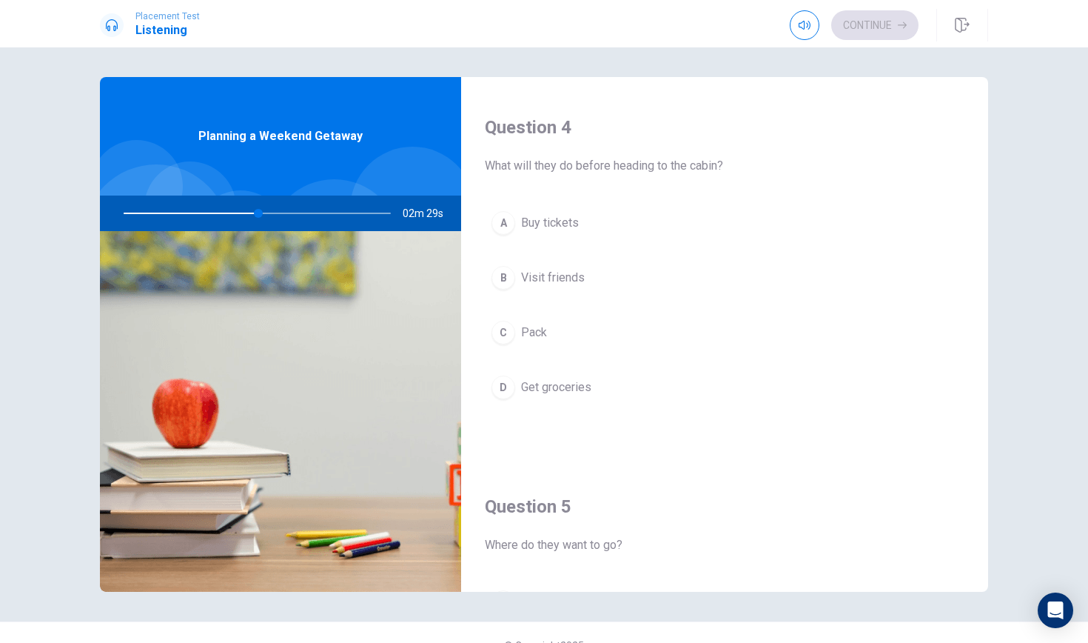
scroll to position [1128, 0]
click at [549, 238] on button "A Buy tickets" at bounding box center [725, 223] width 480 height 37
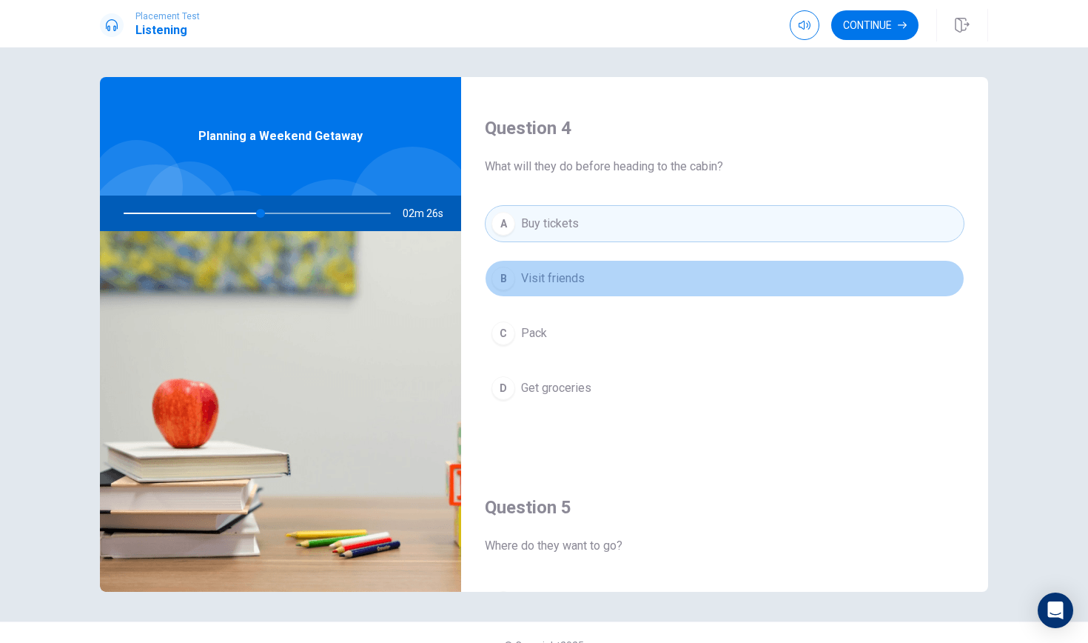
click at [558, 267] on button "B Visit friends" at bounding box center [725, 278] width 480 height 37
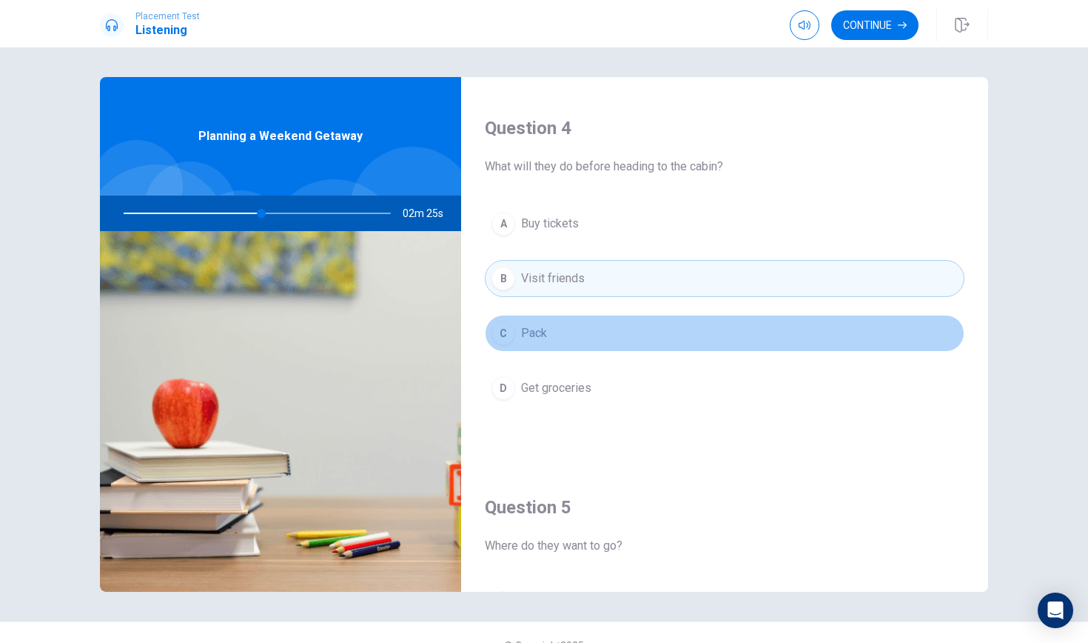
click at [603, 335] on button "C Pack" at bounding box center [725, 333] width 480 height 37
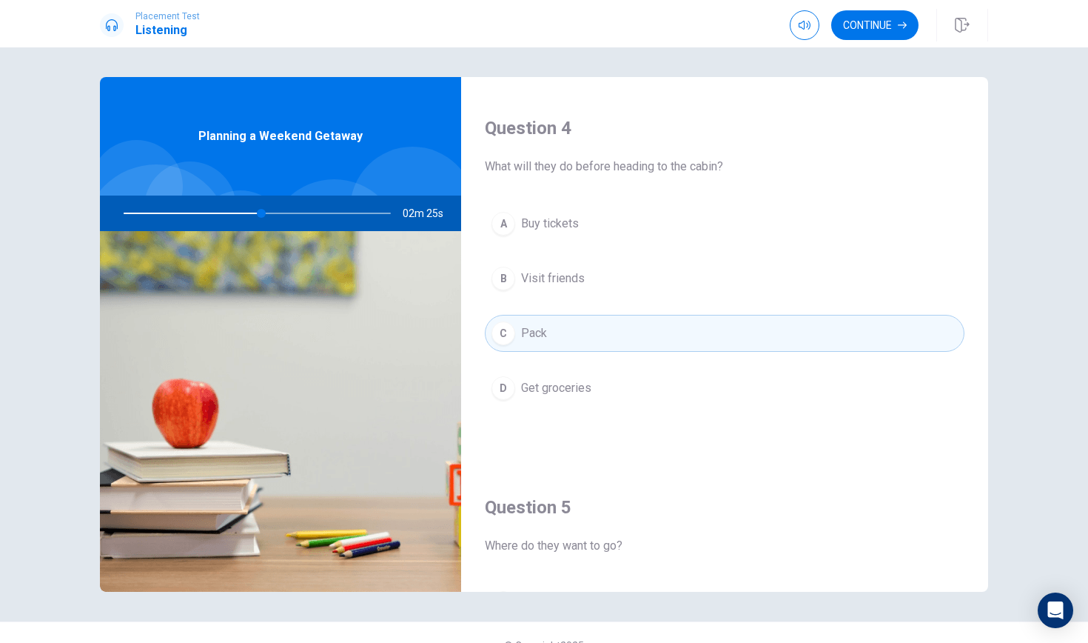
click at [592, 371] on button "D Get groceries" at bounding box center [725, 387] width 480 height 37
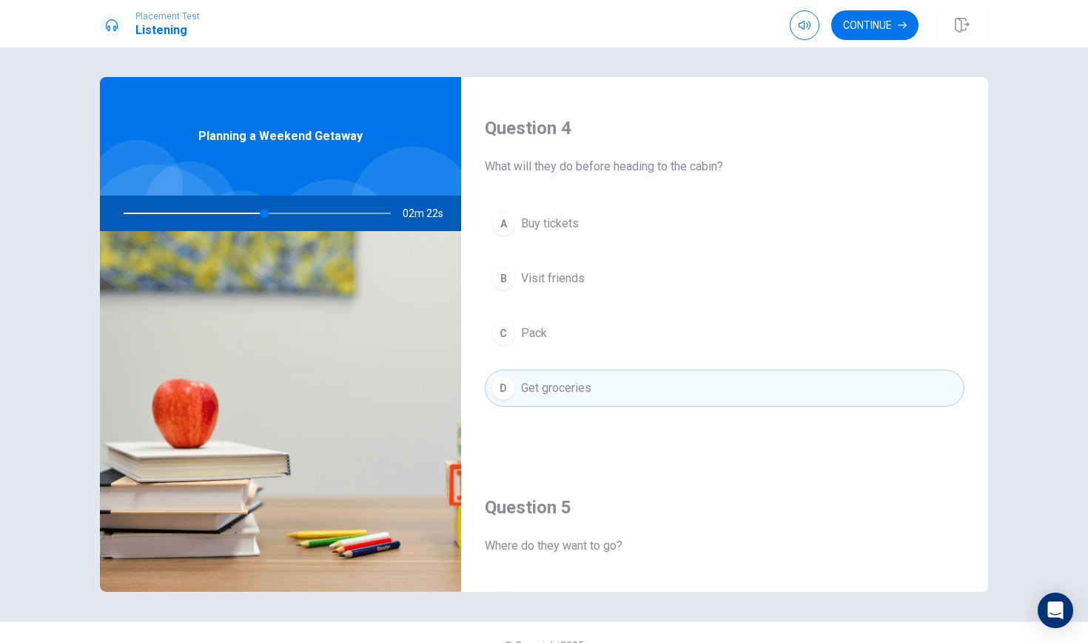
click at [579, 284] on span "Visit friends" at bounding box center [553, 278] width 64 height 18
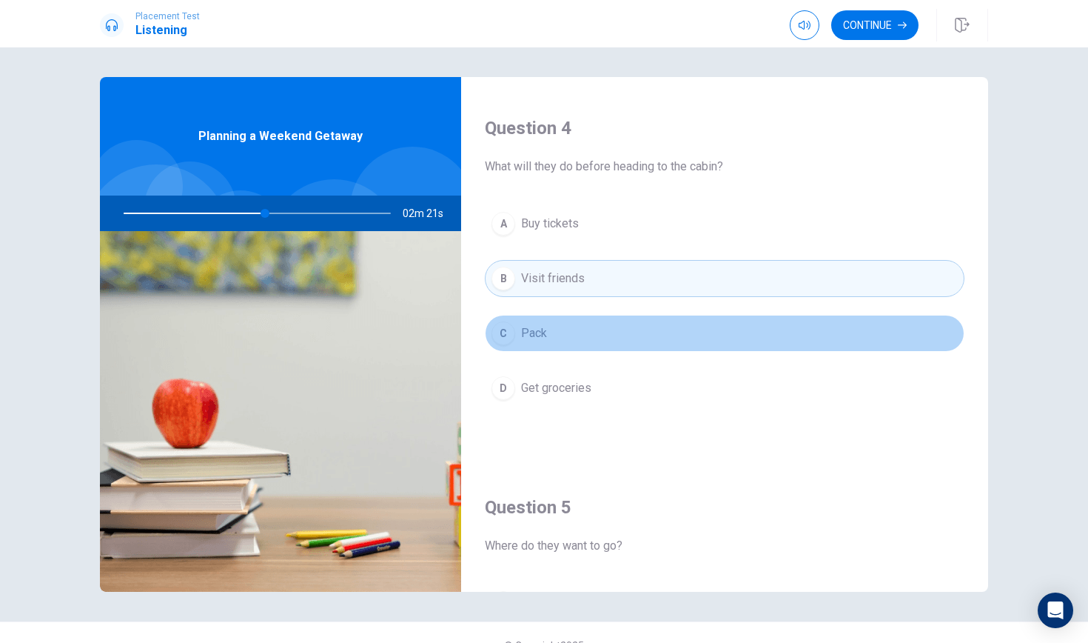
click at [577, 322] on button "C Pack" at bounding box center [725, 333] width 480 height 37
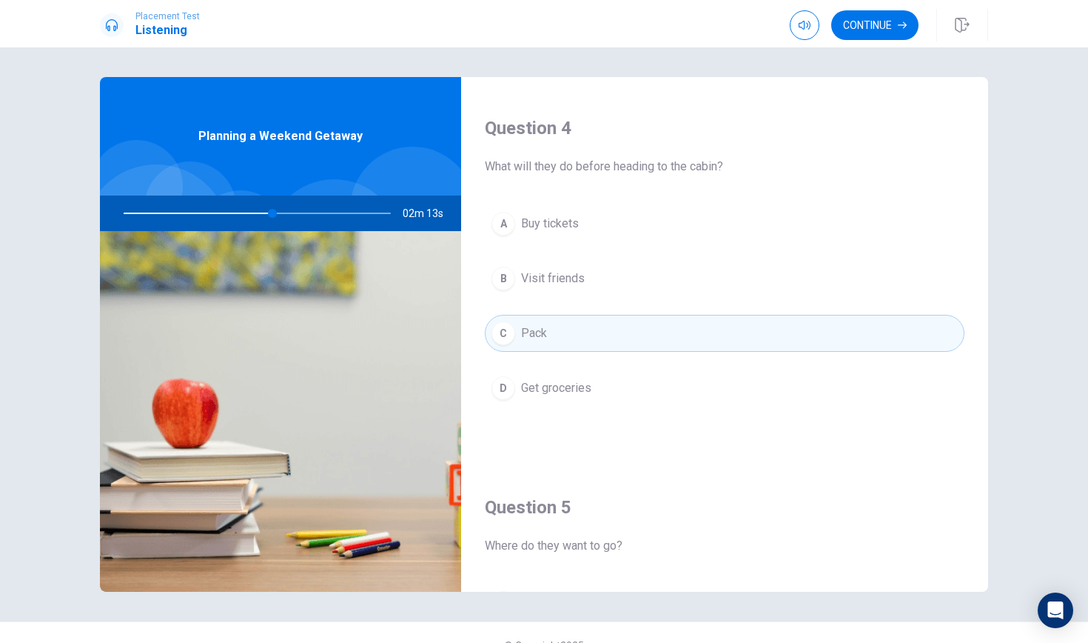
click at [583, 387] on span "Get groceries" at bounding box center [556, 388] width 70 height 18
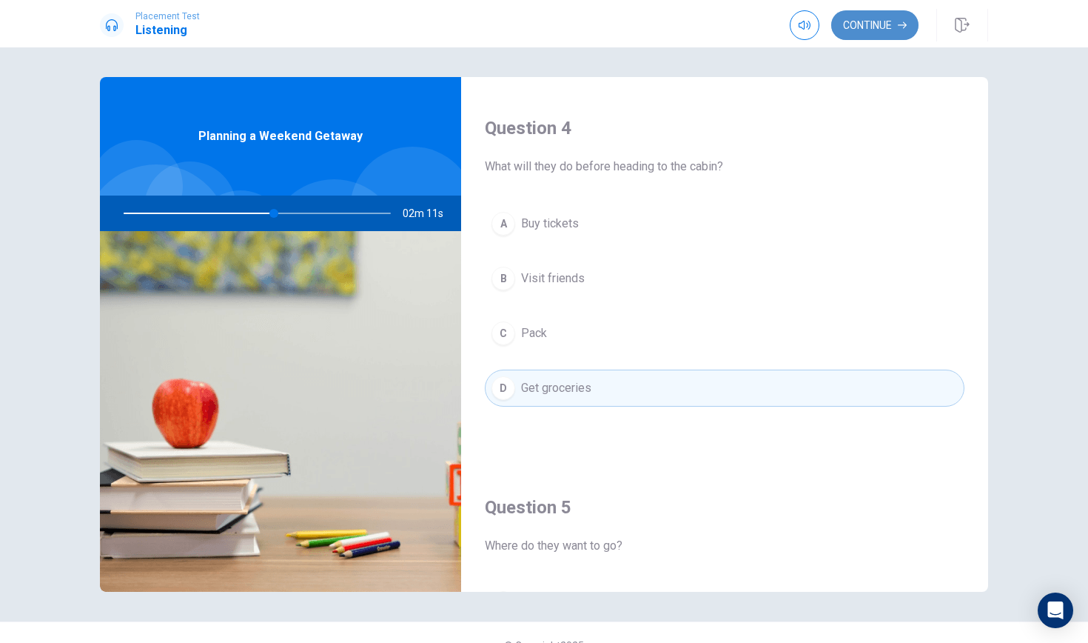
click at [886, 19] on button "Continue" at bounding box center [874, 25] width 87 height 30
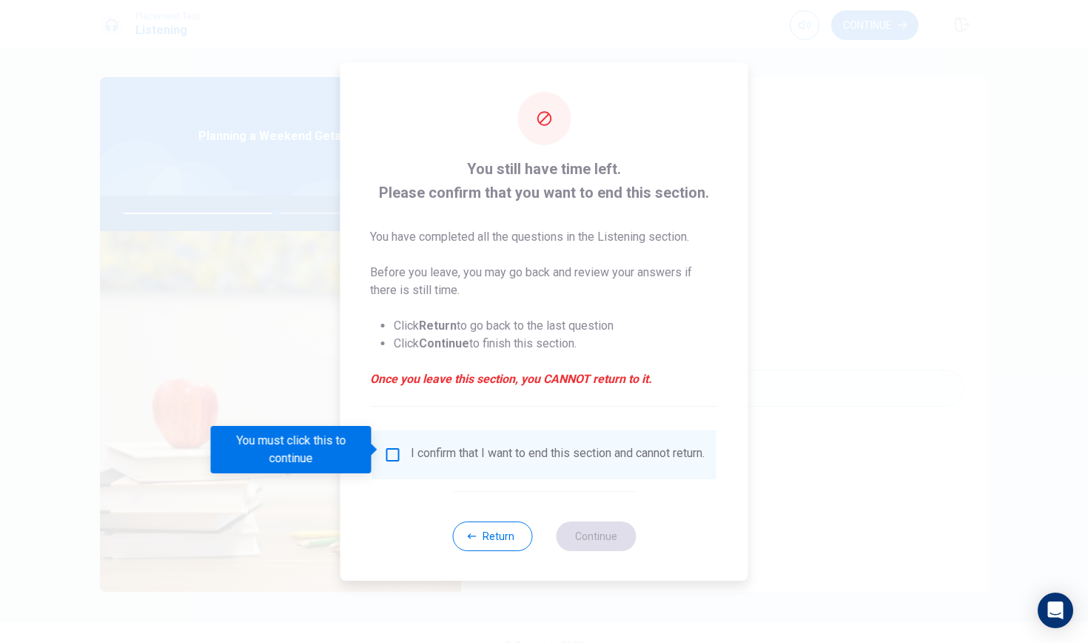
click at [398, 452] on input "You must click this to continue" at bounding box center [393, 455] width 18 height 18
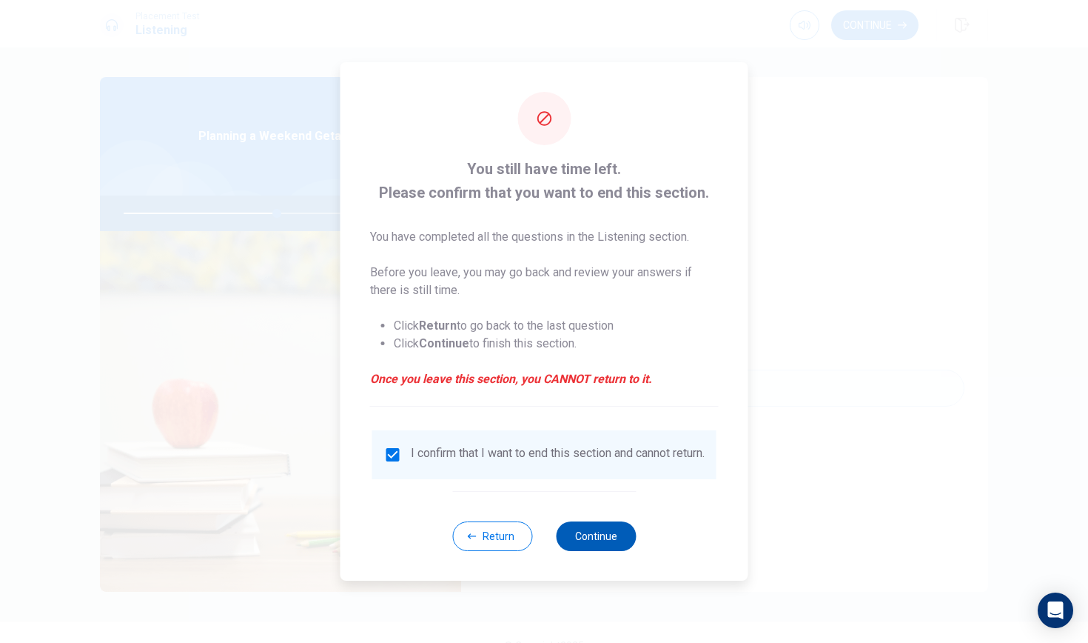
click at [594, 543] on button "Continue" at bounding box center [596, 536] width 80 height 30
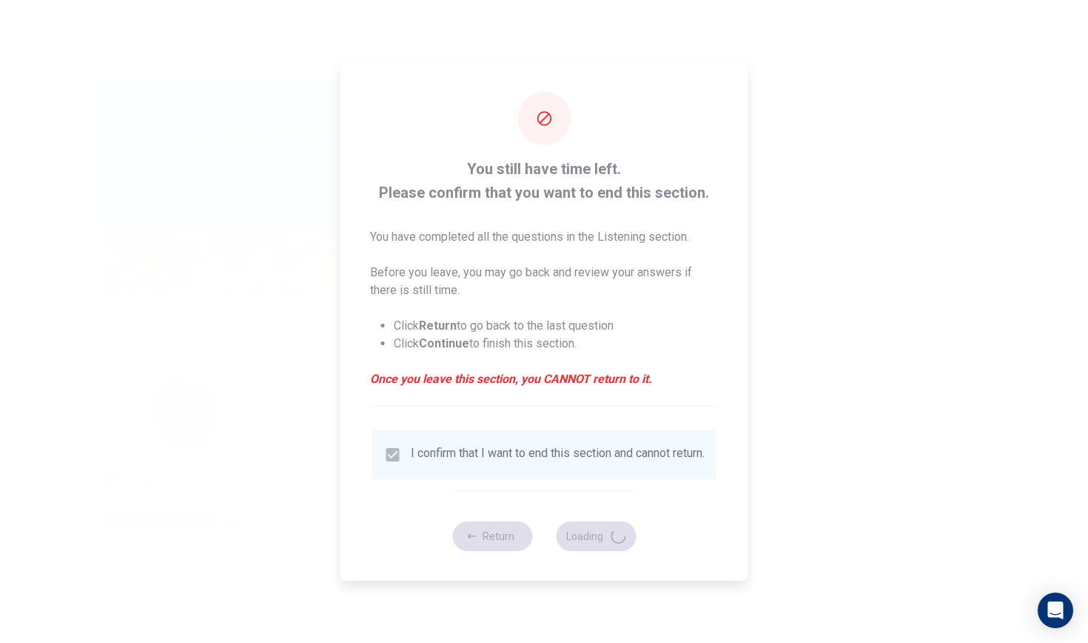
type input "59"
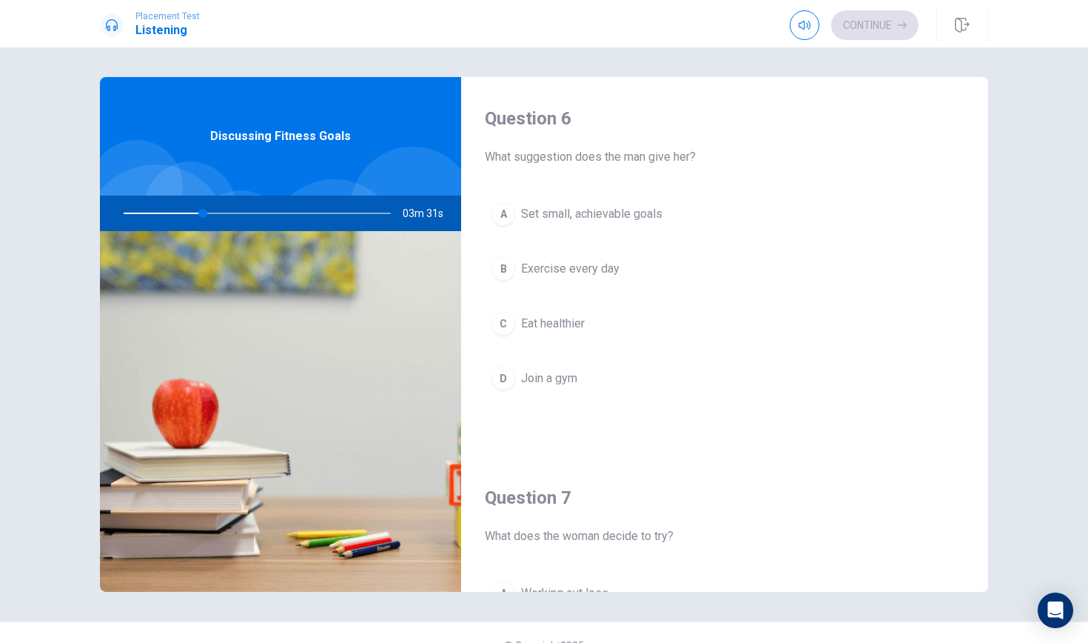
scroll to position [0, 0]
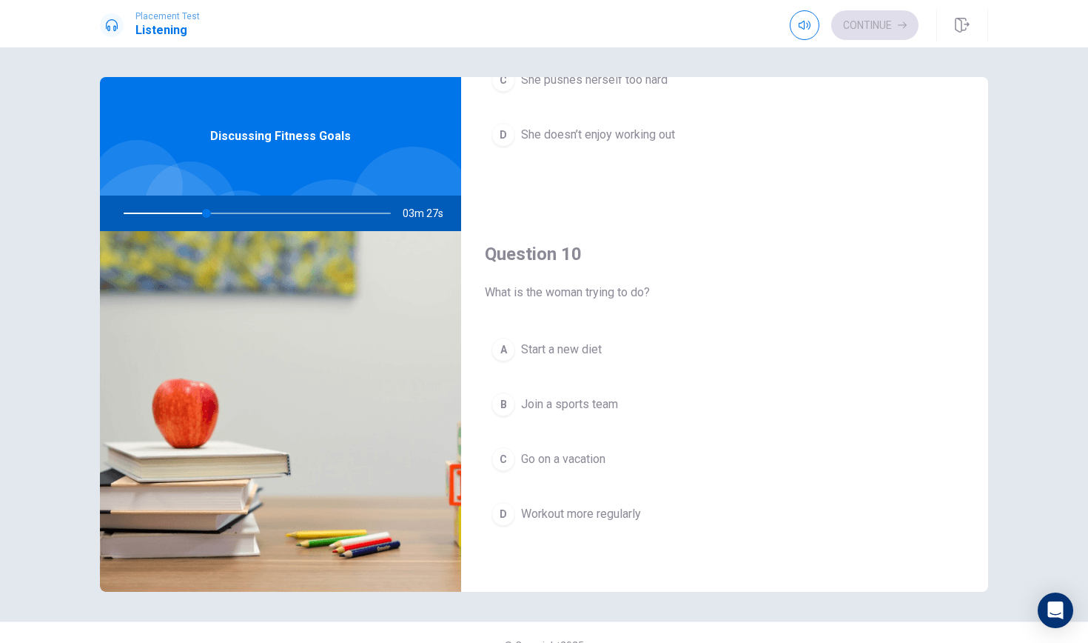
click at [615, 517] on span "Workout more regularly" at bounding box center [581, 514] width 120 height 18
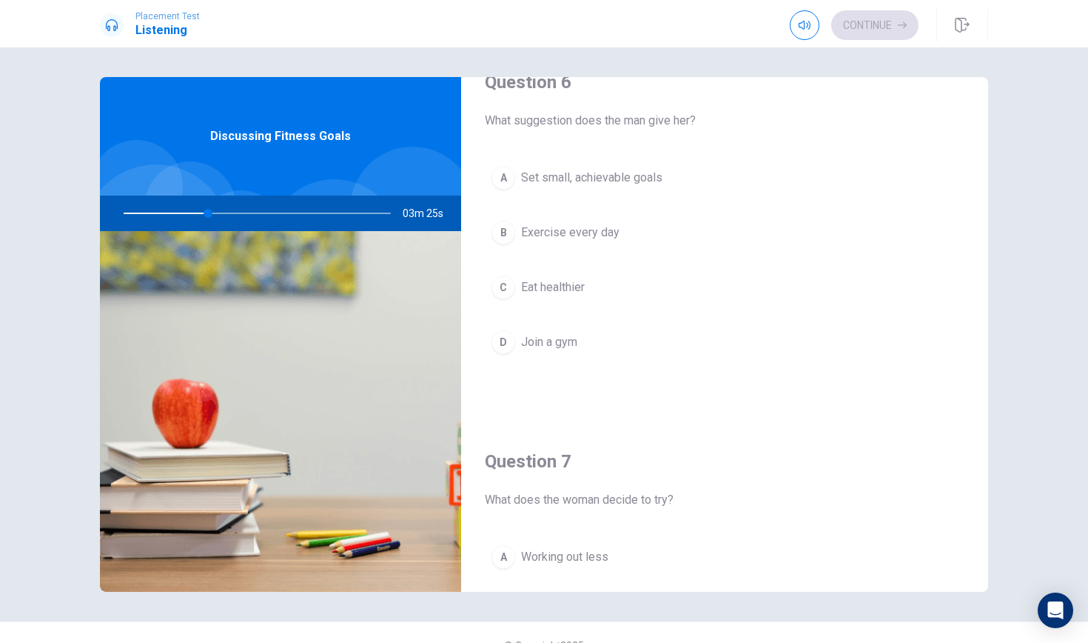
scroll to position [44, 0]
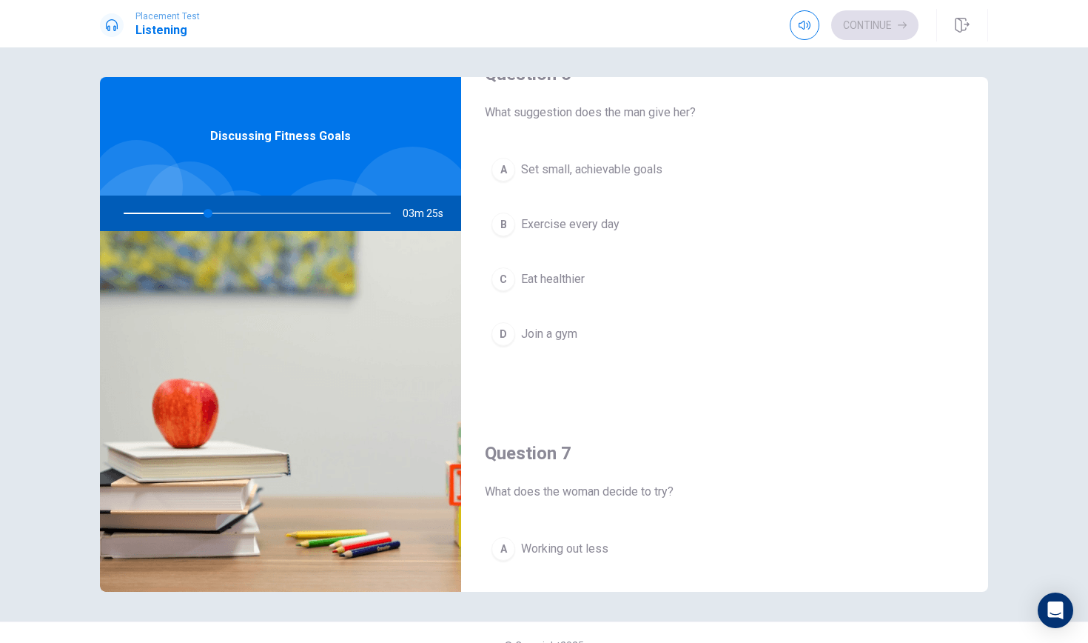
click at [610, 169] on span "Set small, achievable goals" at bounding box center [591, 170] width 141 height 18
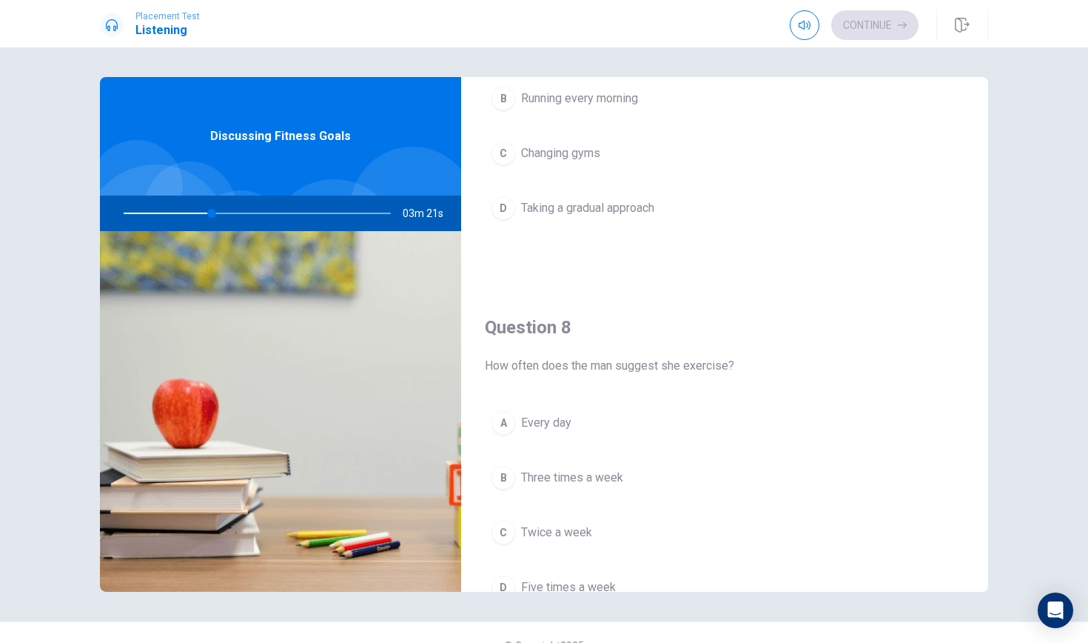
scroll to position [551, 0]
click at [606, 478] on span "Three times a week" at bounding box center [572, 476] width 102 height 18
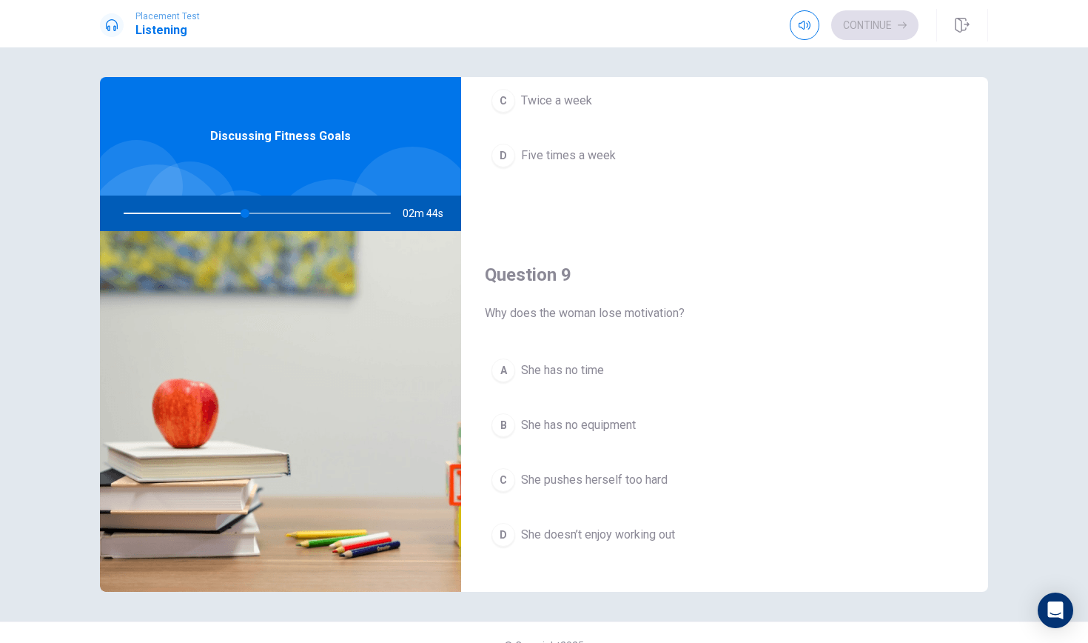
scroll to position [980, 0]
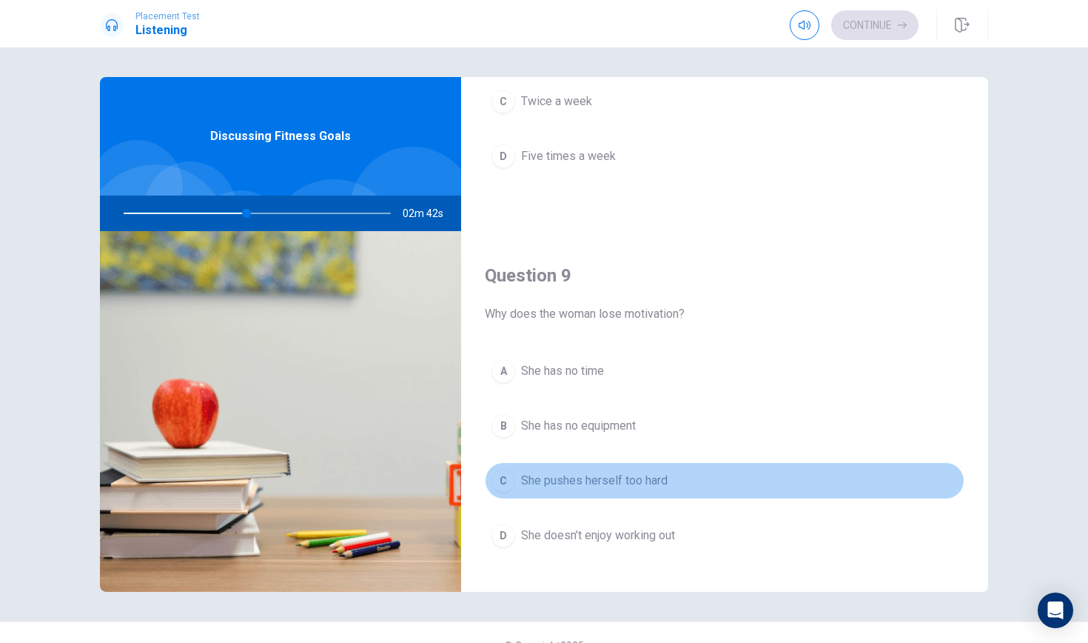
click at [623, 472] on span "She pushes herself too hard" at bounding box center [594, 481] width 147 height 18
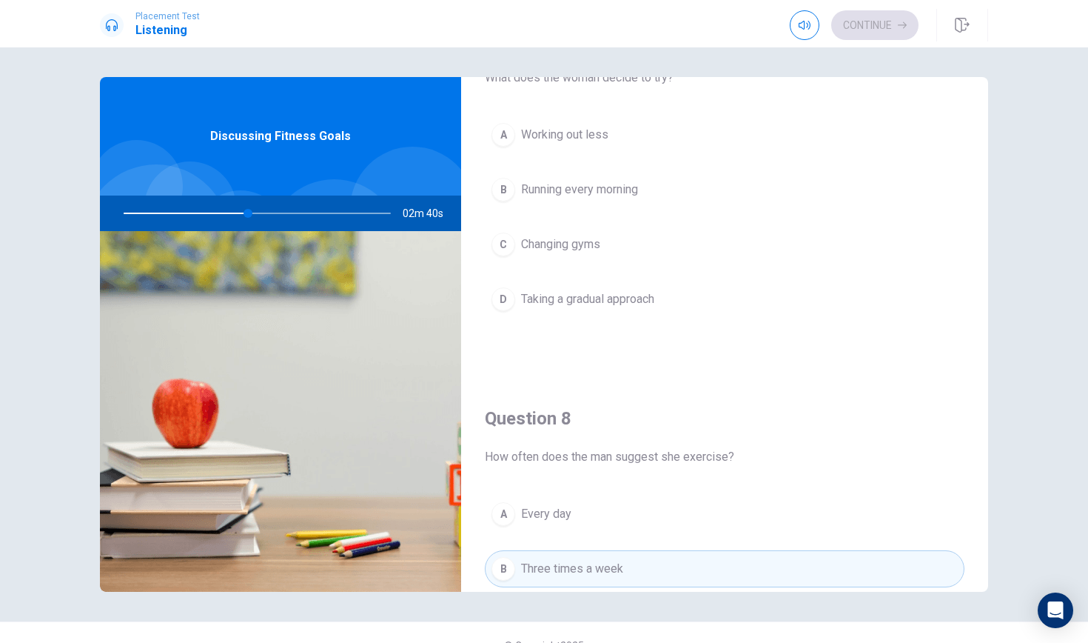
scroll to position [423, 0]
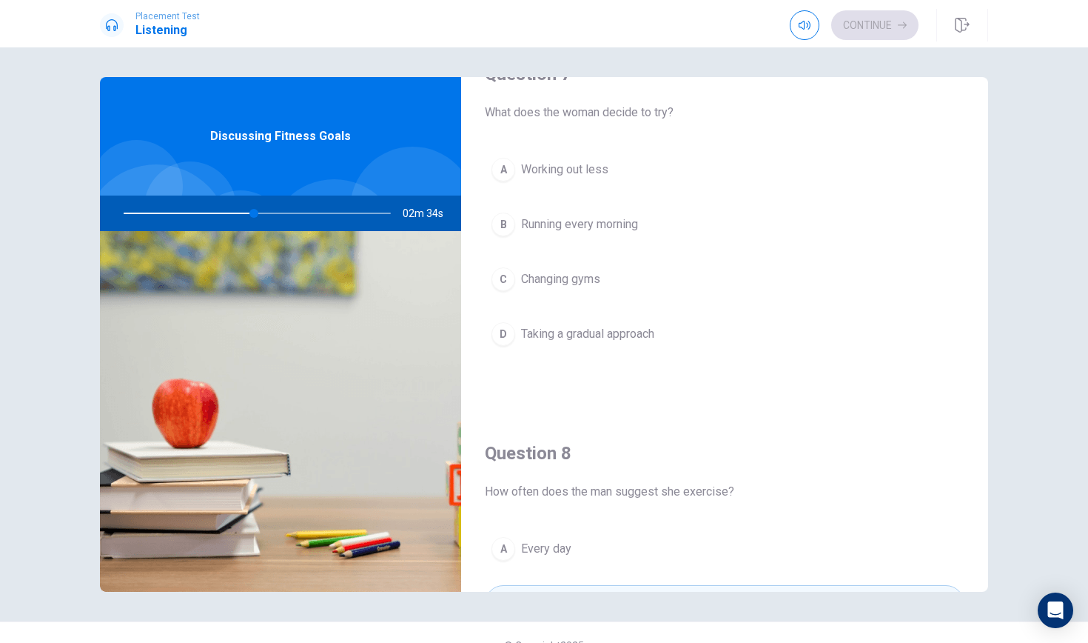
click at [645, 331] on span "Taking a gradual approach" at bounding box center [587, 334] width 133 height 18
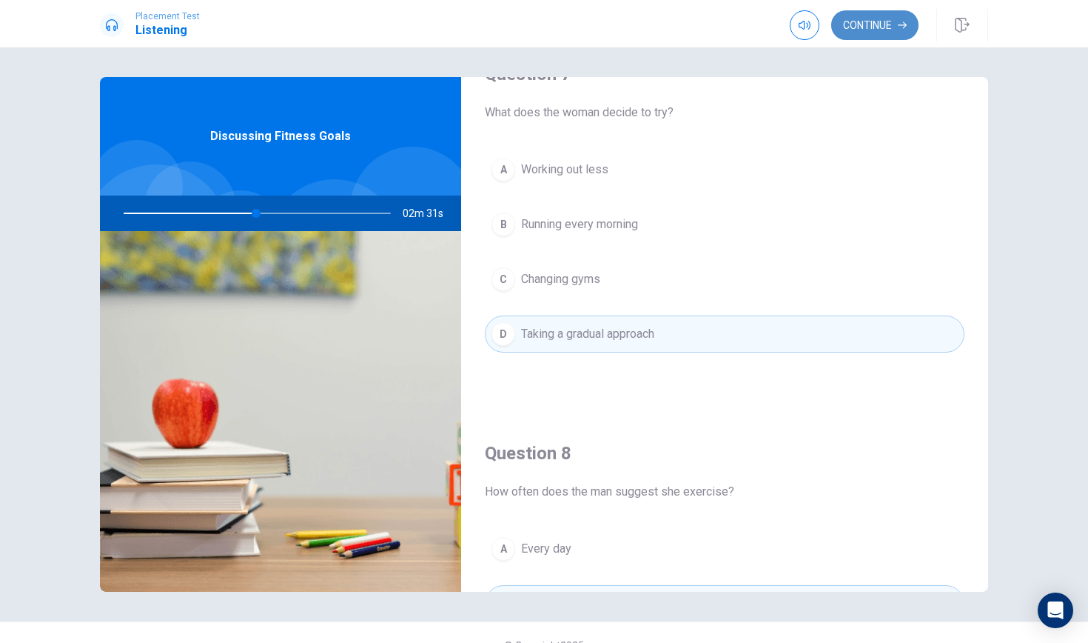
click at [876, 24] on button "Continue" at bounding box center [874, 25] width 87 height 30
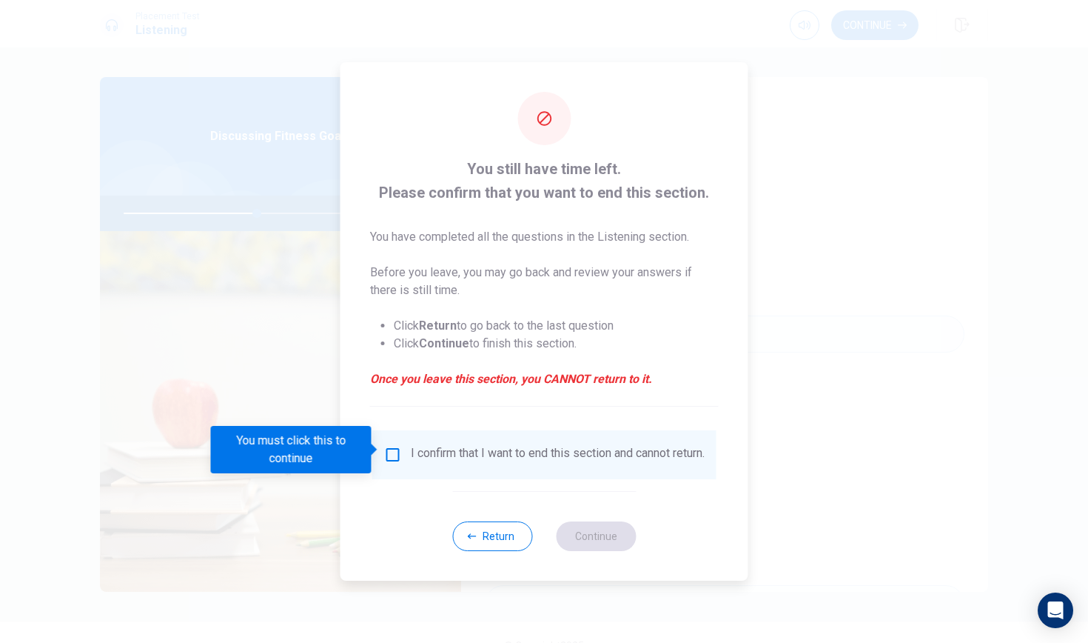
click at [396, 452] on input "You must click this to continue" at bounding box center [393, 455] width 18 height 18
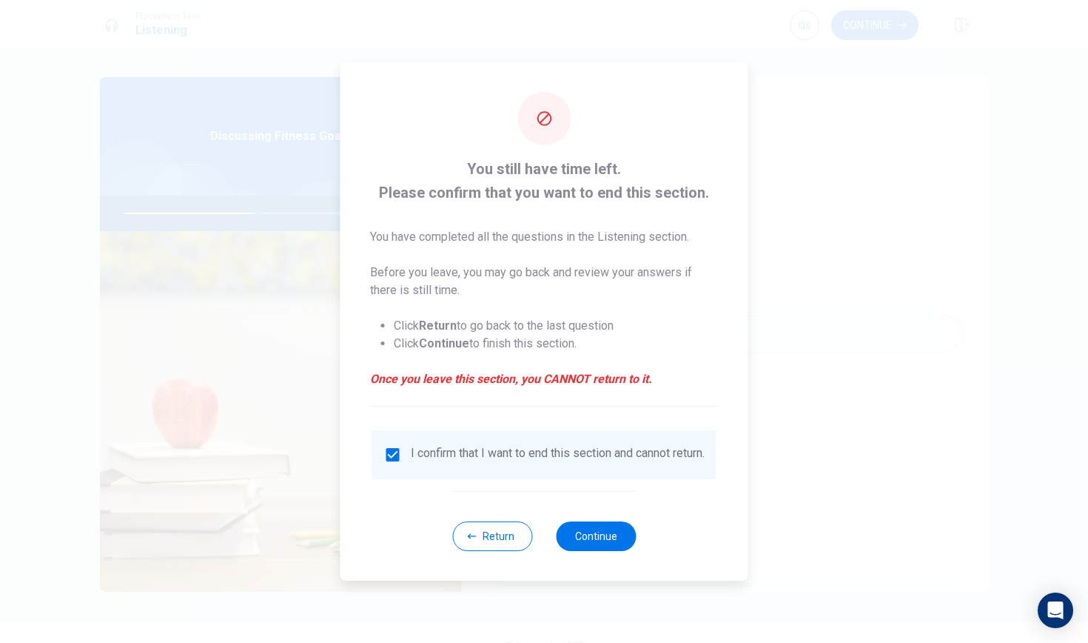
click at [590, 525] on div "Return Continue" at bounding box center [544, 536] width 184 height 90
click at [590, 529] on button "Continue" at bounding box center [596, 536] width 80 height 30
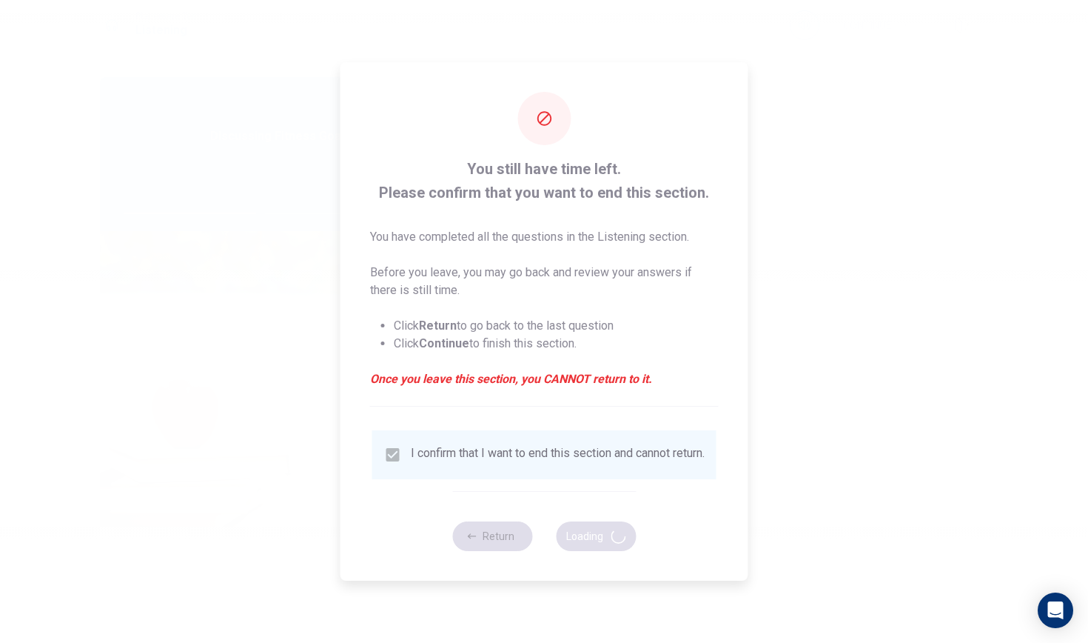
type input "52"
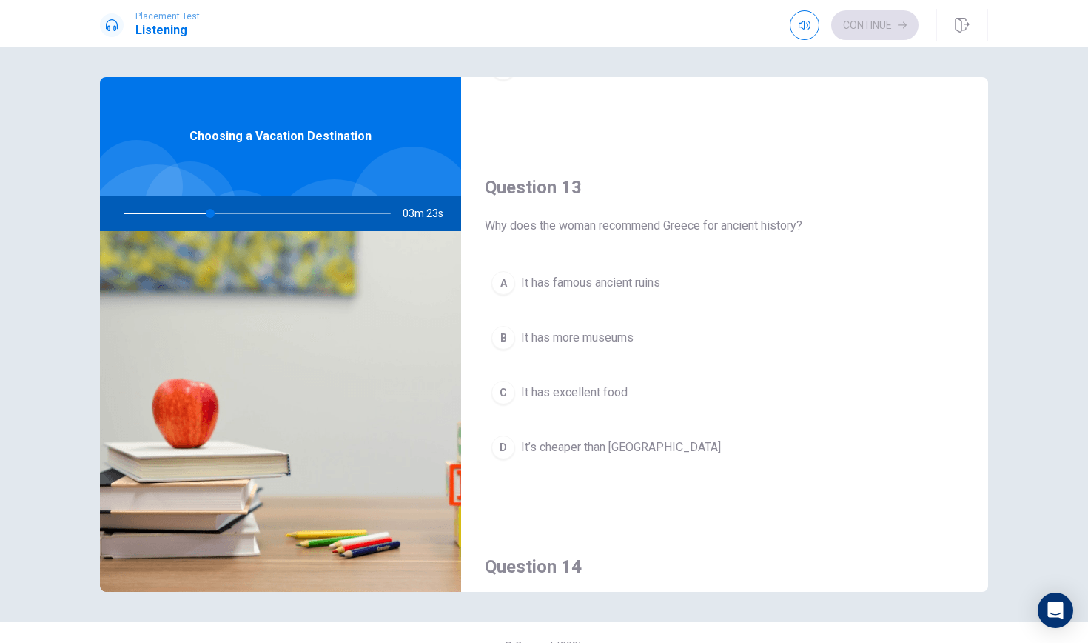
scroll to position [692, 0]
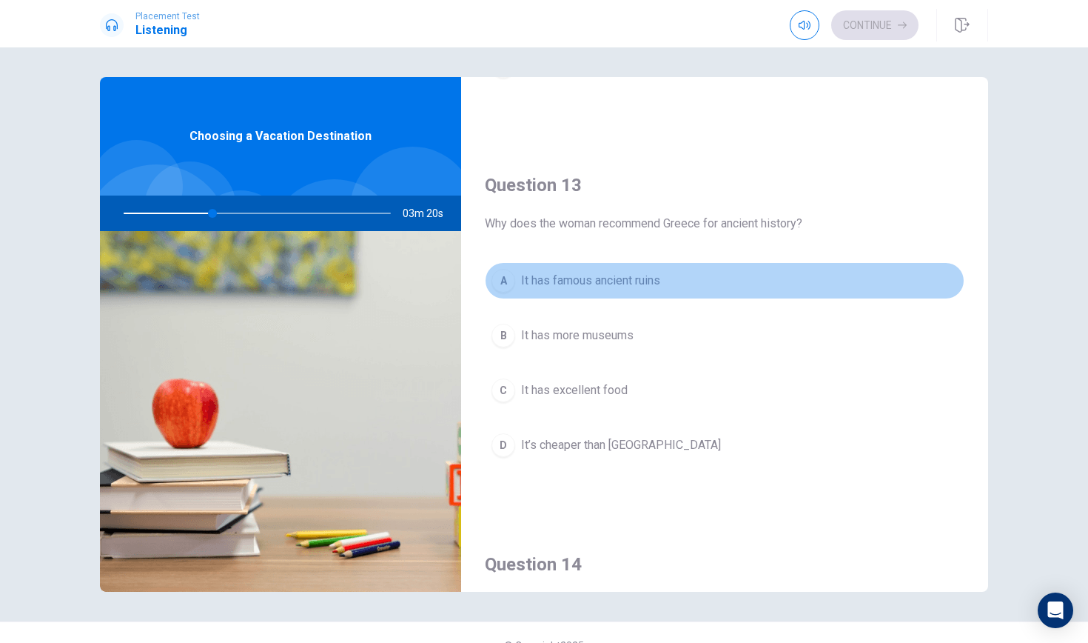
click at [628, 291] on button "A It has famous ancient ruins" at bounding box center [725, 280] width 480 height 37
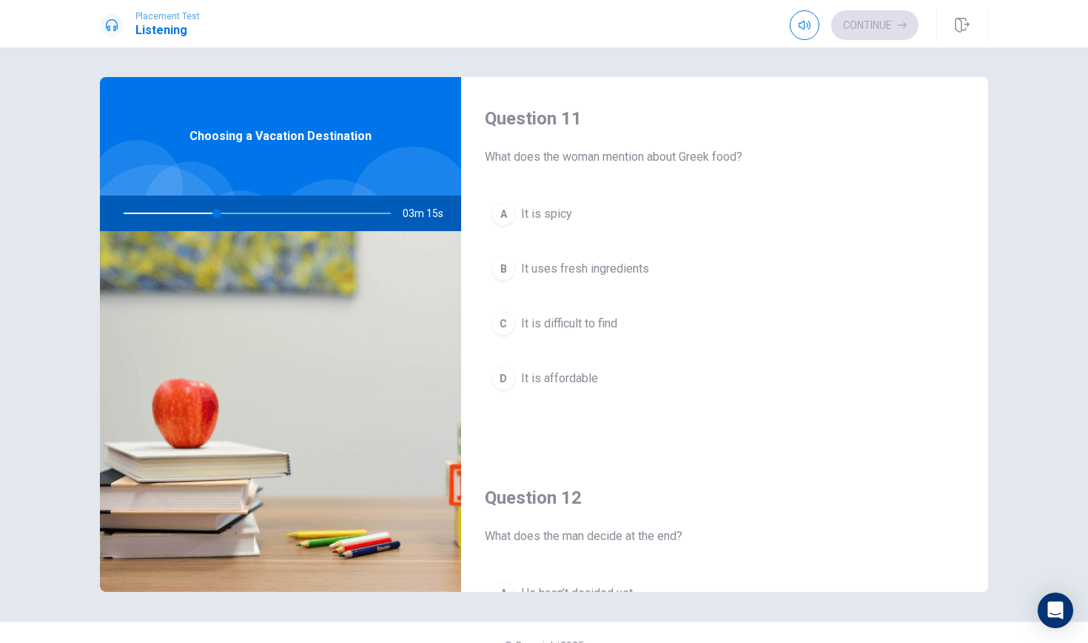
scroll to position [0, 0]
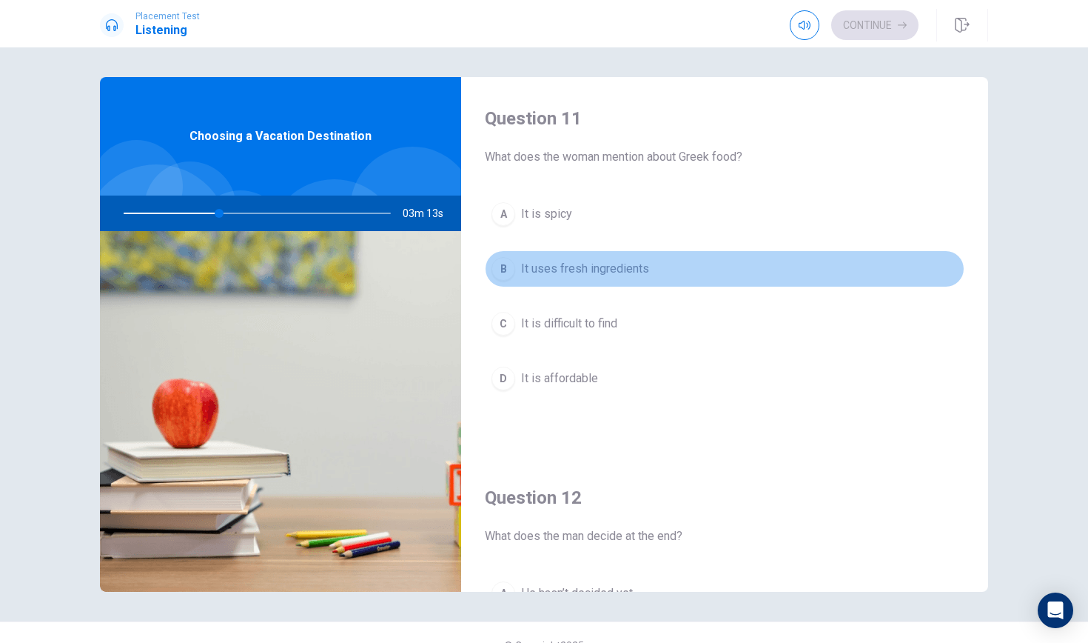
click at [615, 272] on span "It uses fresh ingredients" at bounding box center [585, 269] width 128 height 18
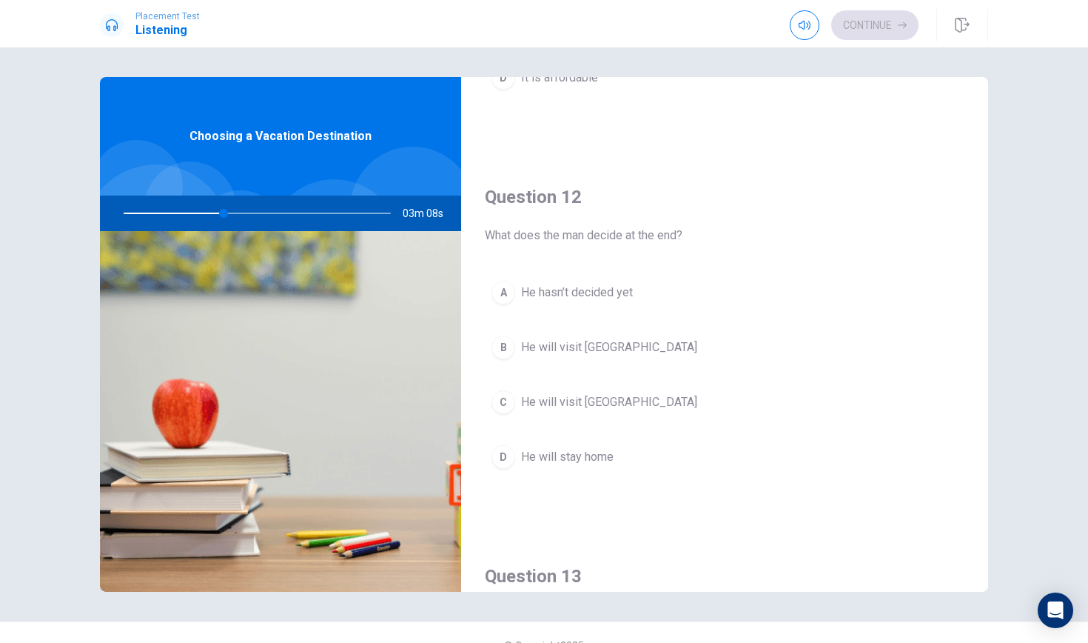
scroll to position [312, 0]
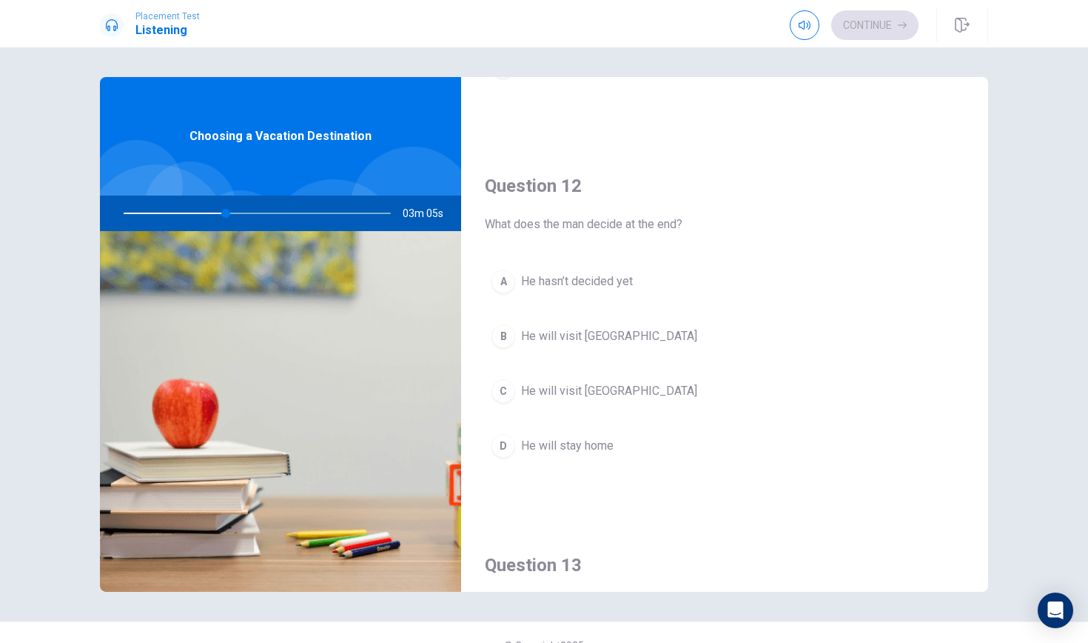
click at [583, 333] on span "He will visit [GEOGRAPHIC_DATA]" at bounding box center [609, 336] width 176 height 18
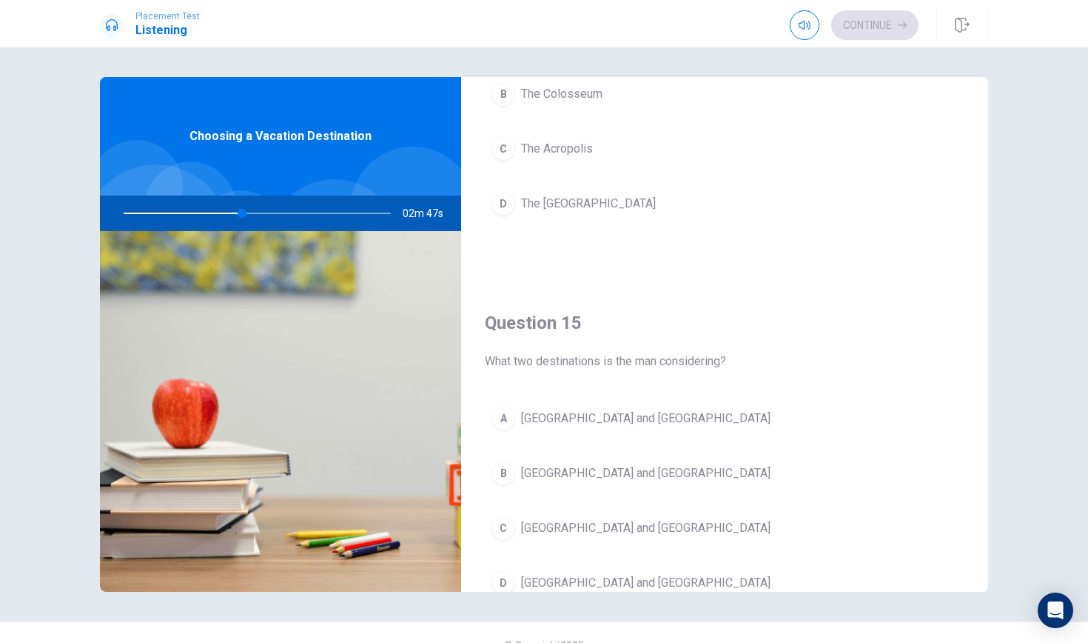
scroll to position [1315, 0]
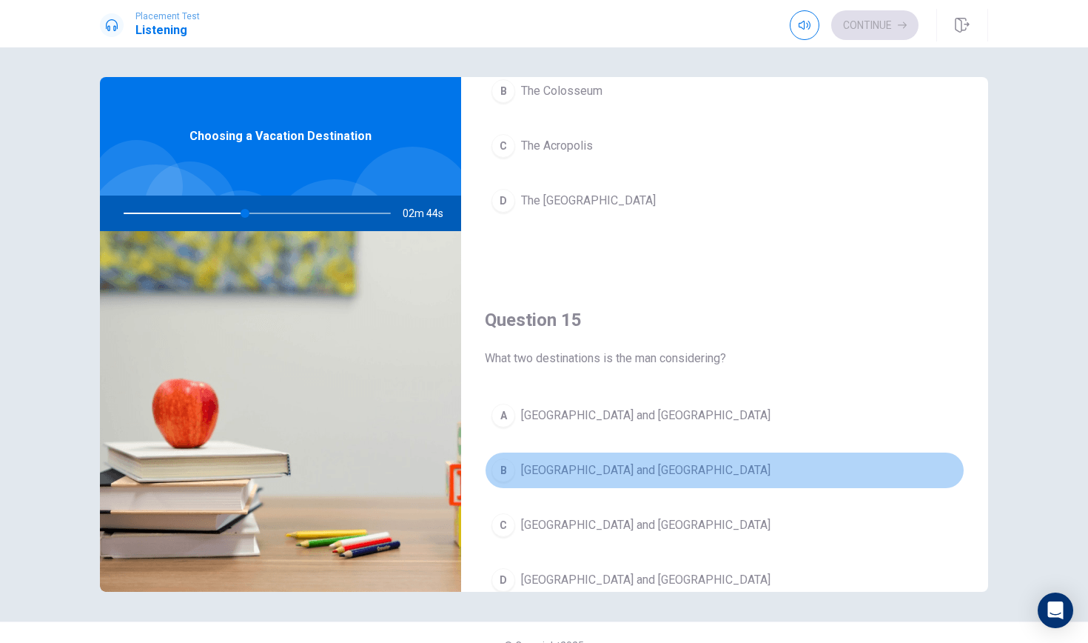
click at [552, 476] on span "[GEOGRAPHIC_DATA] and [GEOGRAPHIC_DATA]" at bounding box center [646, 470] width 250 height 18
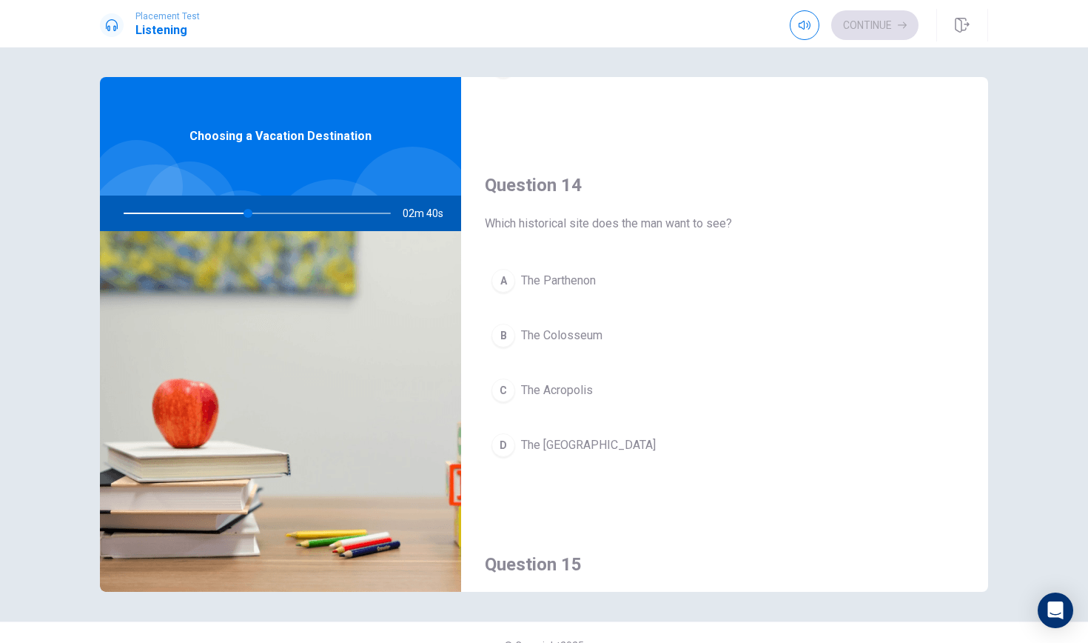
scroll to position [1071, 0]
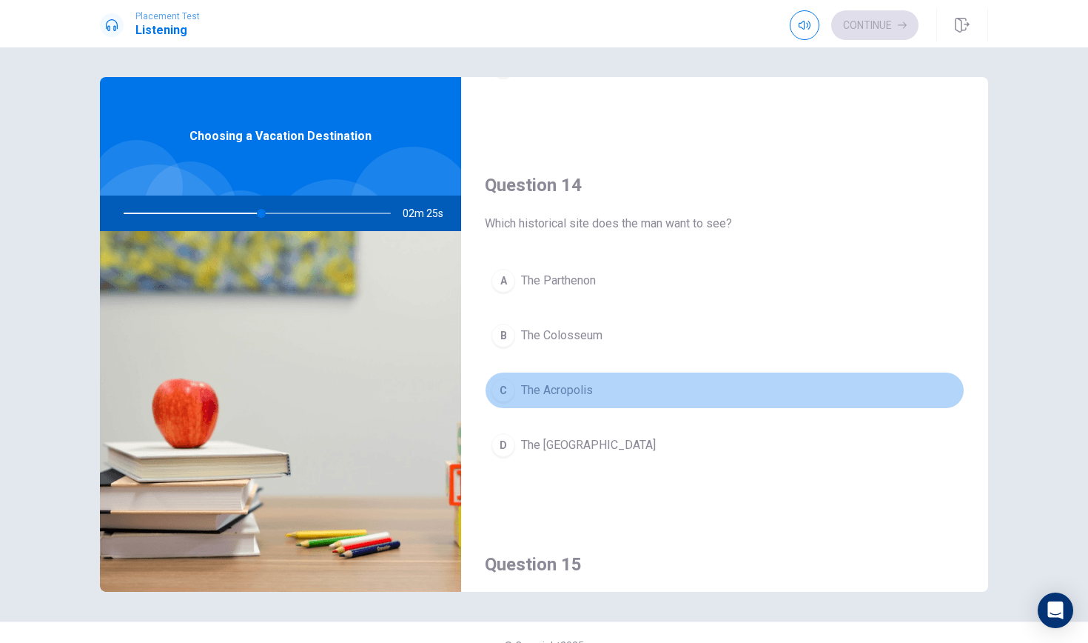
click at [569, 387] on span "The Acropolis" at bounding box center [557, 390] width 72 height 18
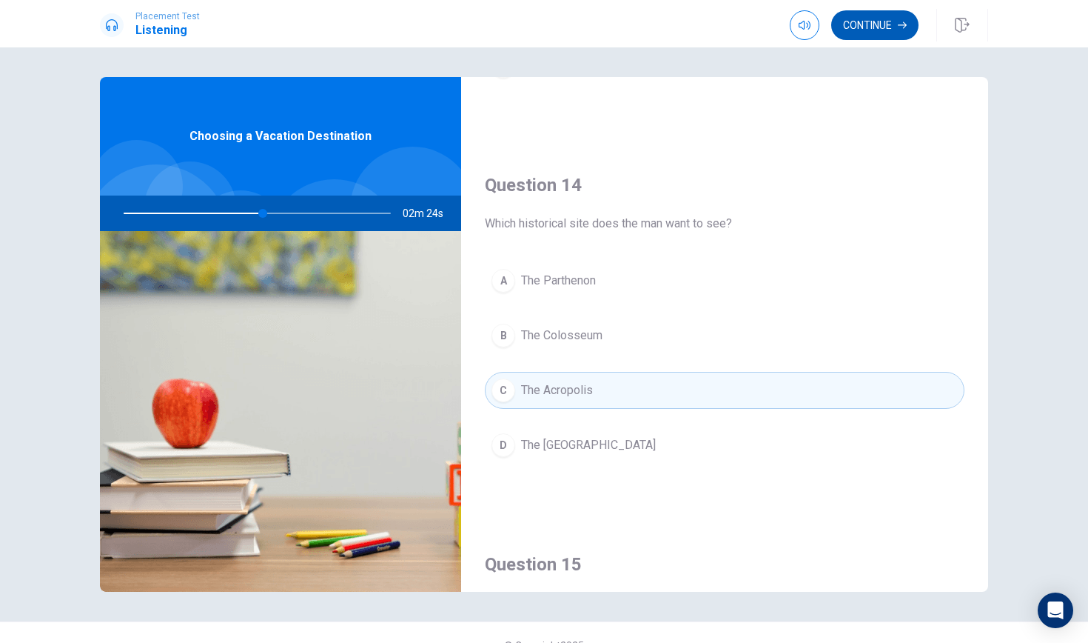
click at [871, 28] on button "Continue" at bounding box center [874, 25] width 87 height 30
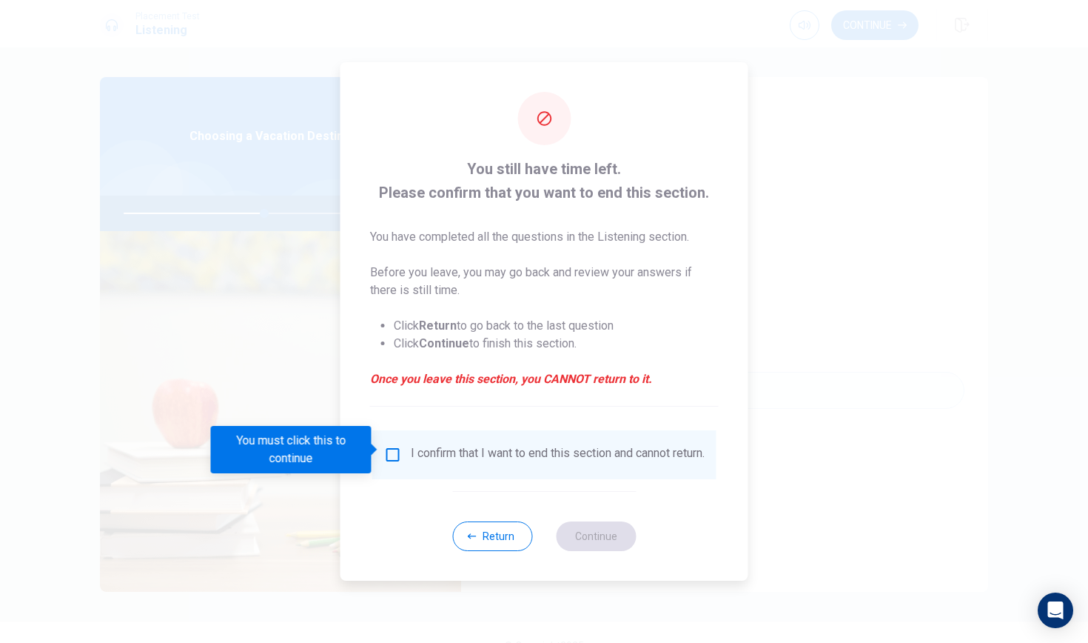
click at [391, 448] on input "You must click this to continue" at bounding box center [393, 455] width 18 height 18
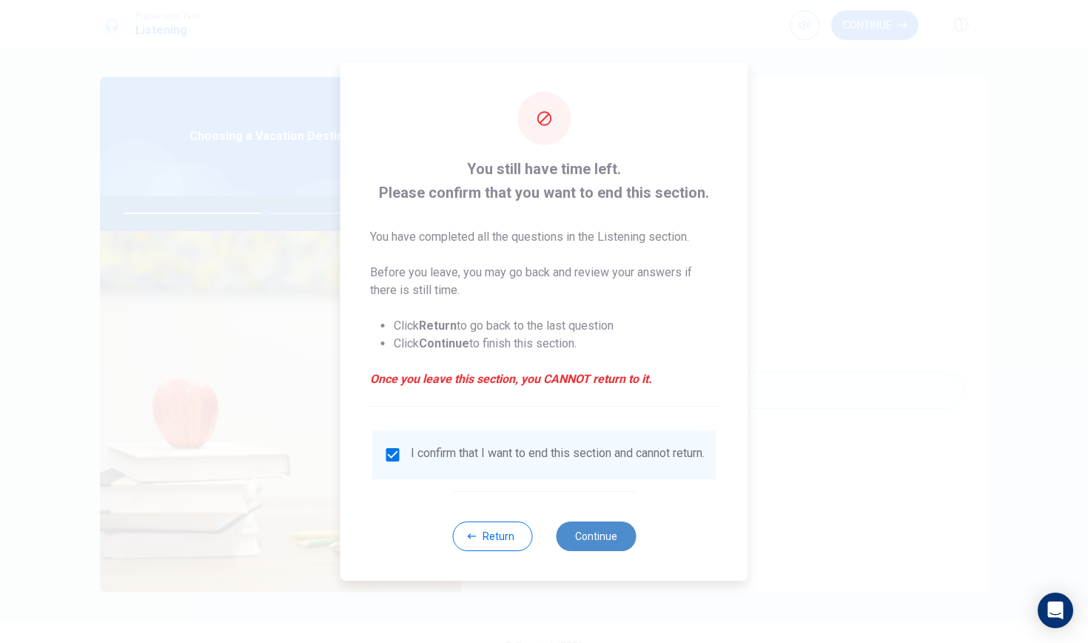
click at [568, 539] on button "Continue" at bounding box center [596, 536] width 80 height 30
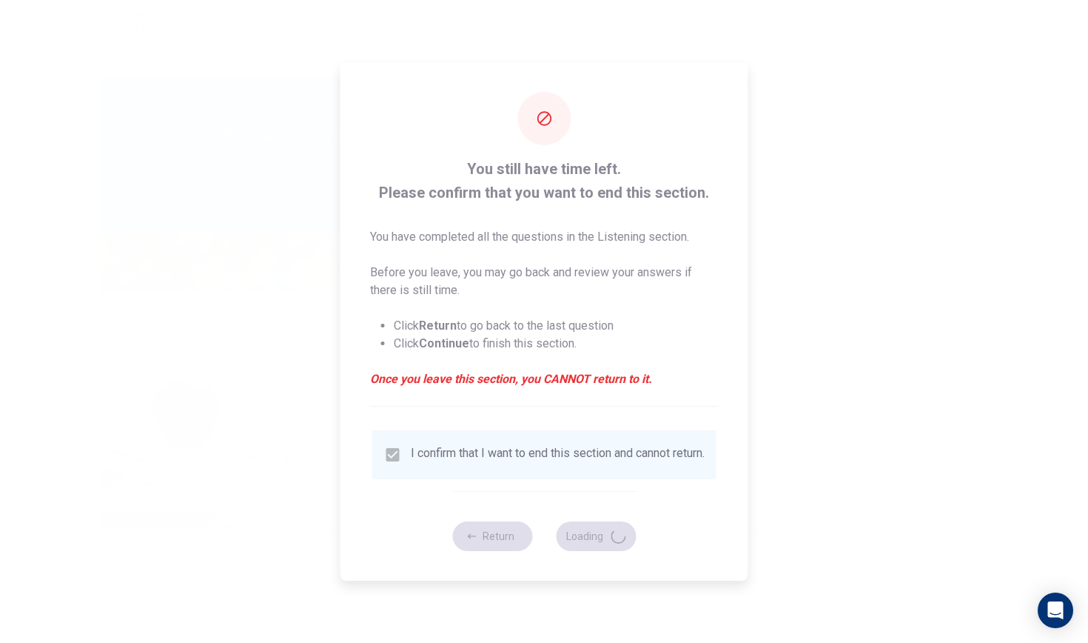
type input "54"
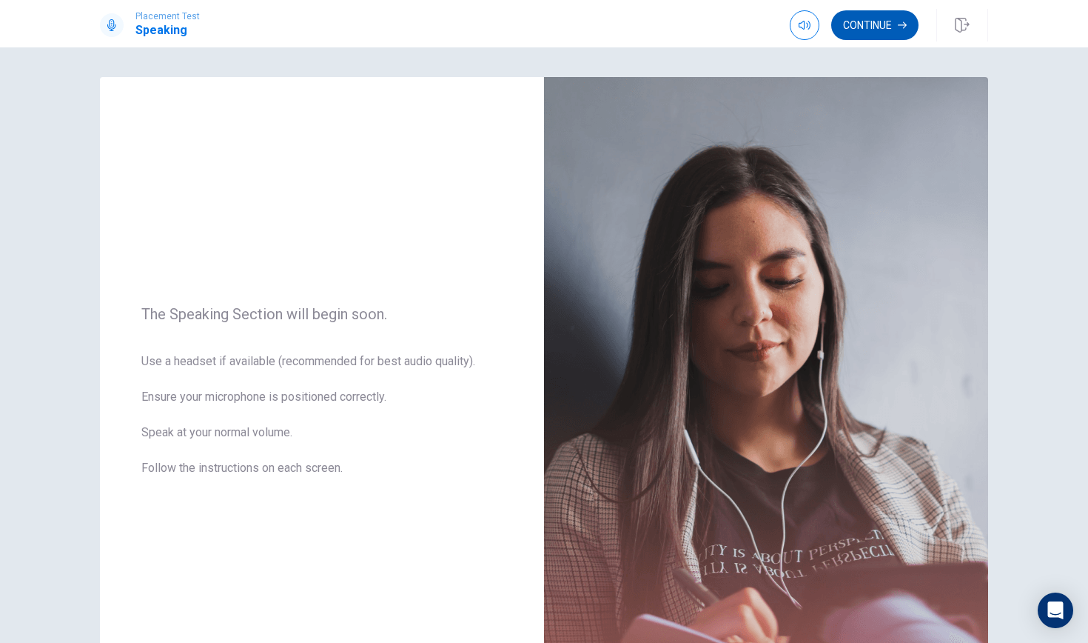
scroll to position [0, 0]
click at [877, 21] on button "Continue" at bounding box center [874, 25] width 87 height 30
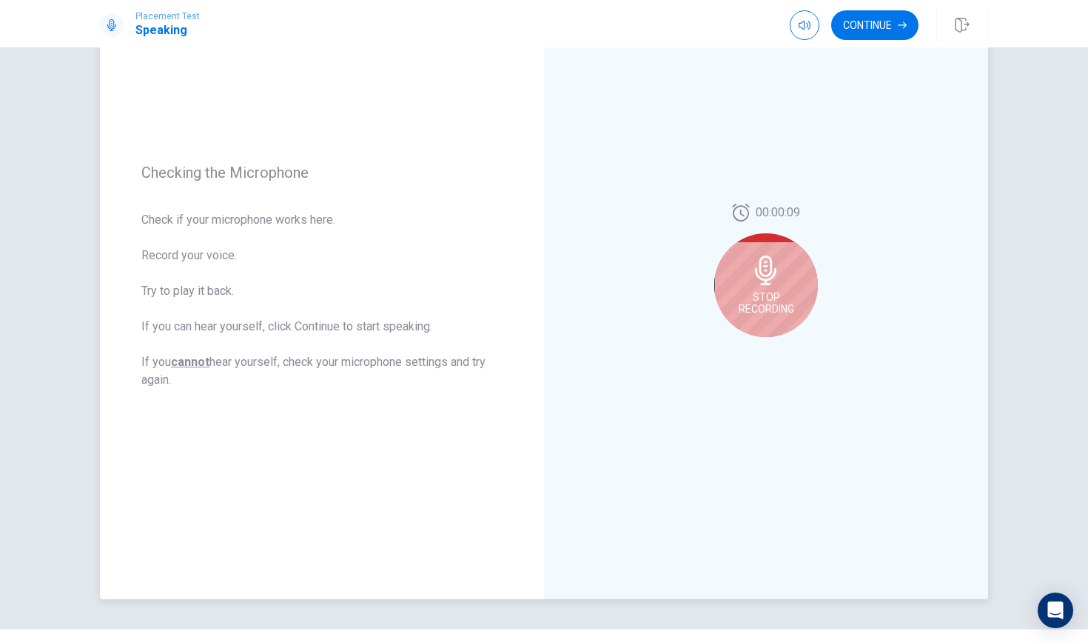
scroll to position [125, 0]
drag, startPoint x: 141, startPoint y: 219, endPoint x: 217, endPoint y: 224, distance: 75.7
click at [217, 224] on span "Check if your microphone works here. Record your voice. Try to play it back. If…" at bounding box center [321, 299] width 361 height 178
click at [766, 287] on div "Stop Recording" at bounding box center [766, 284] width 104 height 104
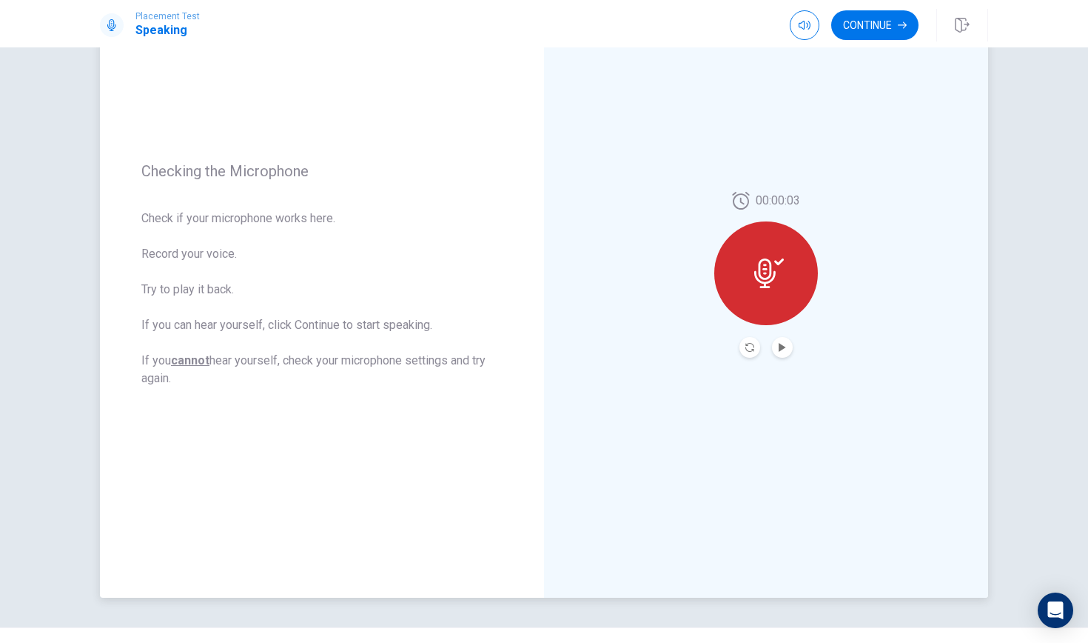
click at [783, 342] on button "Play Audio" at bounding box center [782, 347] width 21 height 21
click at [751, 348] on icon "Record Again" at bounding box center [750, 347] width 9 height 9
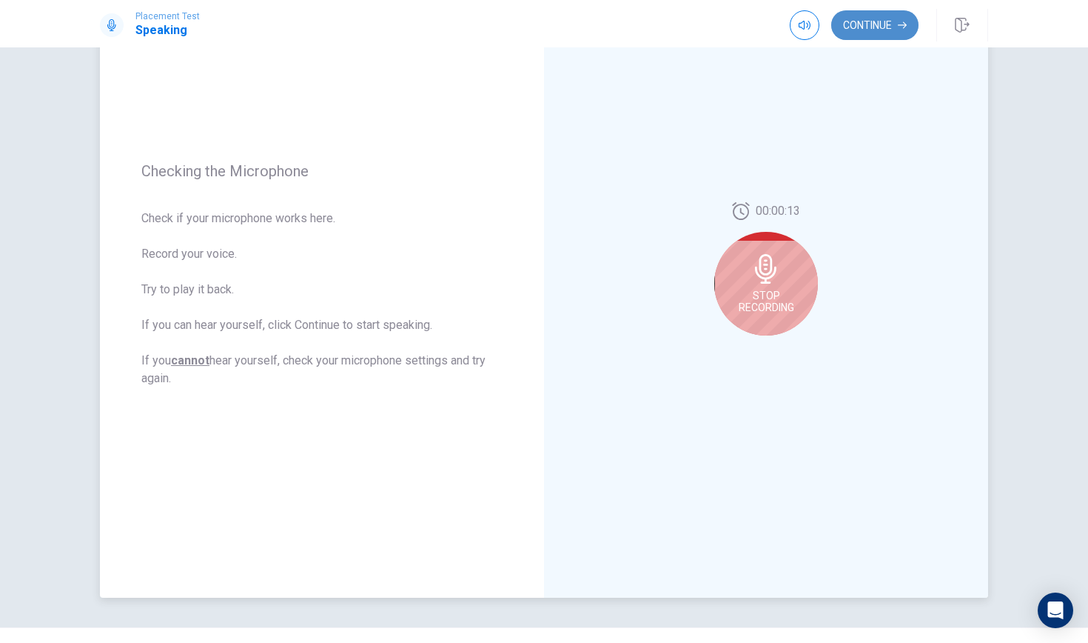
click at [857, 24] on button "Continue" at bounding box center [874, 25] width 87 height 30
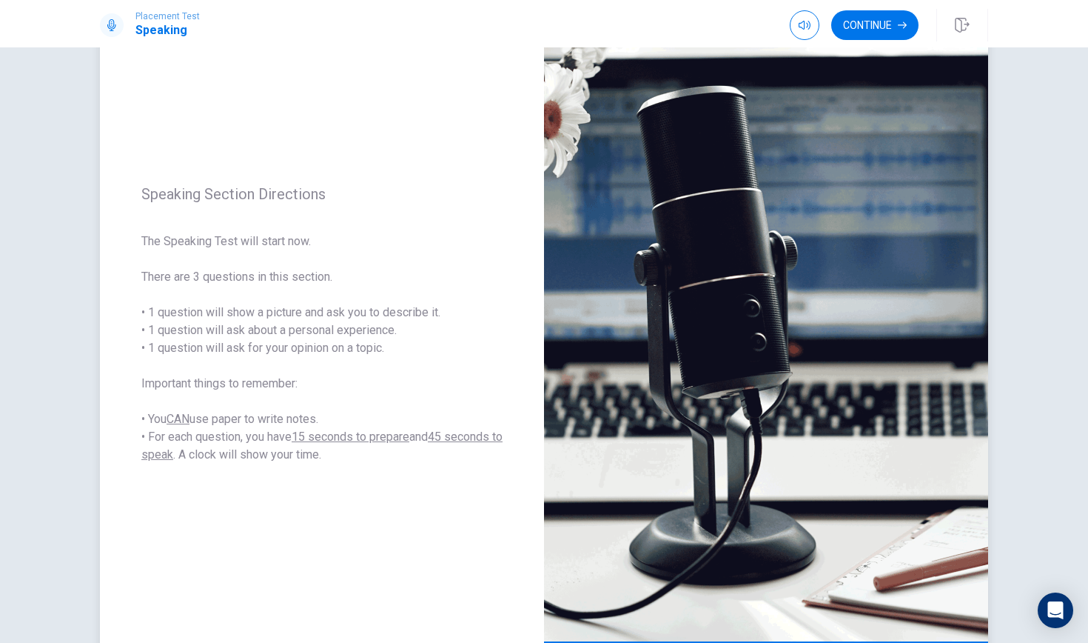
scroll to position [90, 0]
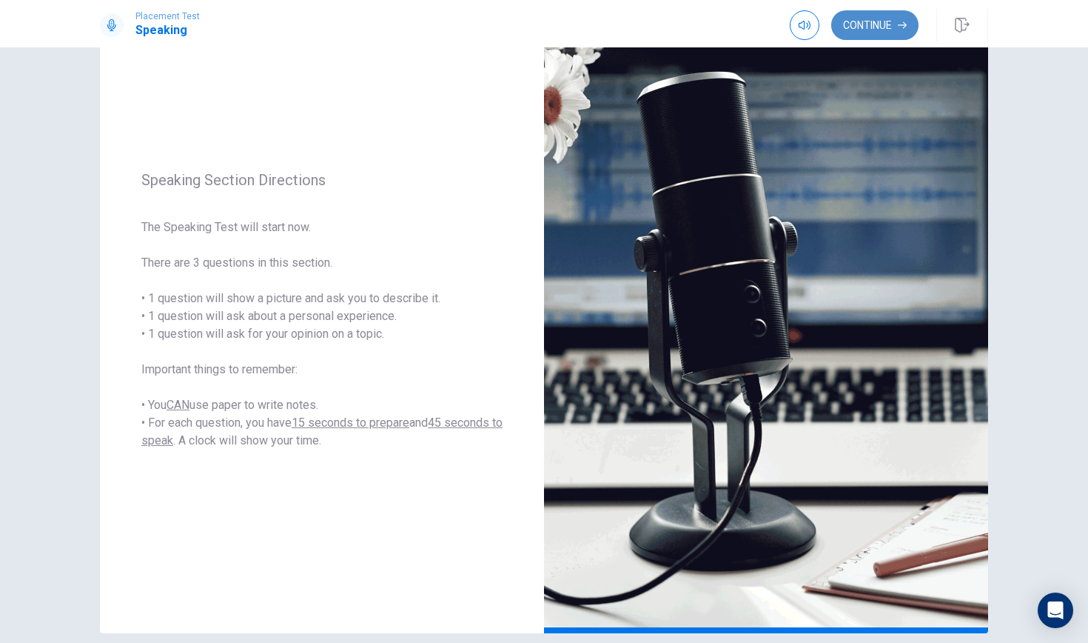
click at [876, 14] on button "Continue" at bounding box center [874, 25] width 87 height 30
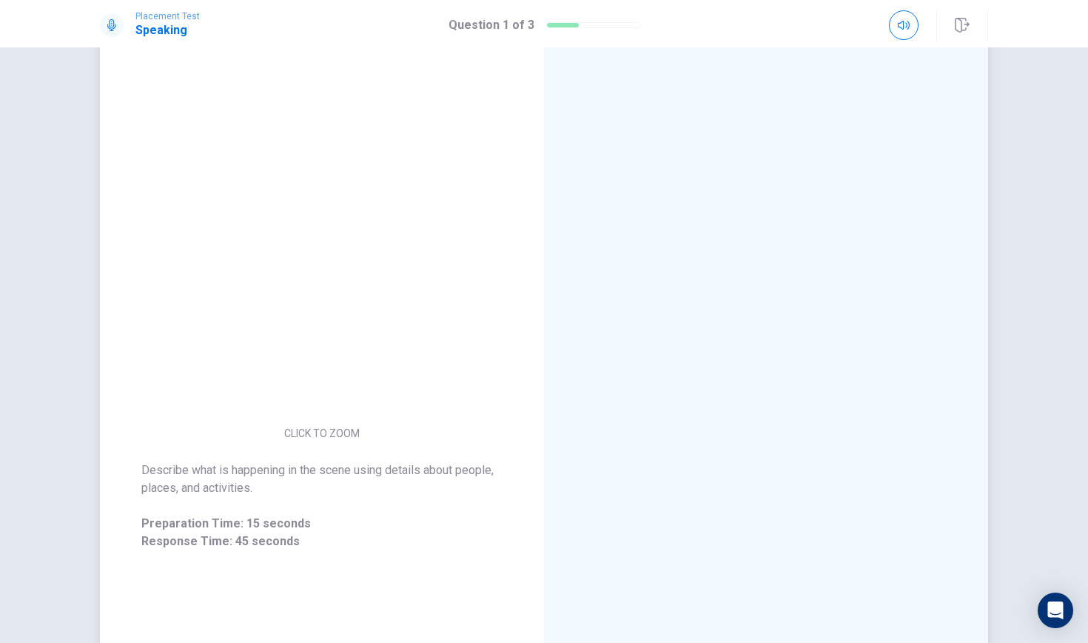
scroll to position [56, 0]
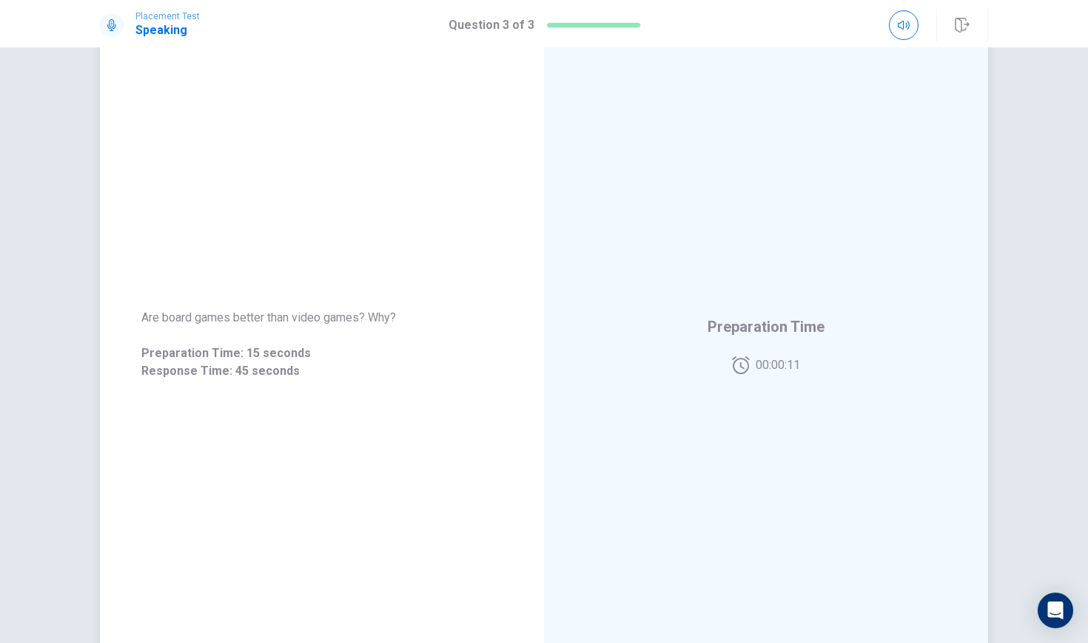
drag, startPoint x: 395, startPoint y: 317, endPoint x: 132, endPoint y: 327, distance: 263.7
click at [130, 327] on div "Are board games better than video games? Why? Preparation Time: 15 seconds Resp…" at bounding box center [322, 344] width 444 height 107
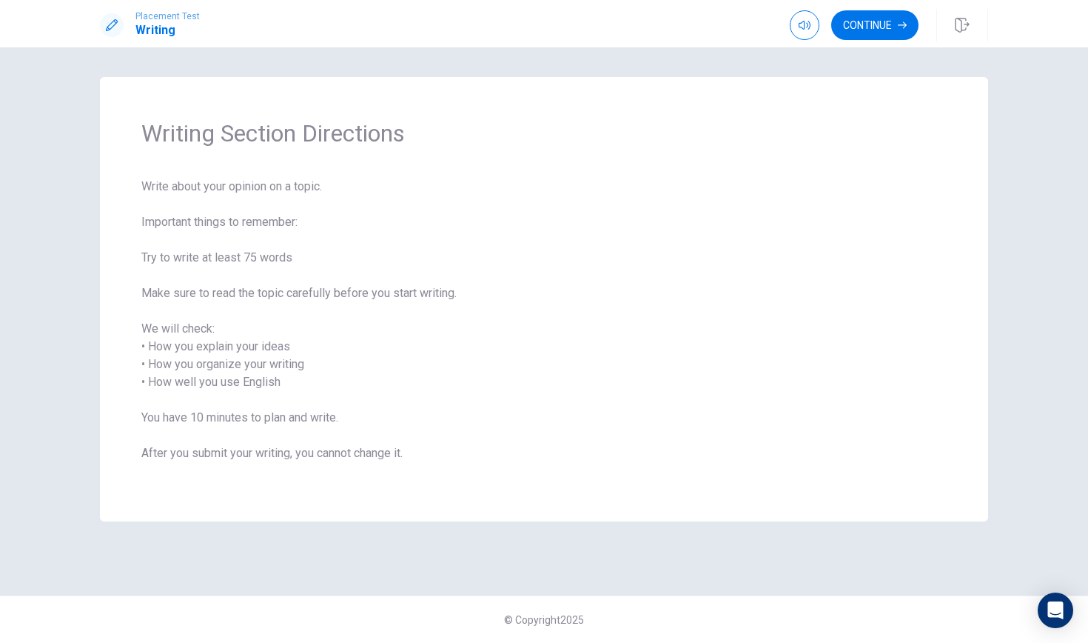
scroll to position [0, 0]
click at [854, 19] on button "Continue" at bounding box center [874, 25] width 87 height 30
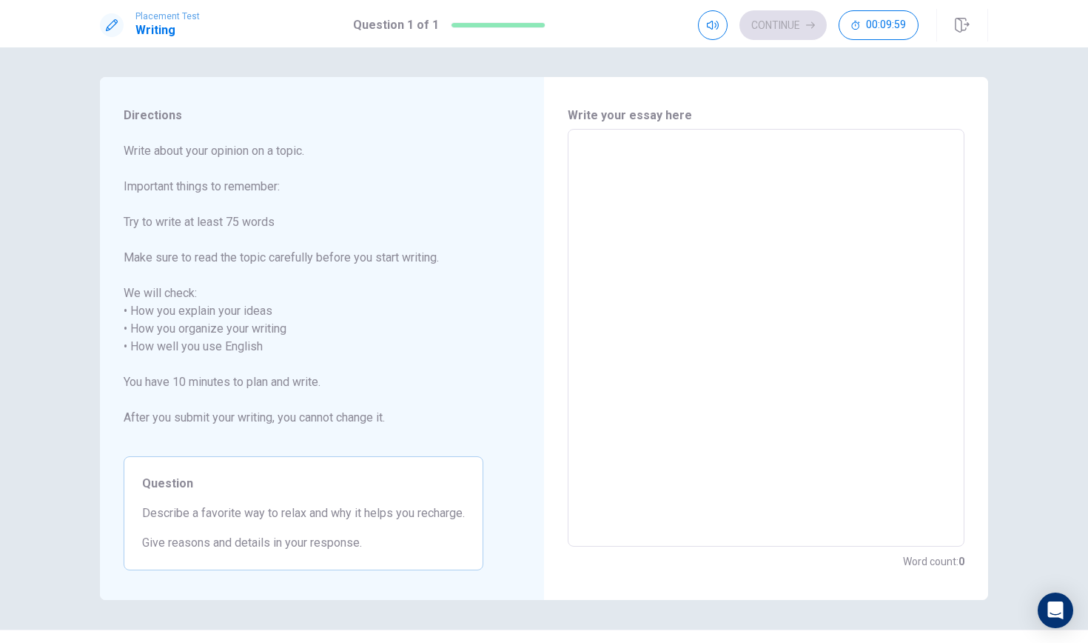
click at [609, 173] on textarea at bounding box center [766, 337] width 376 height 393
type textarea "h"
type textarea "x"
type textarea "j"
type textarea "x"
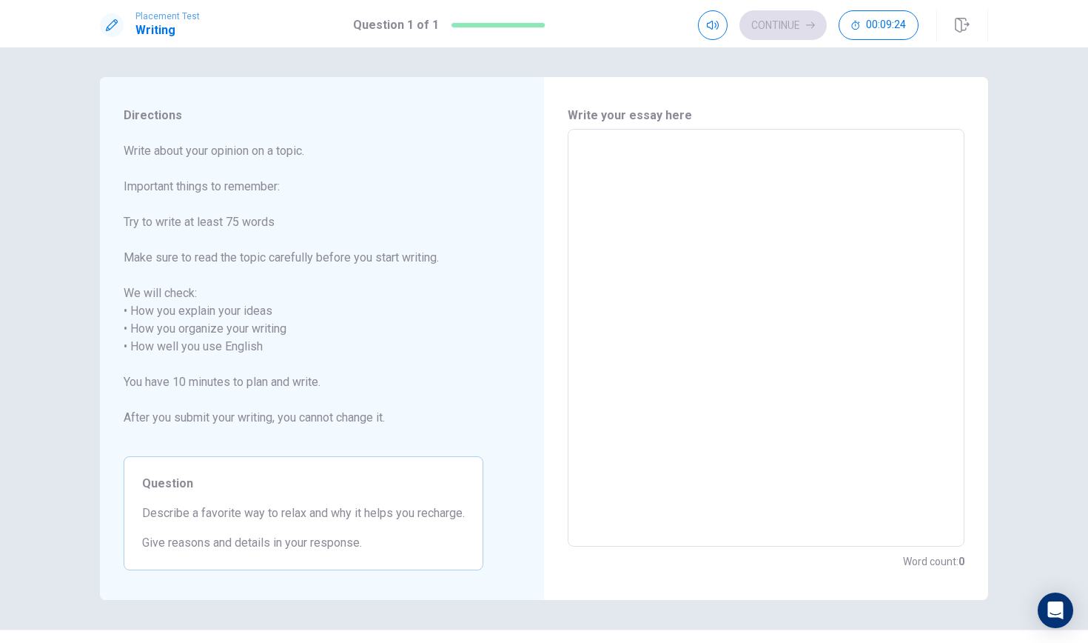
type textarea "M"
type textarea "x"
type textarea "My"
type textarea "x"
type textarea "My"
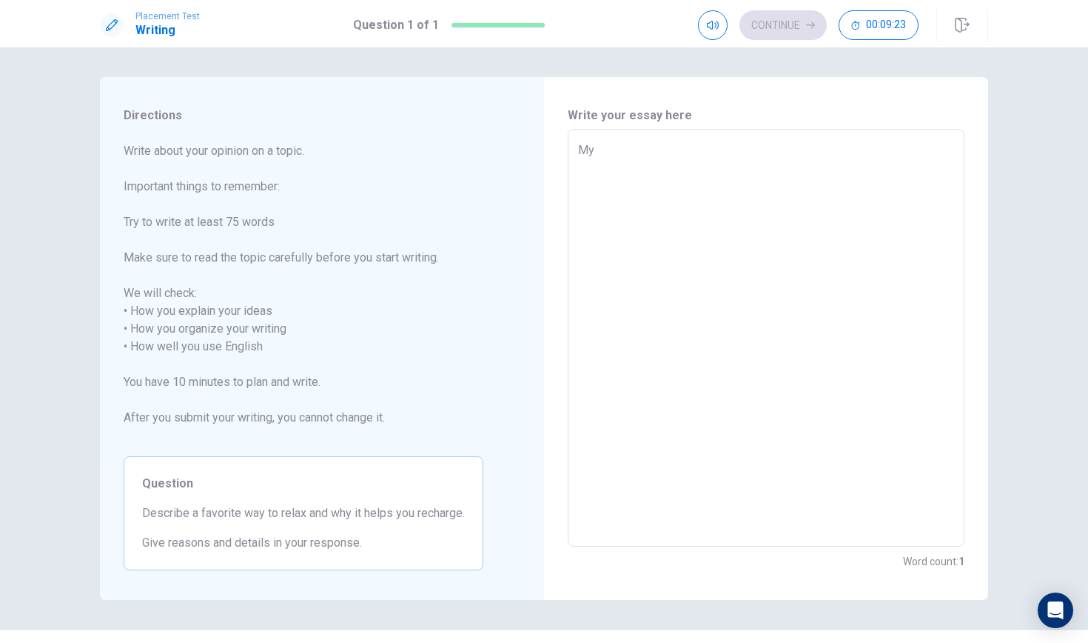
type textarea "x"
type textarea "My f"
type textarea "x"
type textarea "My fa"
type textarea "x"
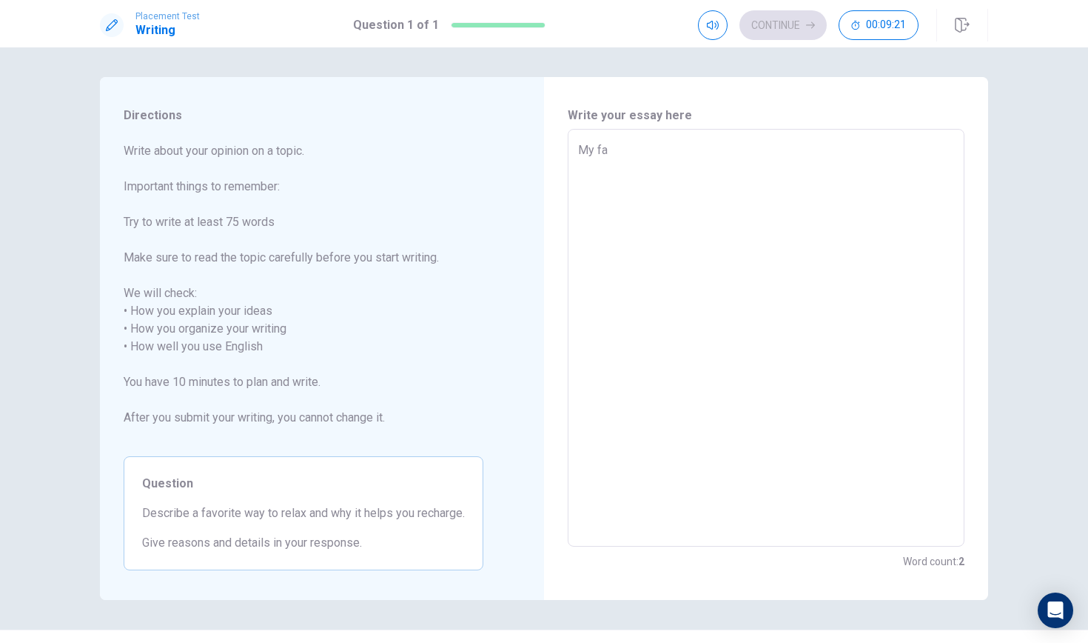
type textarea "My fav"
type textarea "x"
type textarea "My favo"
type textarea "x"
type textarea "My favou"
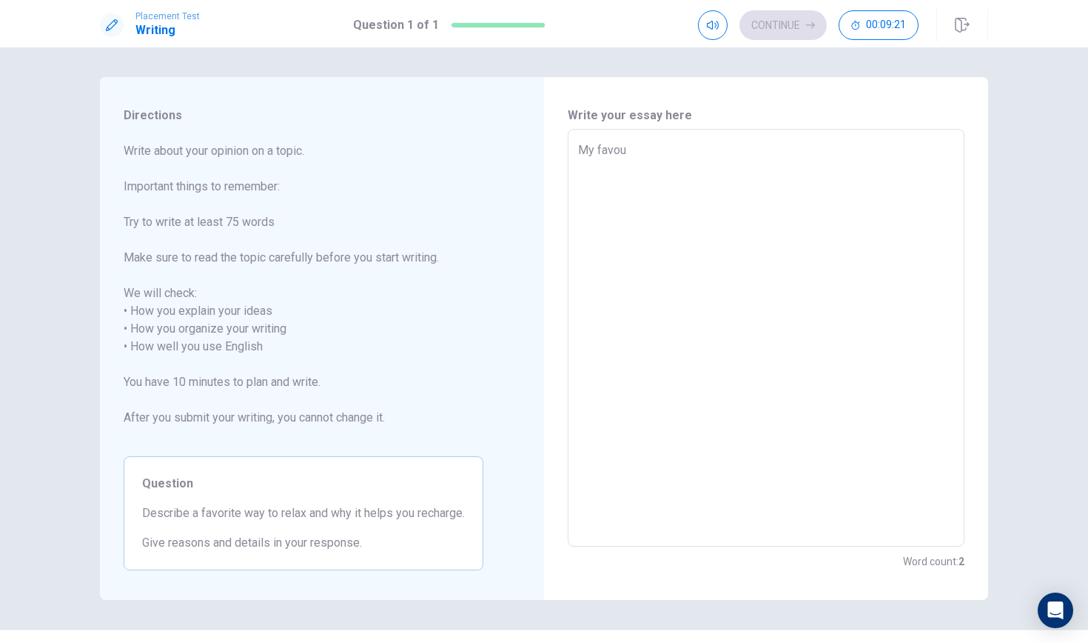
type textarea "x"
type textarea "My favour"
type textarea "x"
type textarea "My favouri"
type textarea "x"
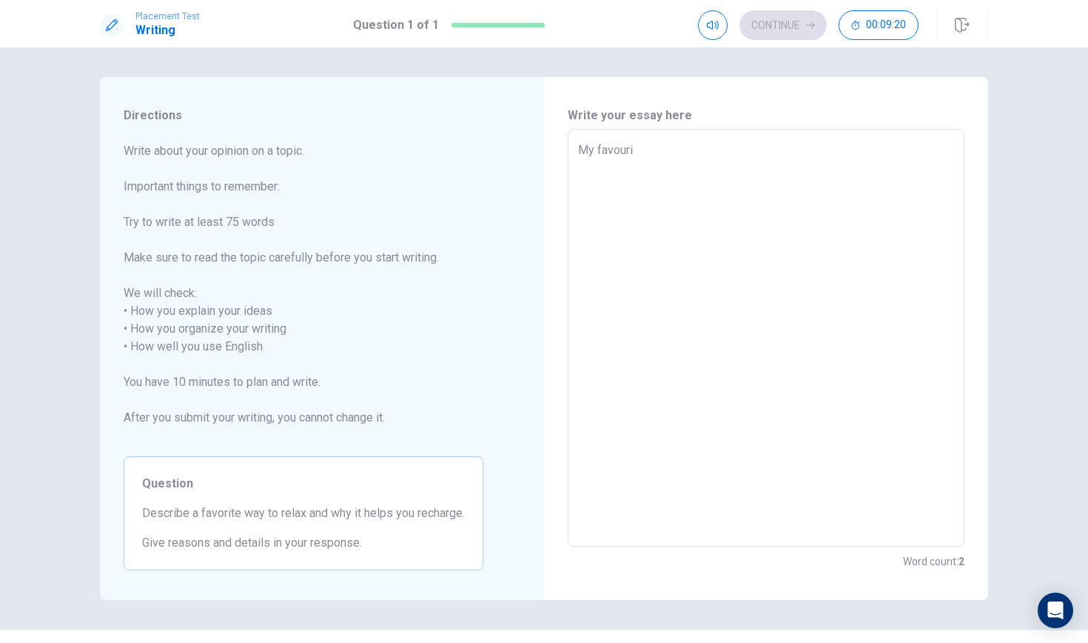
type textarea "My favourit"
type textarea "x"
type textarea "My favourite"
type textarea "x"
type textarea "My favourite"
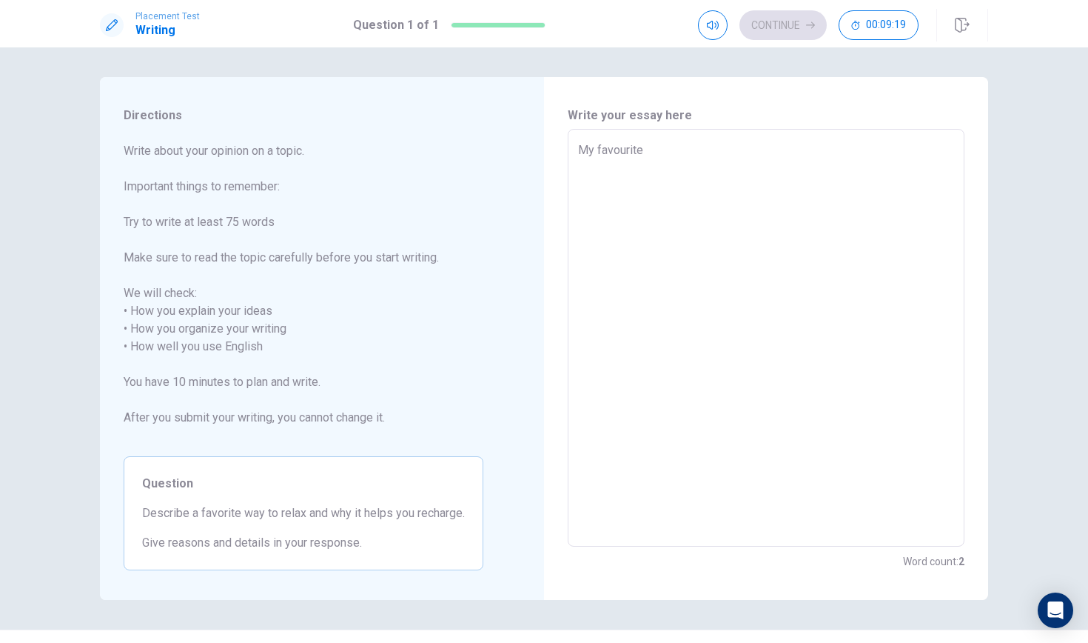
type textarea "x"
type textarea "My favourite w"
type textarea "x"
type textarea "My favourite wa"
type textarea "x"
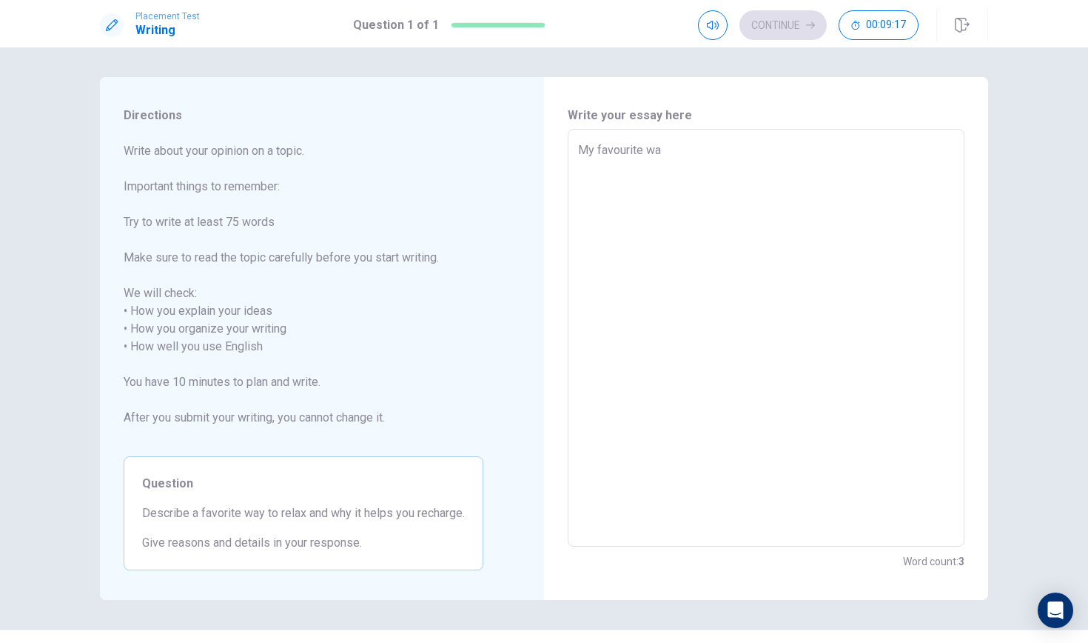
type textarea "My favourite way"
type textarea "x"
type textarea "My favourite way"
type textarea "x"
type textarea "My favourite way t"
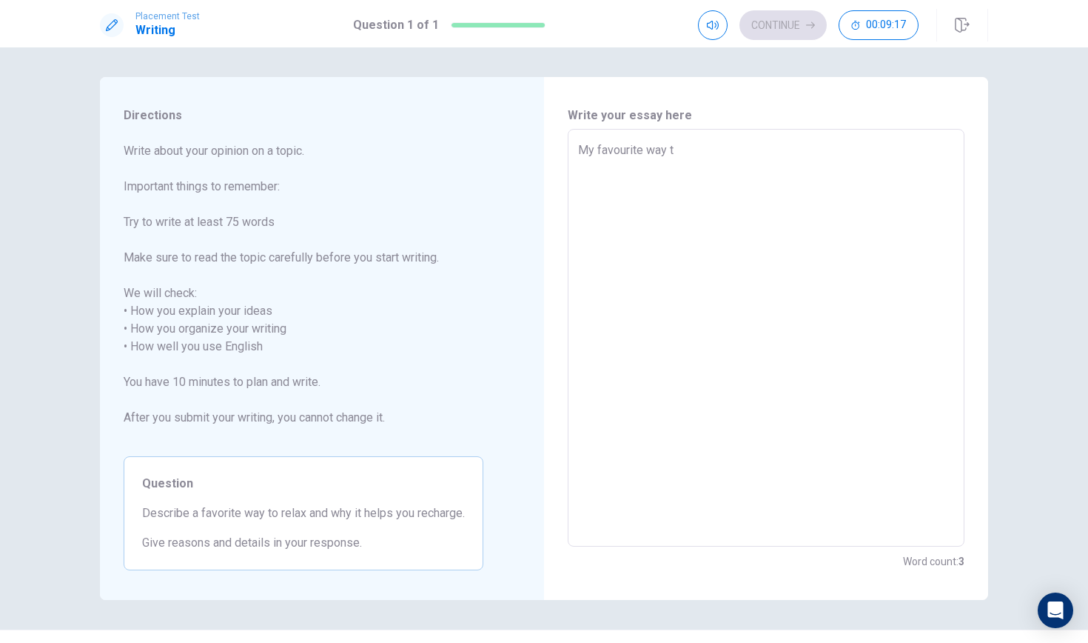
type textarea "x"
type textarea "My favourite way to"
type textarea "x"
type textarea "My favourite way to"
type textarea "x"
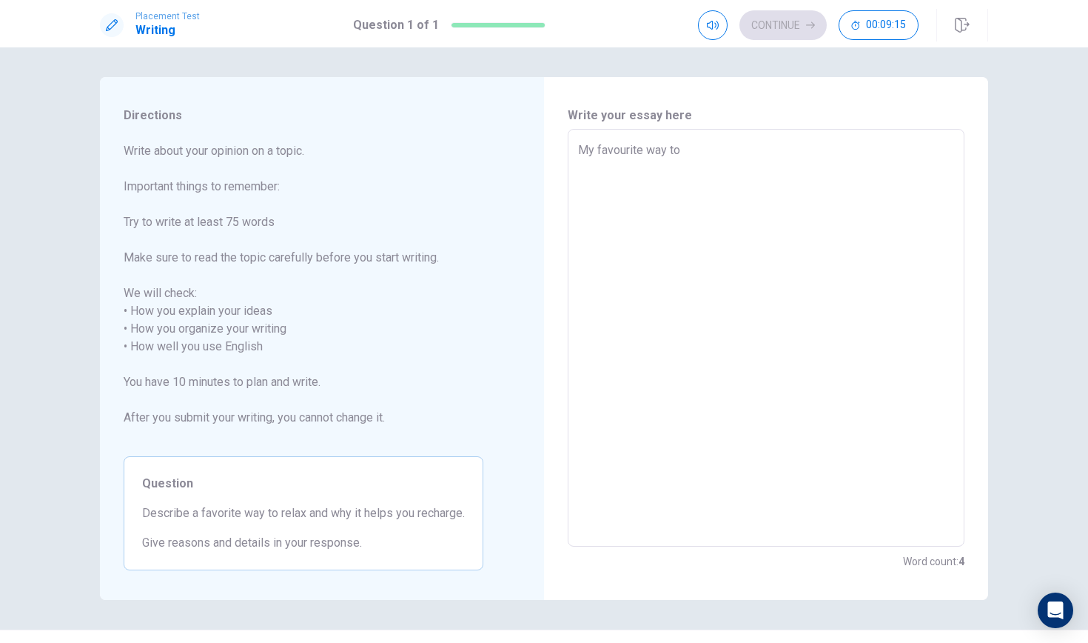
type textarea "My favourite way to r"
type textarea "x"
type textarea "My favourite way to re"
type textarea "x"
type textarea "My favourite way to rel"
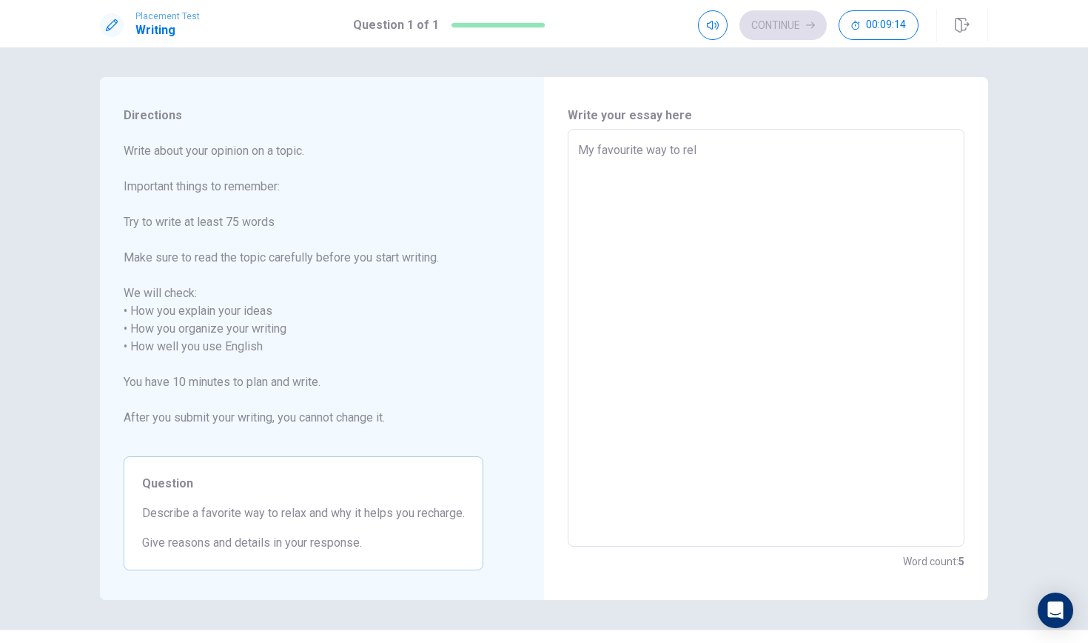
type textarea "x"
type textarea "My favourite way to [MEDICAL_DATA]"
type textarea "x"
type textarea "My favourite way to relax"
type textarea "x"
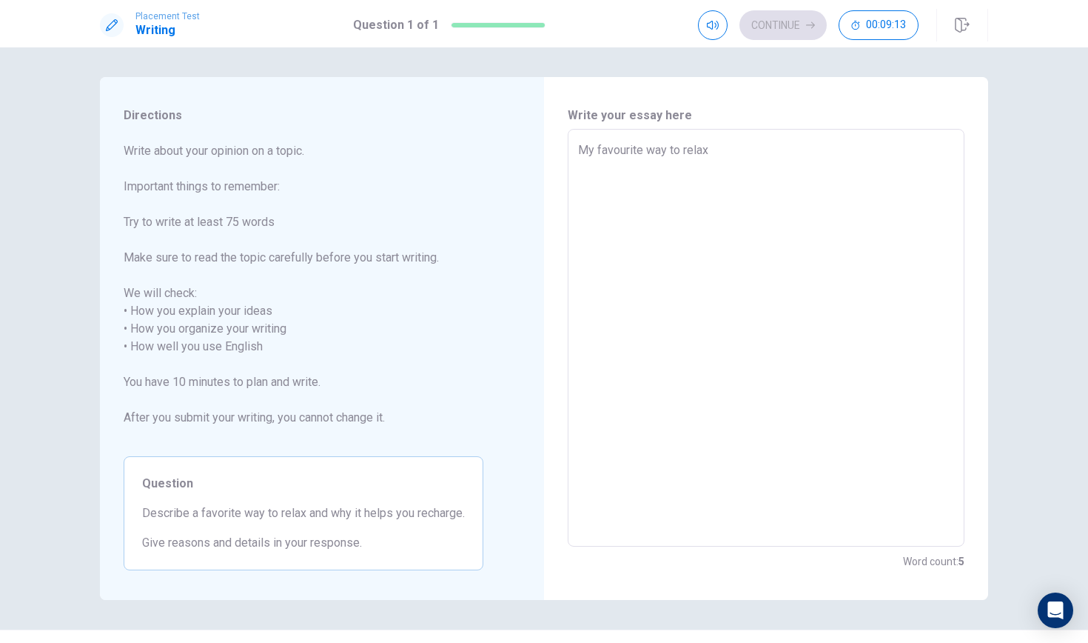
type textarea "My favourite way to relax"
type textarea "x"
type textarea "My favourite way to relax a"
type textarea "x"
type textarea "My favourite way to relax an"
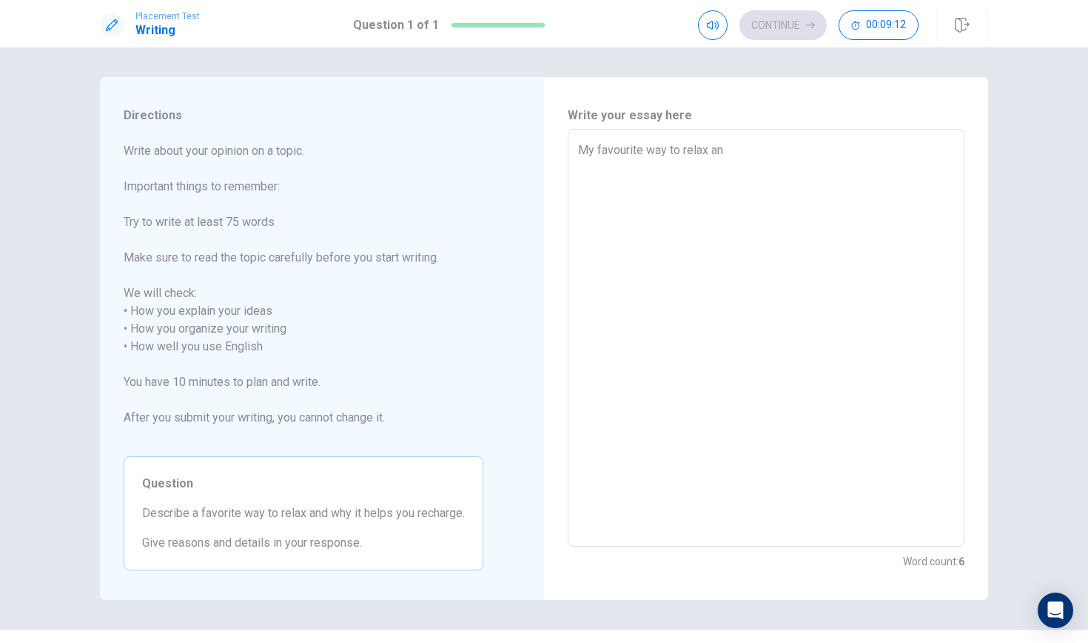
type textarea "x"
type textarea "My favourite way to relax a"
type textarea "x"
type textarea "My favourite way to relax"
type textarea "x"
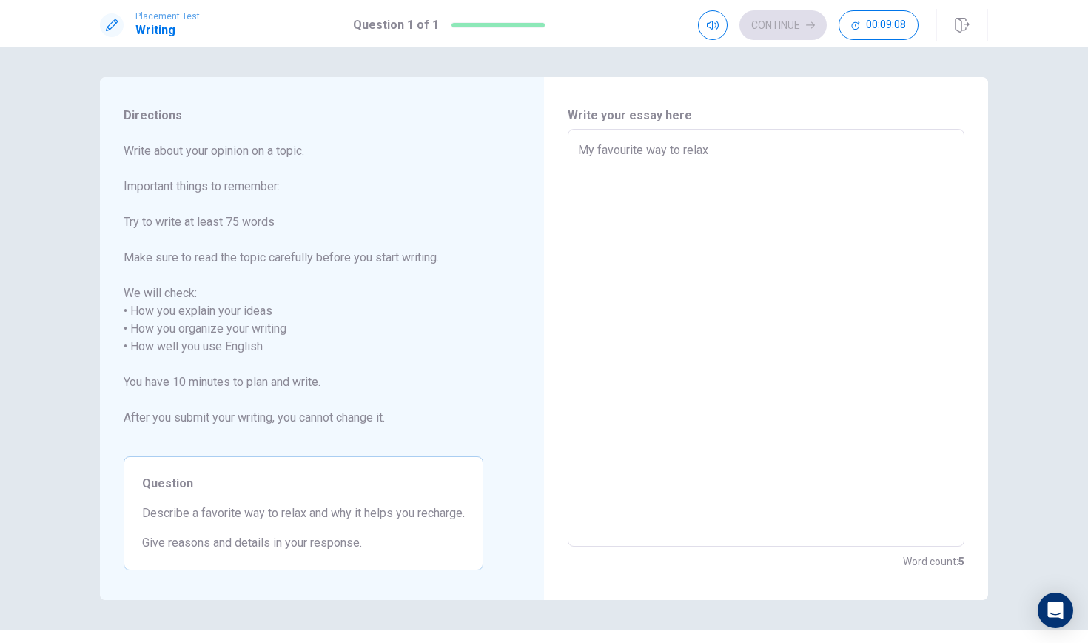
type textarea "My favourite way to relax i"
type textarea "x"
type textarea "My favourite way to relax is"
type textarea "x"
type textarea "My favourite way to relax is"
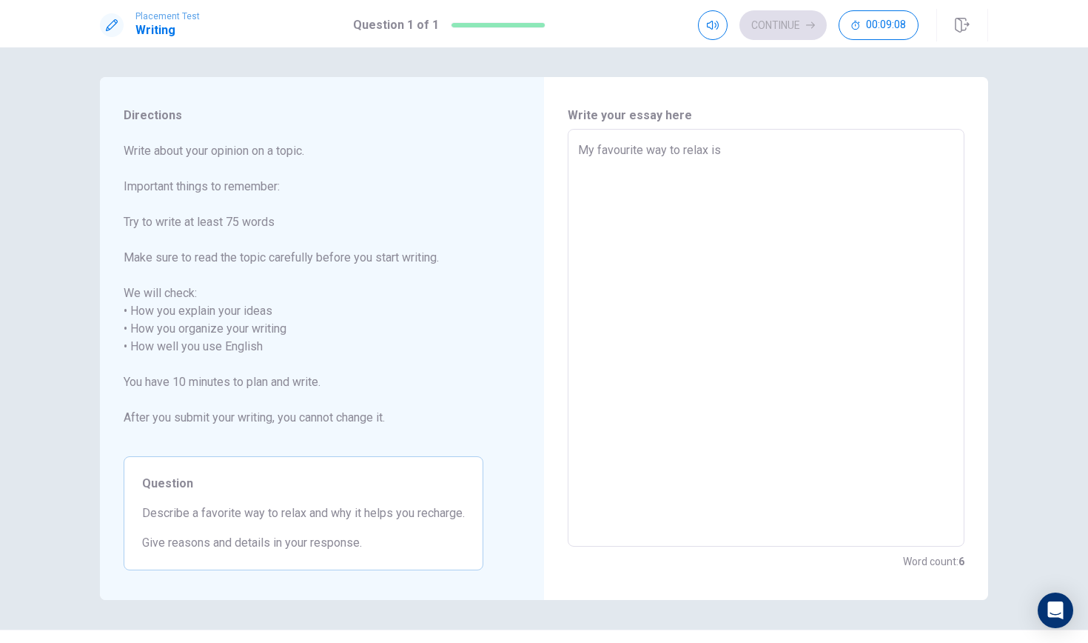
type textarea "x"
type textarea "My favourite way to relax is t"
type textarea "x"
type textarea "My favourite way to relax is to"
type textarea "x"
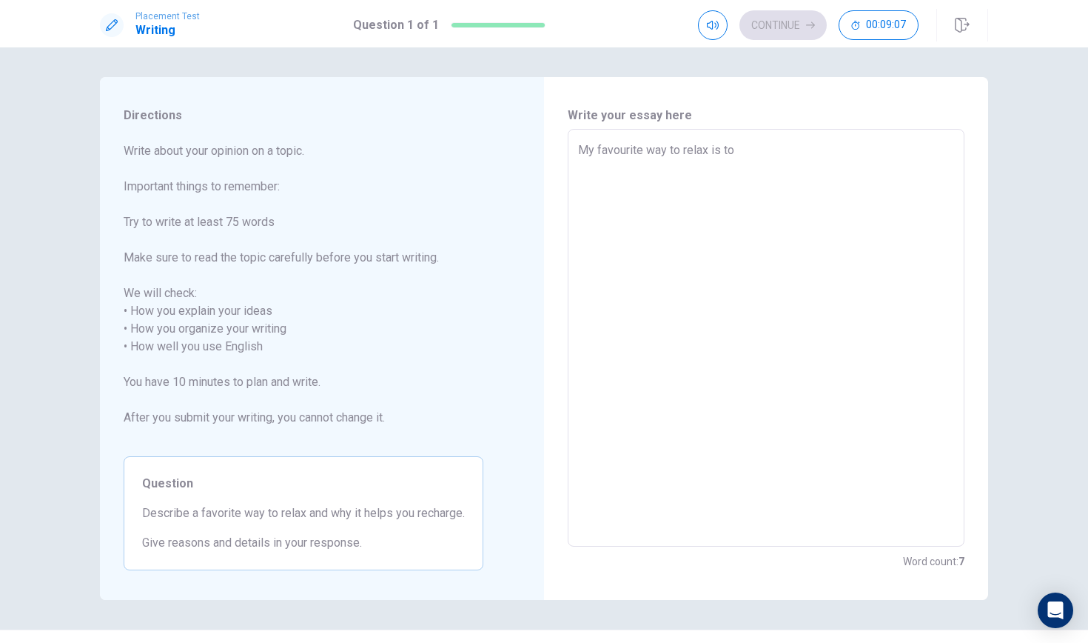
type textarea "My favourite way to relax is to"
type textarea "x"
type textarea "My favourite way to relax is to"
type textarea "x"
type textarea "My favourite way to relax is t"
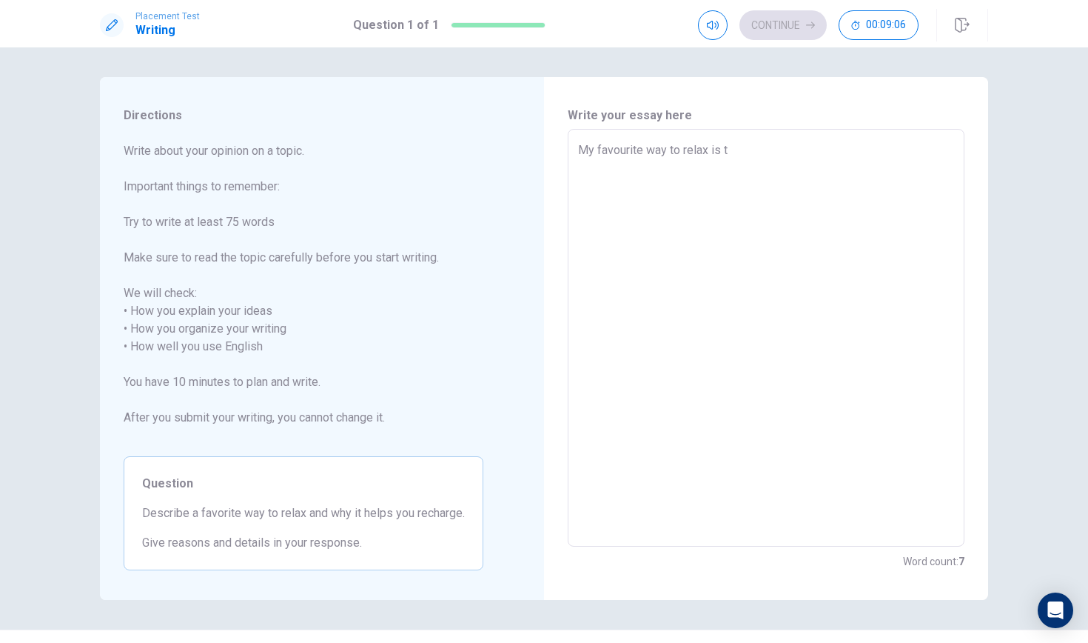
type textarea "x"
type textarea "My favourite way to relax is"
type textarea "x"
type textarea "My favourite way to relax is p"
type textarea "x"
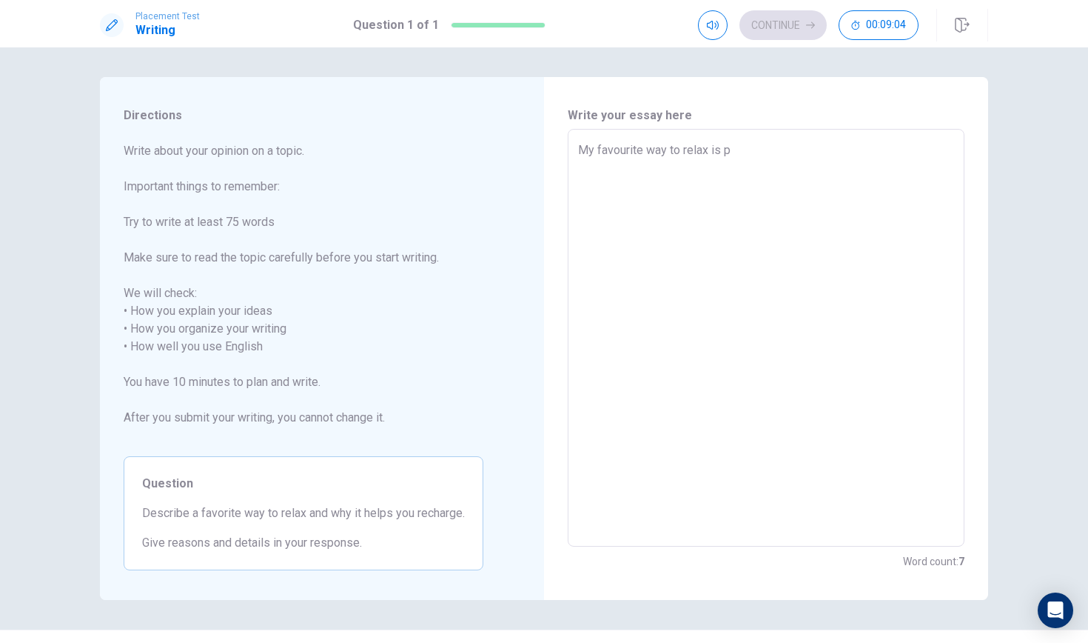
type textarea "My favourite way to relax is pl"
type textarea "x"
type textarea "My favourite way to relax is pla"
type textarea "x"
type textarea "My favourite way to relax is play"
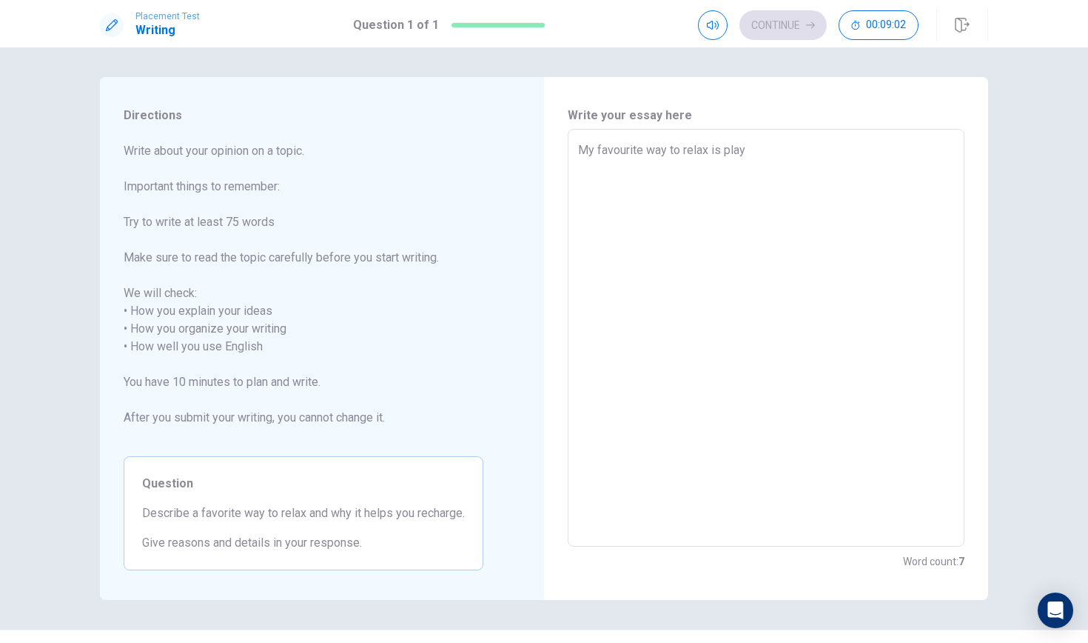
type textarea "x"
type textarea "My favourite way to relax is playi"
type textarea "x"
type textarea "My favourite way to relax is playin"
type textarea "x"
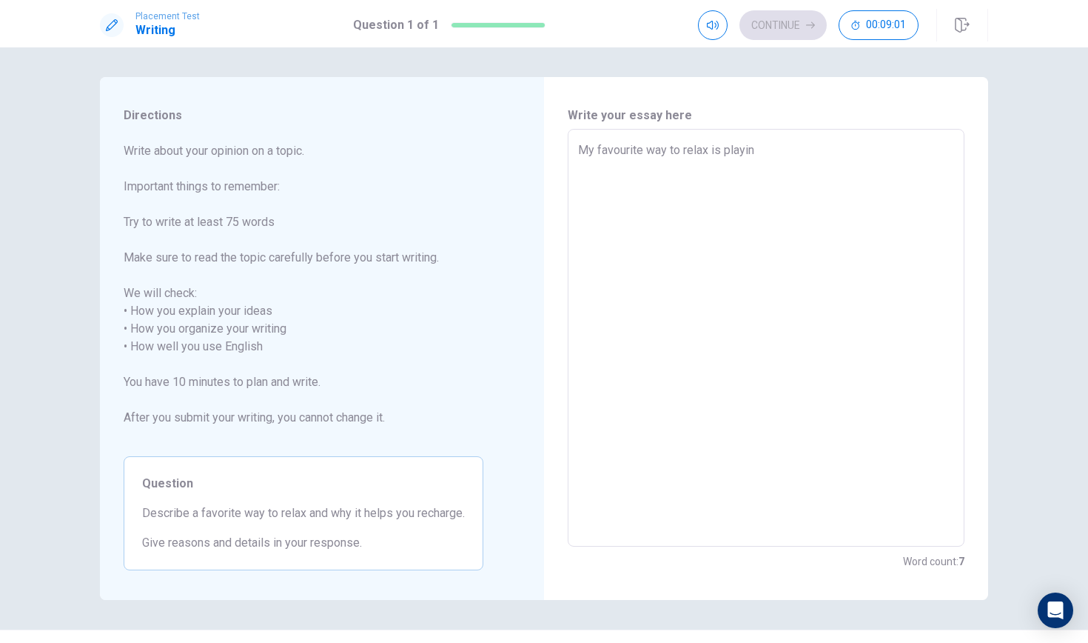
type textarea "My favourite way to relax is playing"
type textarea "x"
type textarea "My favourite way to relax is playing"
type textarea "x"
type textarea "My favourite way to relax is playing c"
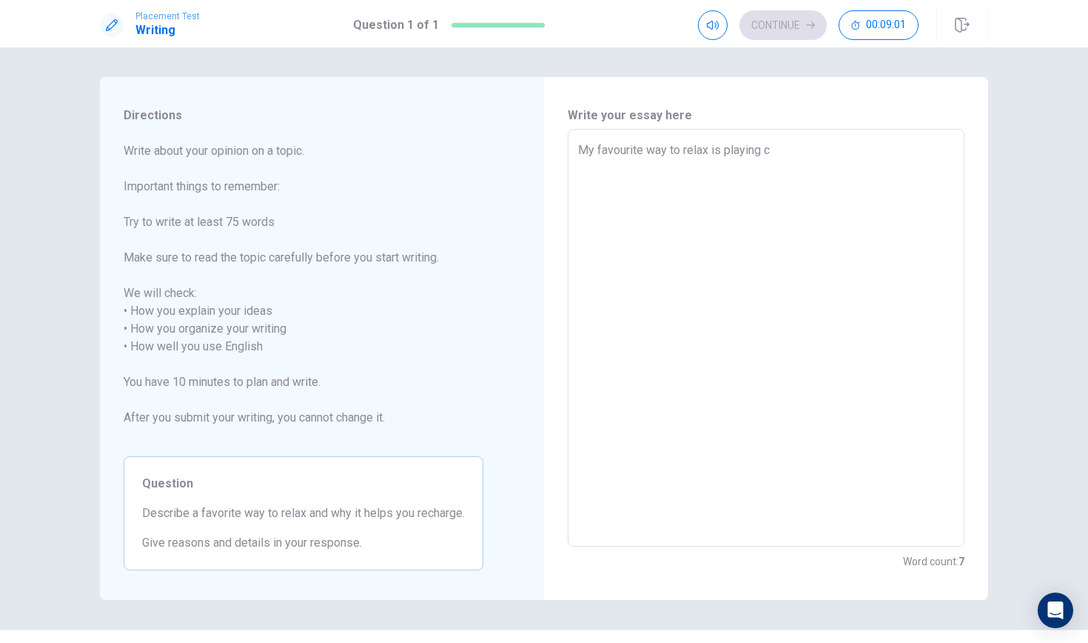
type textarea "x"
type textarea "My favourite way to relax is playing co"
type textarea "x"
type textarea "My favourite way to relax is playing com"
type textarea "x"
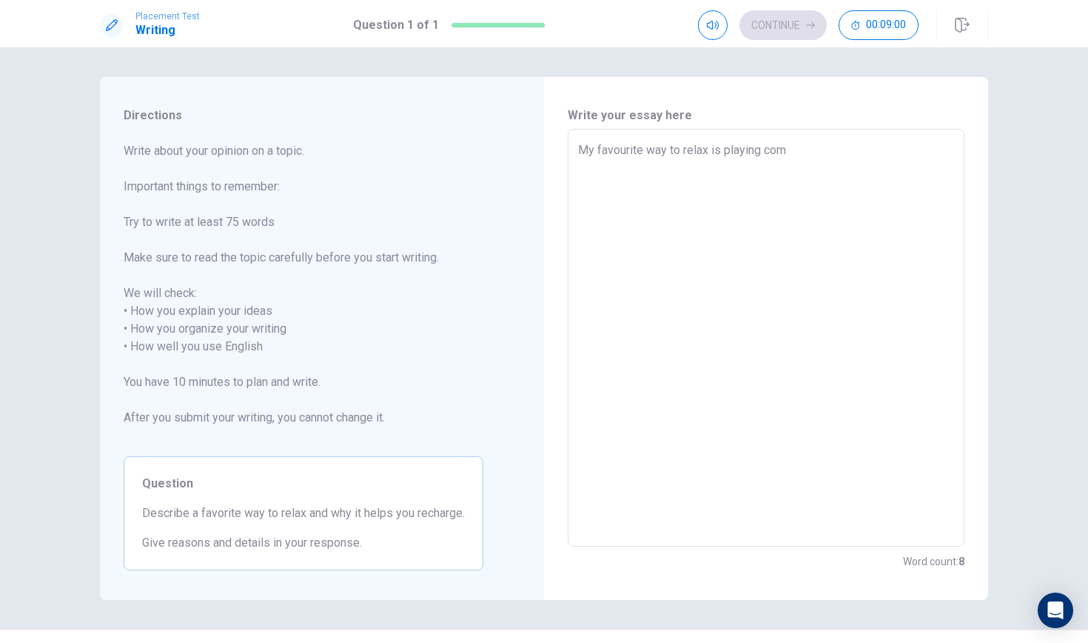
type textarea "My favourite way to relax is playing comp"
type textarea "x"
type textarea "My favourite way to relax is playing compu"
type textarea "x"
type textarea "My favourite way to relax is playing comput"
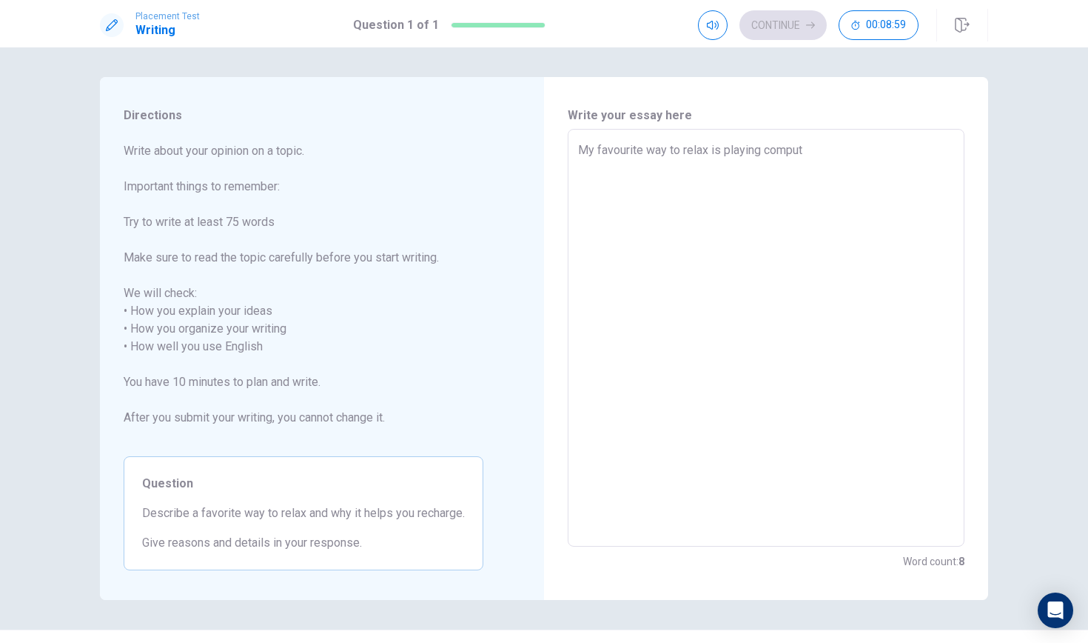
type textarea "x"
type textarea "My favourite way to relax is playing compute"
type textarea "x"
type textarea "My favourite way to relax is playing computer"
type textarea "x"
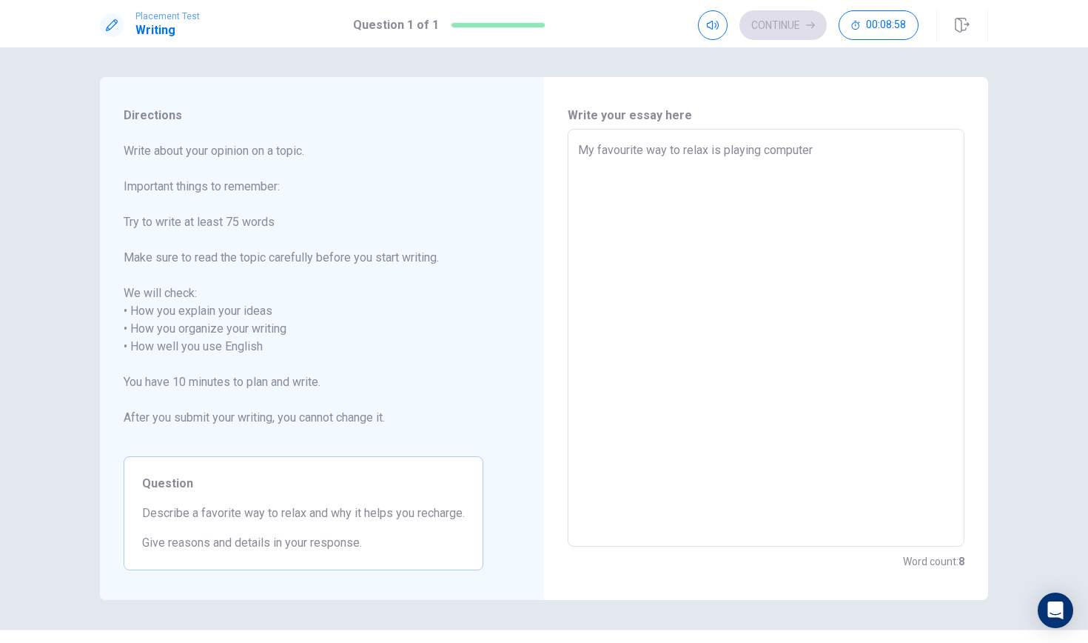
type textarea "My favourite way to relax is playing computer"
type textarea "x"
type textarea "My favourite way to relax is playing computer g"
type textarea "x"
type textarea "My favourite way to relax is playing computer ga"
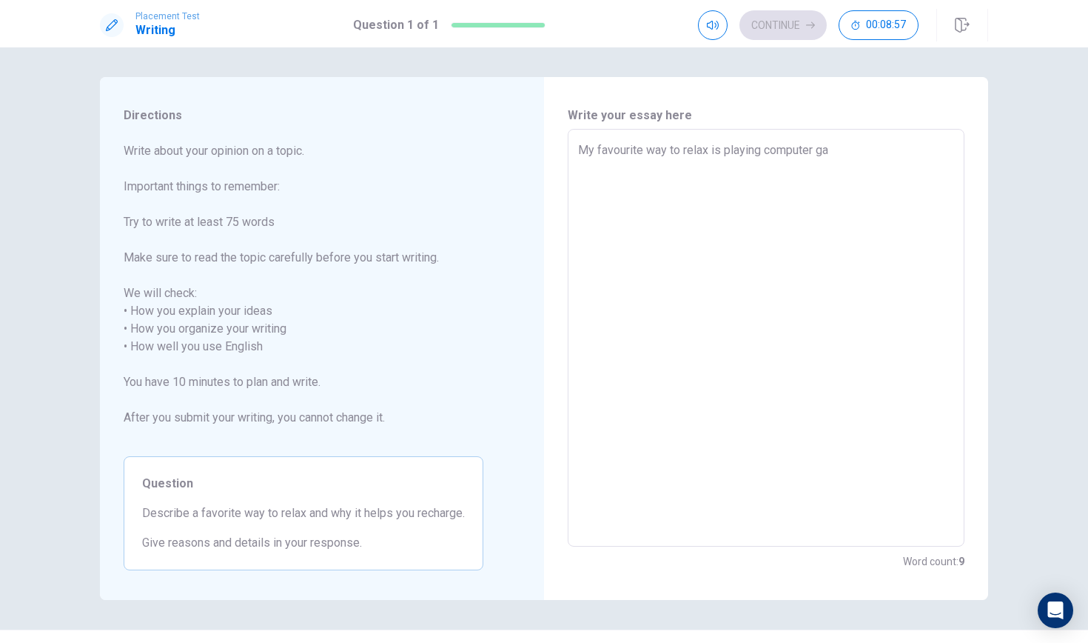
type textarea "x"
type textarea "My favourite way to relax is playing computer gam"
type textarea "x"
type textarea "My favourite way to relax is playing computer game"
type textarea "x"
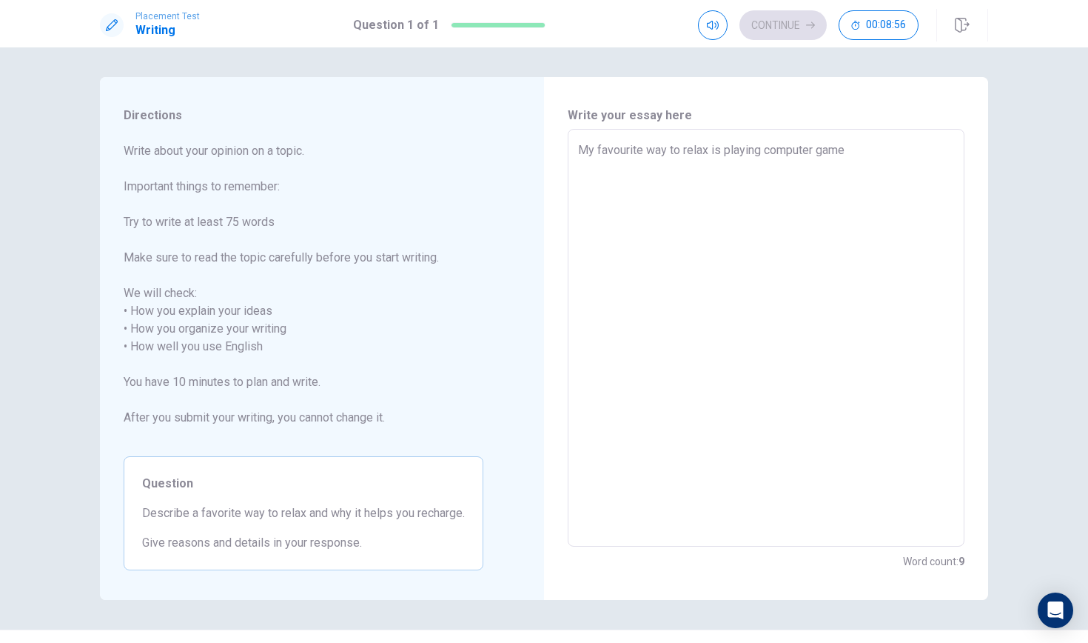
type textarea "My favourite way to relax is playing computer games"
type textarea "x"
type textarea "My favourite way to relax is playing computer games"
type textarea "x"
type textarea "My favourite way to relax is playing computer games w"
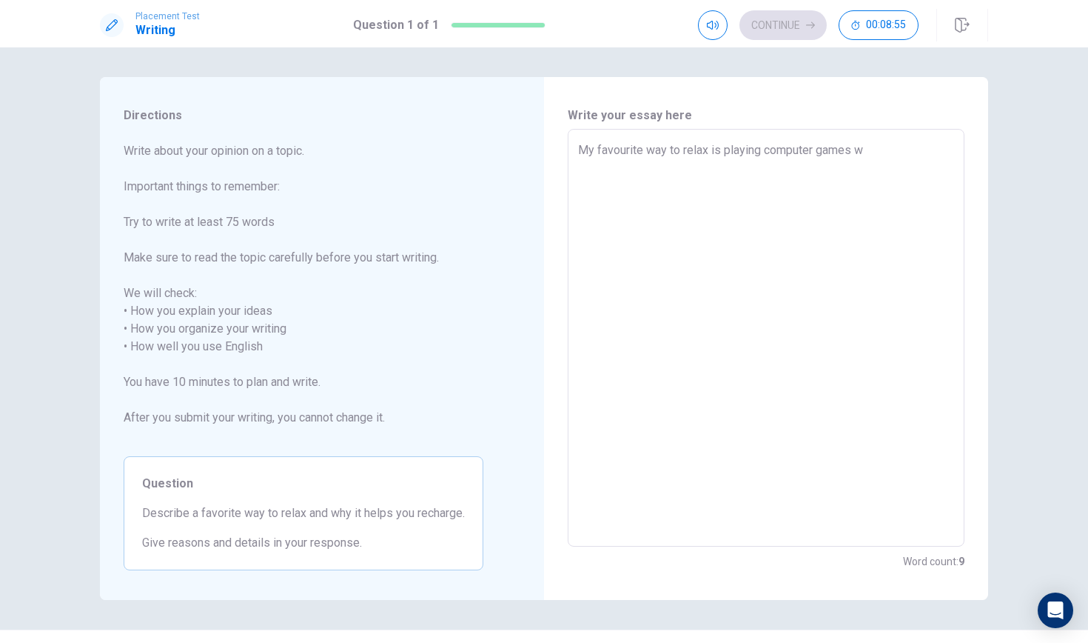
type textarea "x"
type textarea "My favourite way to relax is playing computer games wi"
type textarea "x"
type textarea "My favourite way to relax is playing computer games wit"
type textarea "x"
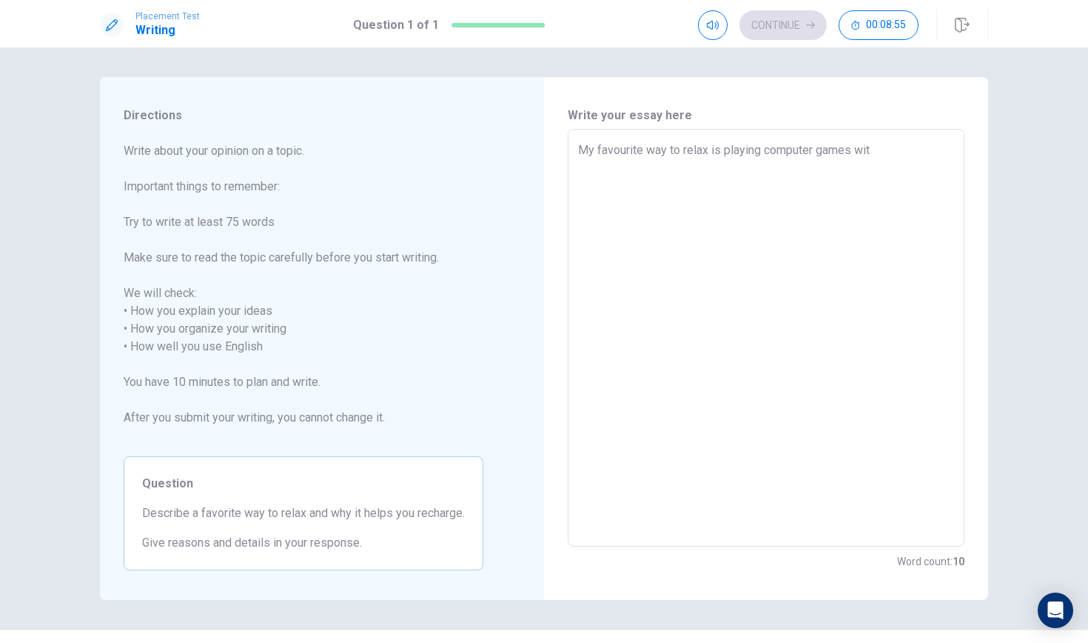
type textarea "My favourite way to relax is playing computer games with"
type textarea "x"
type textarea "My favourite way to relax is playing computer games with"
type textarea "x"
type textarea "My favourite way to relax is playing computer games with m"
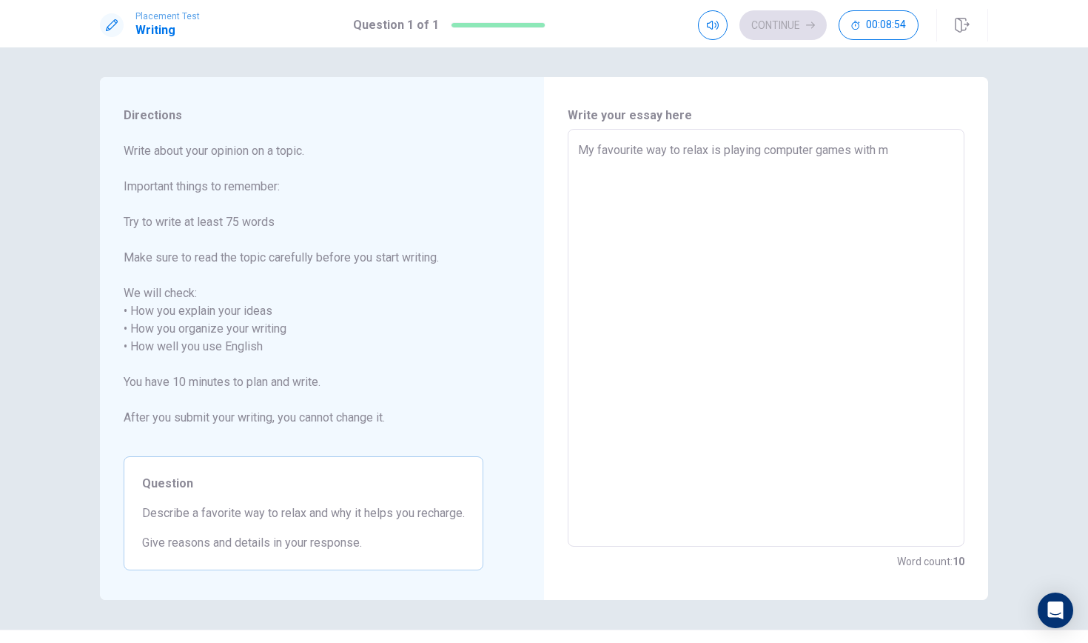
type textarea "x"
type textarea "My favourite way to relax is playing computer games with my"
type textarea "x"
type textarea "My favourite way to relax is playing computer games with my"
type textarea "x"
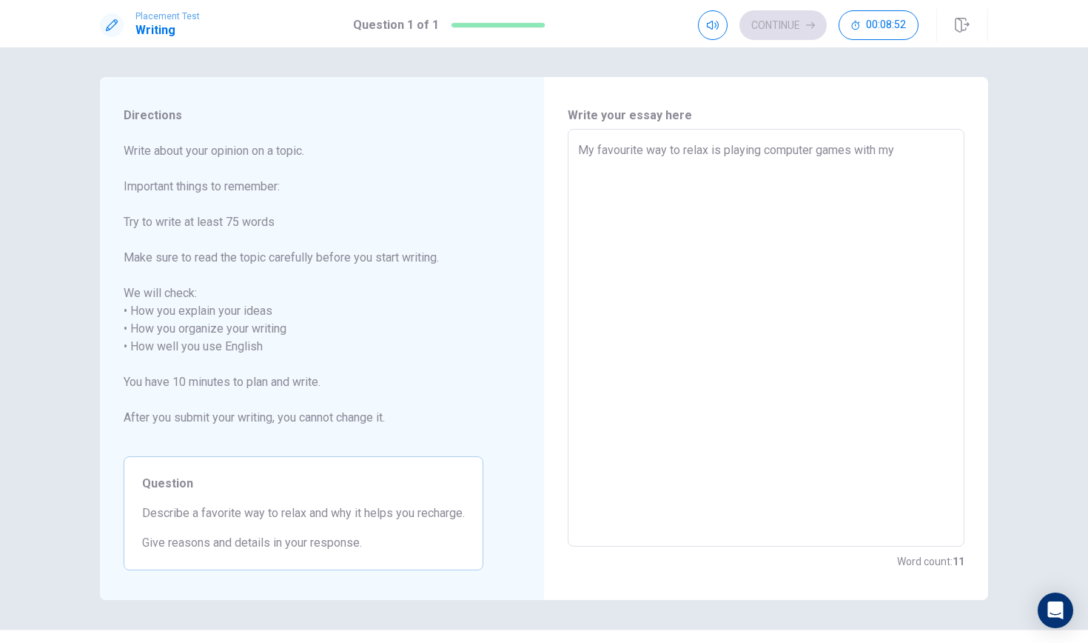
type textarea "My favourite way to relax is playing computer games with my f"
type textarea "x"
type textarea "My favourite way to relax is playing computer games with my fr"
type textarea "x"
type textarea "My favourite way to relax is playing computer games with my fri"
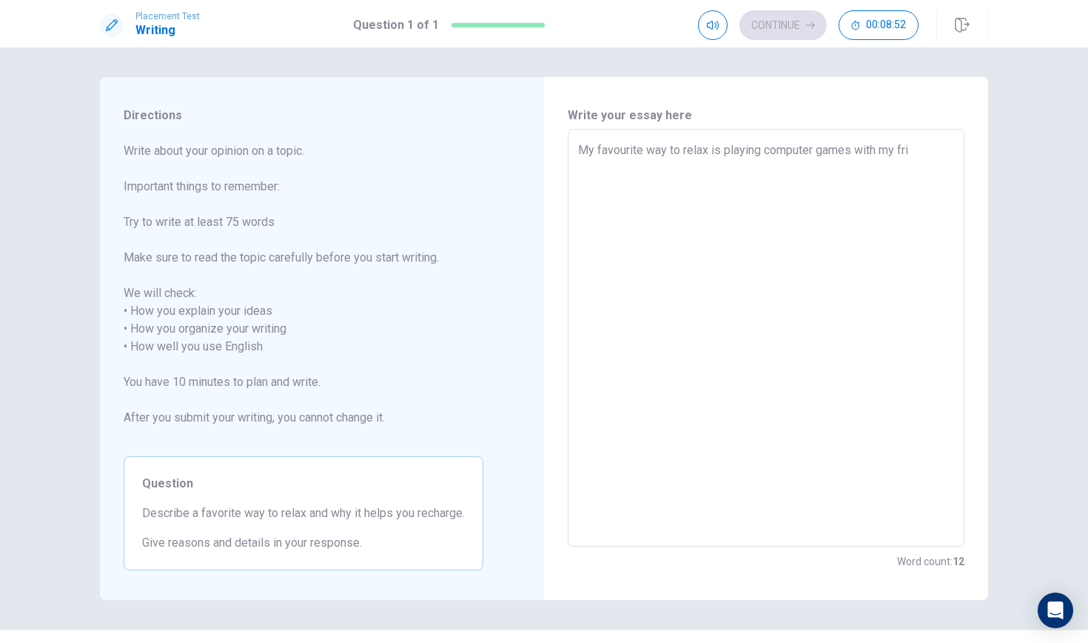
type textarea "x"
type textarea "My favourite way to relax is playing computer games with my frie"
type textarea "x"
type textarea "My favourite way to relax is playing computer games with my frien"
type textarea "x"
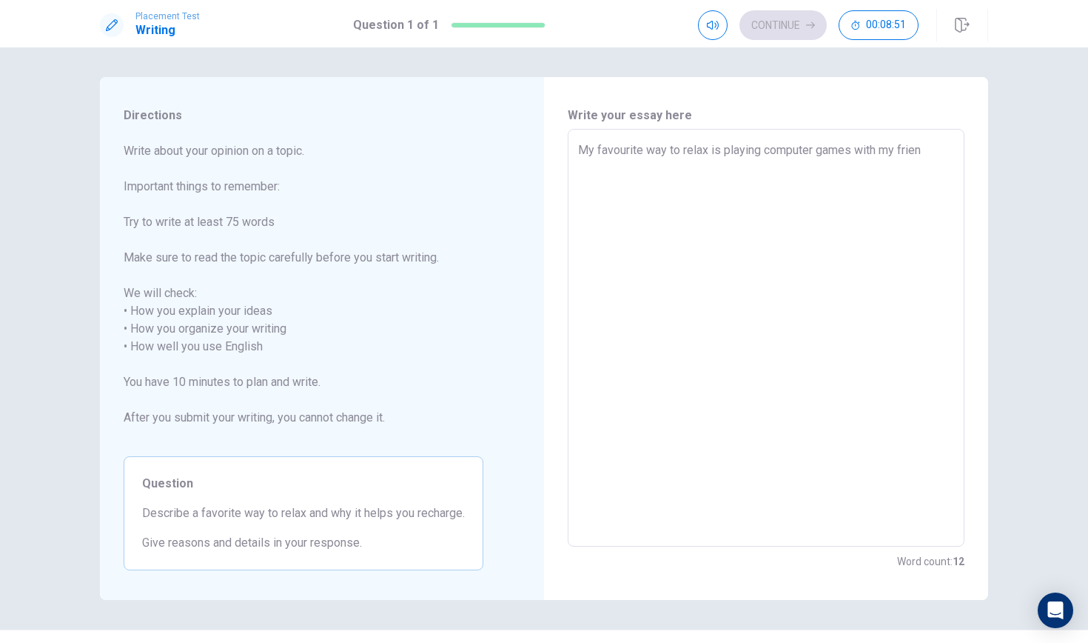
type textarea "My favourite way to relax is playing computer games with my friend"
type textarea "x"
type textarea "My favourite way to relax is playing computer games with my friend"
type textarea "x"
type textarea "My favourite way to relax is playing computer games with my friend"
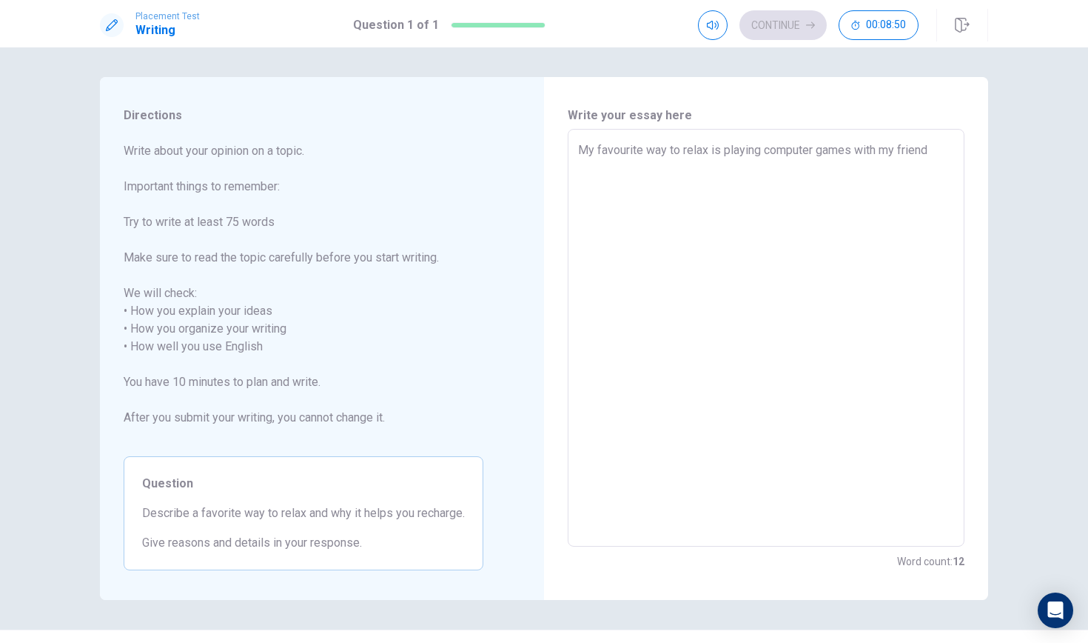
type textarea "x"
type textarea "My favourite way to relax is playing computer games with my friends"
type textarea "x"
type textarea "My favourite way to relax is playing computer games with my friends,"
type textarea "x"
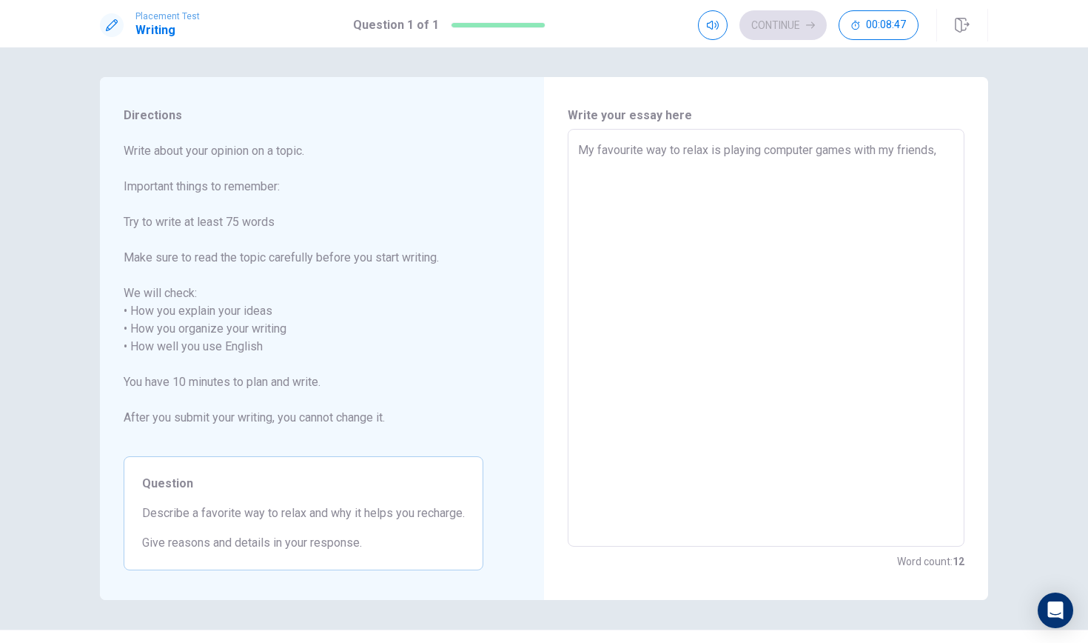
type textarea "My favourite way to relax is playing computer games with my friends,b"
type textarea "x"
type textarea "My favourite way to relax is playing computer games with my friends,br"
type textarea "x"
type textarea "My favourite way to relax is playing computer games with my friends,b"
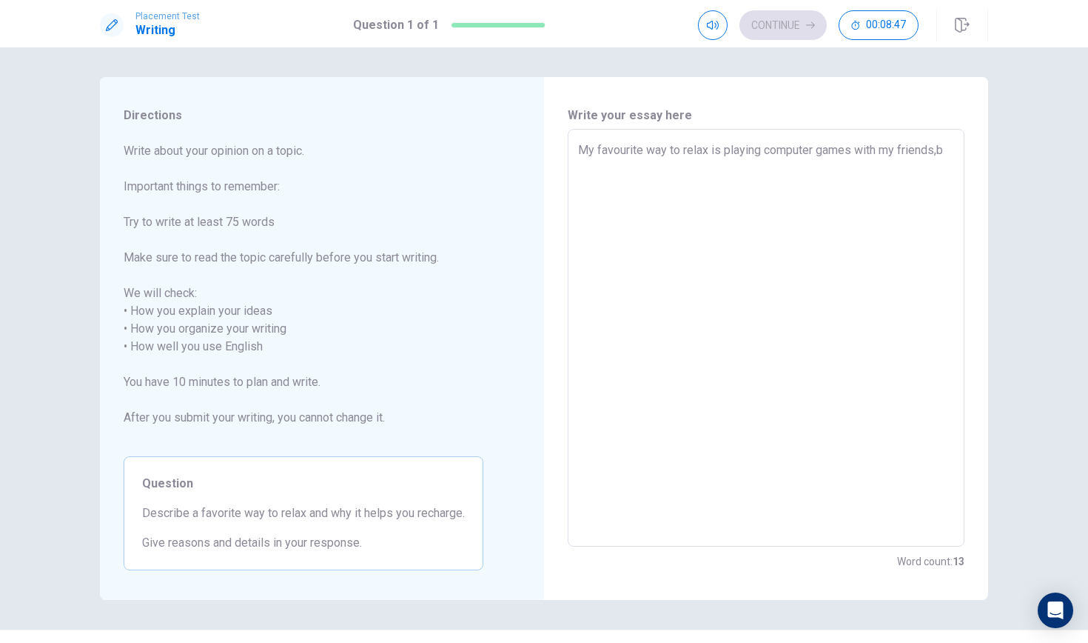
type textarea "x"
type textarea "My favourite way to relax is playing computer games with my friends,be"
type textarea "x"
type textarea "My favourite way to relax is playing computer games with my friends,bec"
type textarea "x"
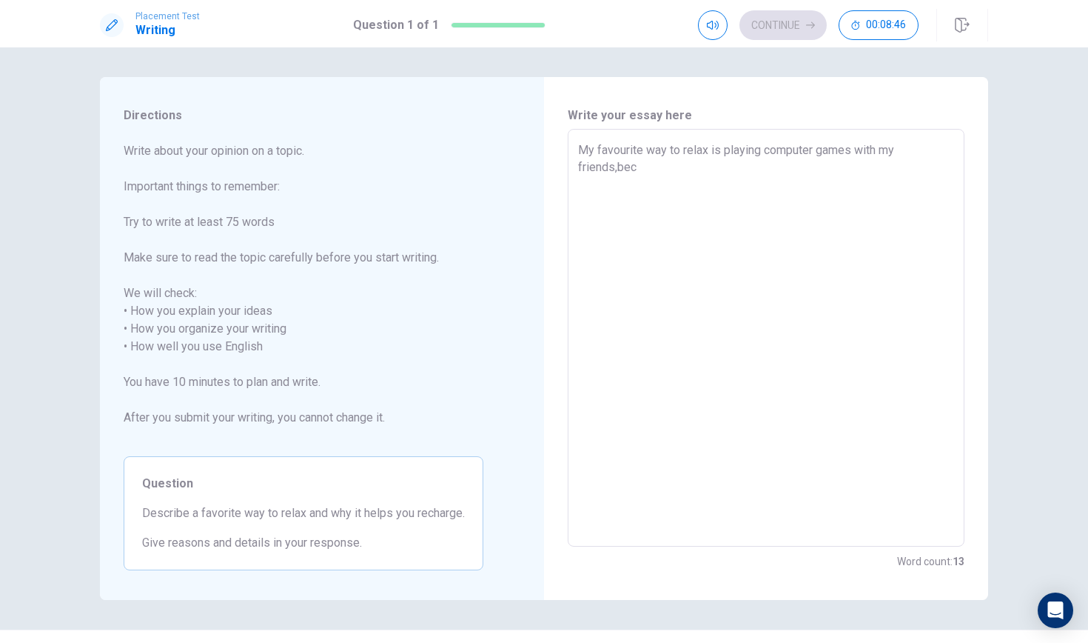
type textarea "My favourite way to relax is playing computer games with my friends,beca"
type textarea "x"
type textarea "My favourite way to relax is playing computer games with my friends,becau"
type textarea "x"
type textarea "My favourite way to relax is playing computer games with my friends,becaus"
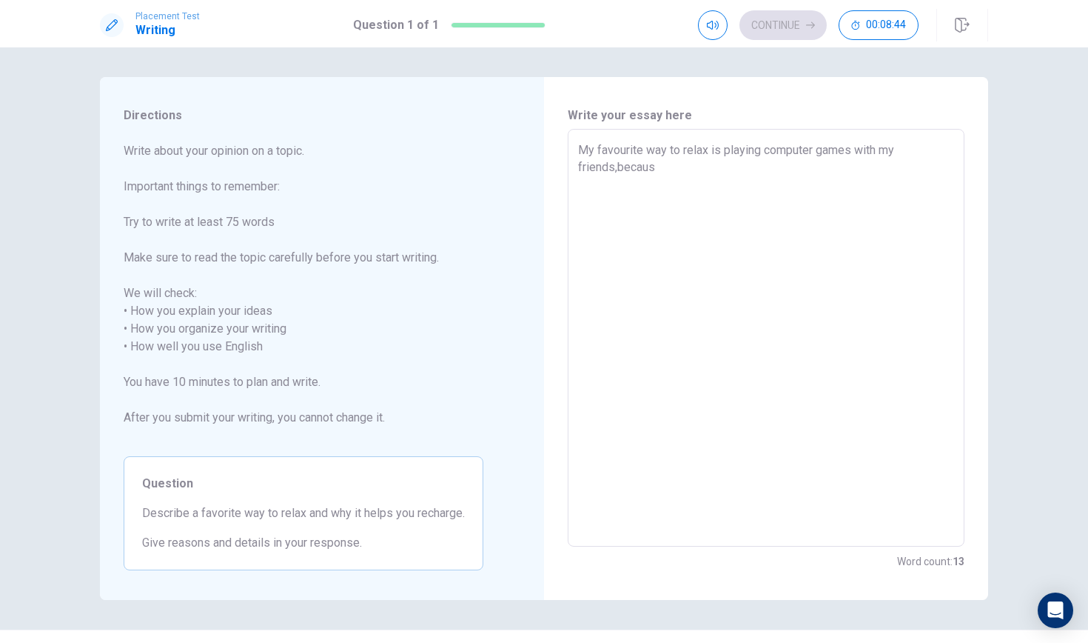
type textarea "x"
type textarea "My favourite way to relax is playing computer games with my friends,because"
type textarea "x"
type textarea "My favourite way to relax is playing computer games with my friends,because"
type textarea "x"
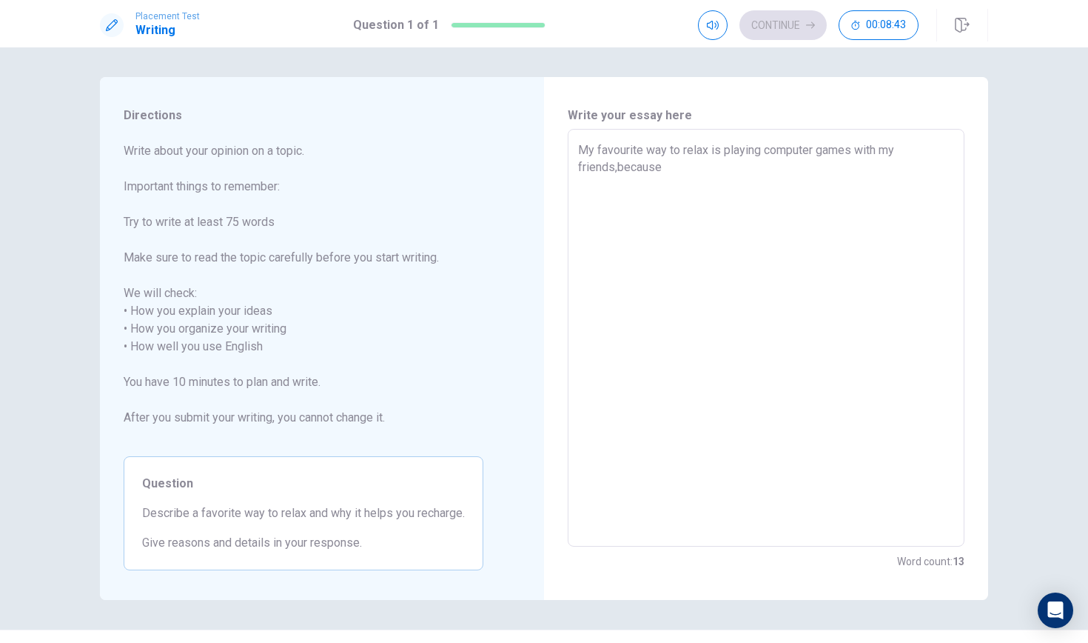
type textarea "My favourite way to relax is playing computer games with my friends,because o"
type textarea "x"
type textarea "My favourite way to relax is playing computer games with my friends,because on"
type textarea "x"
type textarea "My favourite way to relax is playing computer games with my friends,because on"
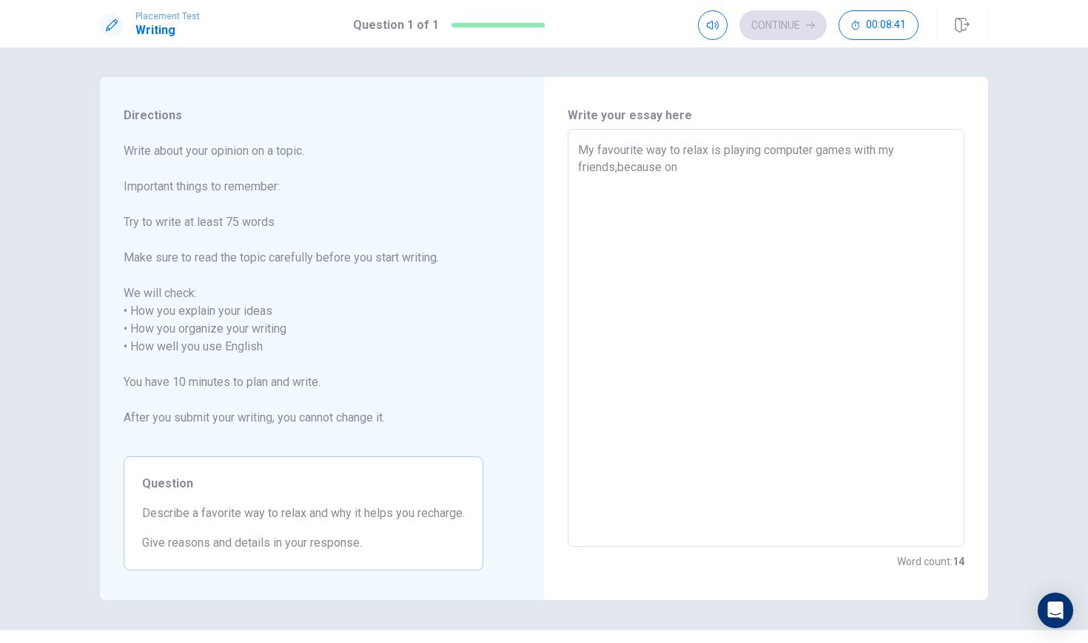
type textarea "x"
type textarea "My favourite way to relax is playing computer games with my friends,because on i"
type textarea "x"
type textarea "My favourite way to relax is playing computer games with my friends,because on …"
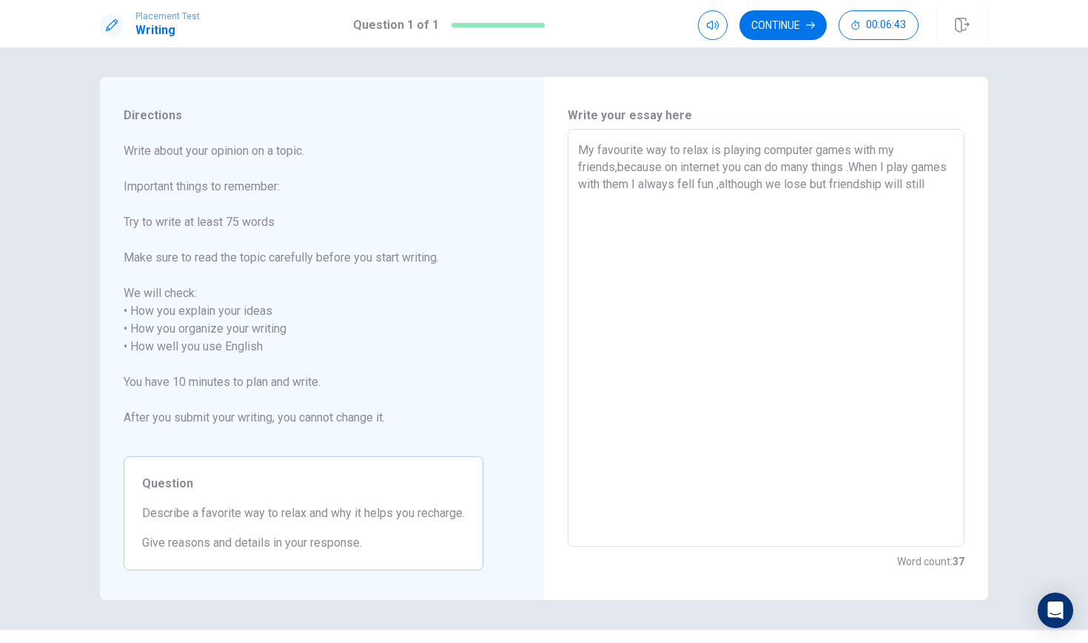
click at [857, 166] on textarea "My favourite way to relax is playing computer games with my friends,because on …" at bounding box center [766, 337] width 376 height 393
click at [692, 200] on textarea "My favourite way to relax is playing computer games with my friends,because on …" at bounding box center [766, 337] width 376 height 393
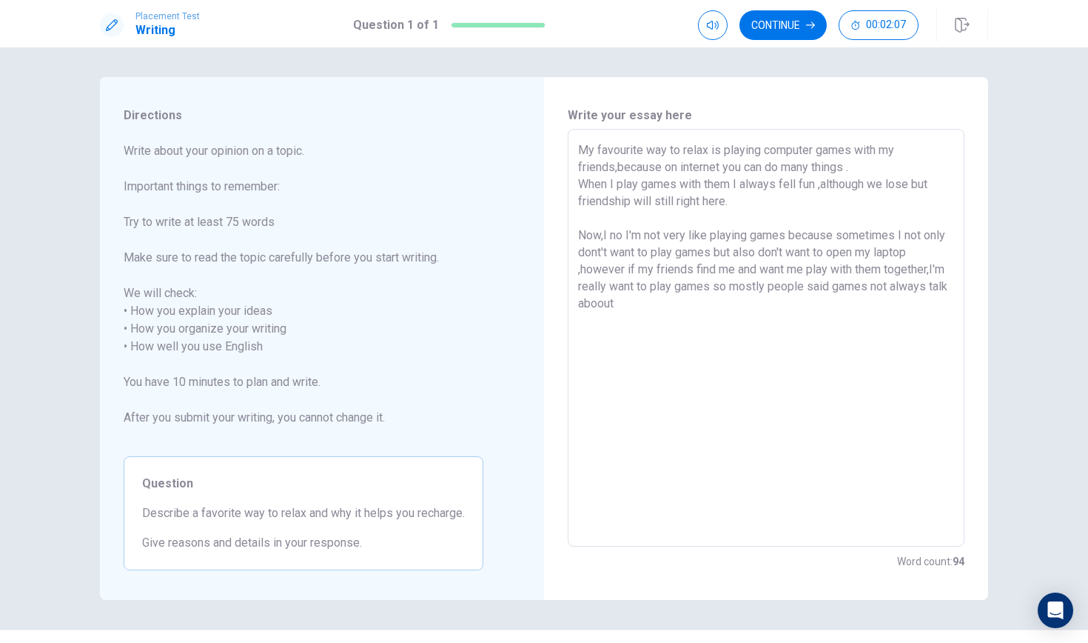
click at [777, 285] on textarea "My favourite way to relax is playing computer games with my friends,because on …" at bounding box center [766, 337] width 376 height 393
click at [880, 275] on textarea "My favourite way to relax is playing computer games with my friends,because on …" at bounding box center [766, 337] width 376 height 393
click at [880, 345] on textarea "My favourite way to relax is playing computer games with my friends,because on …" at bounding box center [766, 337] width 376 height 393
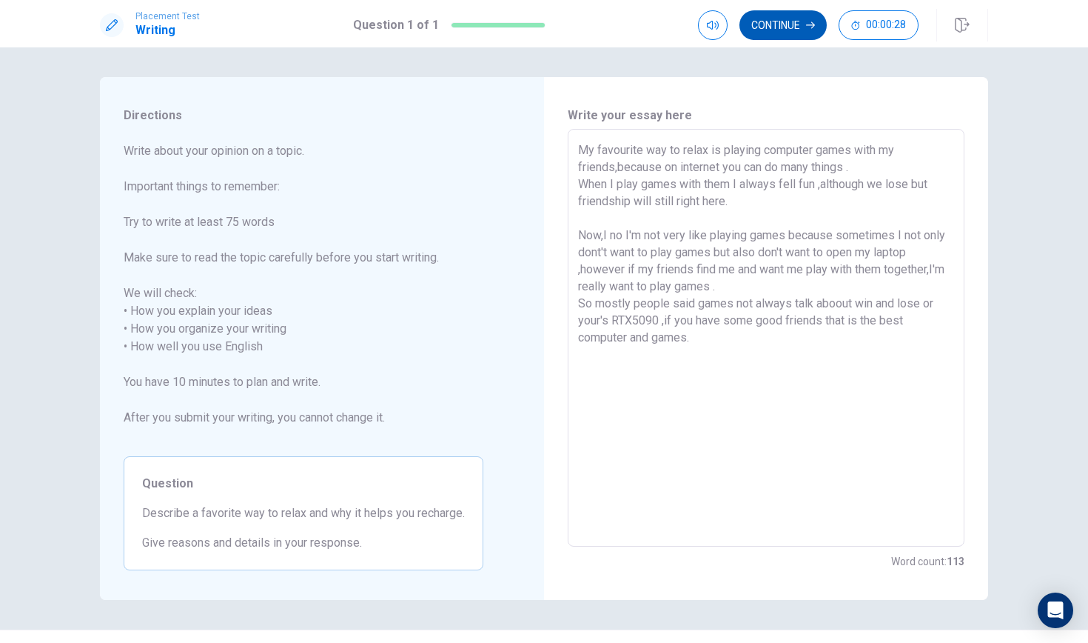
click at [811, 27] on icon "button" at bounding box center [810, 25] width 9 height 9
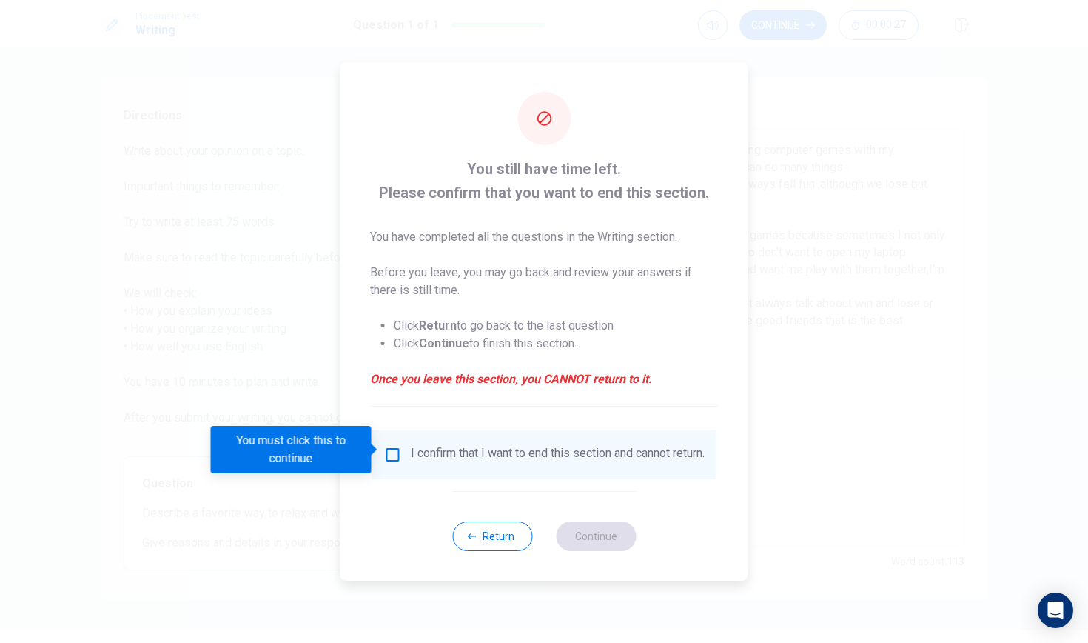
click at [390, 450] on input "You must click this to continue" at bounding box center [393, 455] width 18 height 18
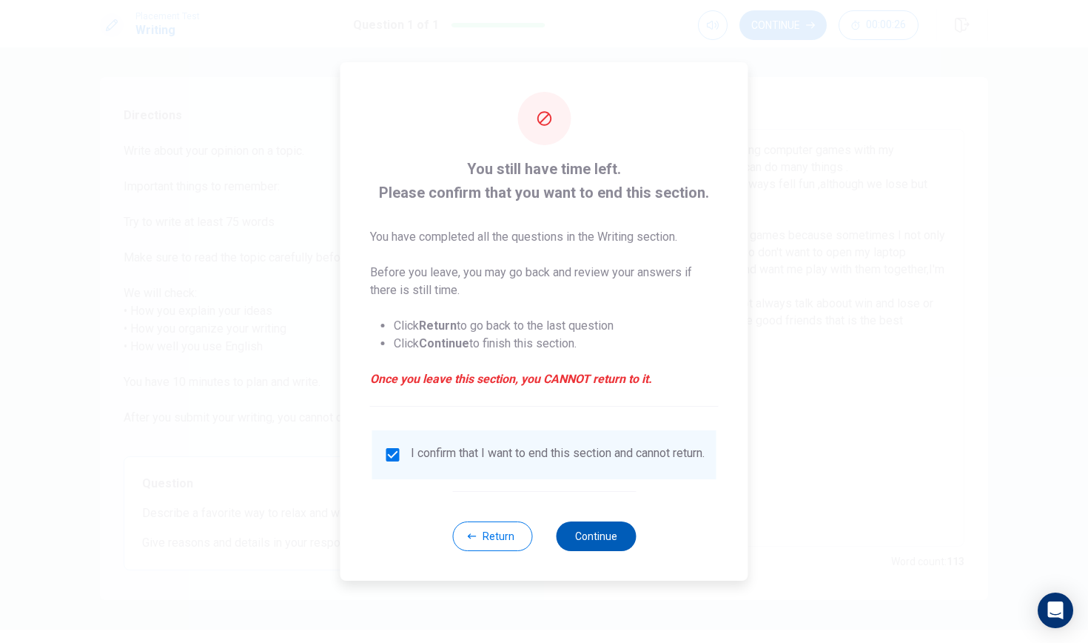
click at [616, 546] on button "Continue" at bounding box center [596, 536] width 80 height 30
